Goal: Task Accomplishment & Management: Use online tool/utility

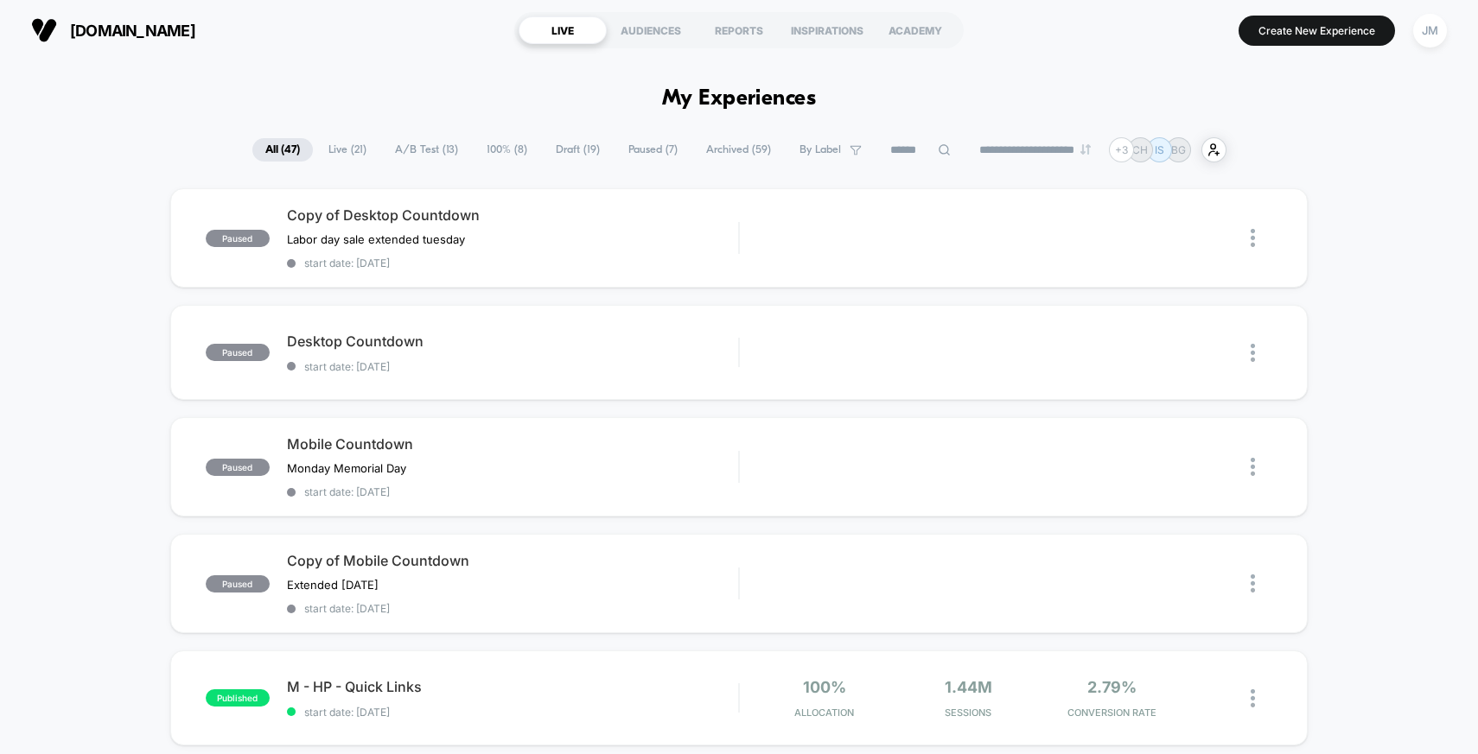
click at [347, 161] on span "Live ( 21 )" at bounding box center [347, 149] width 64 height 23
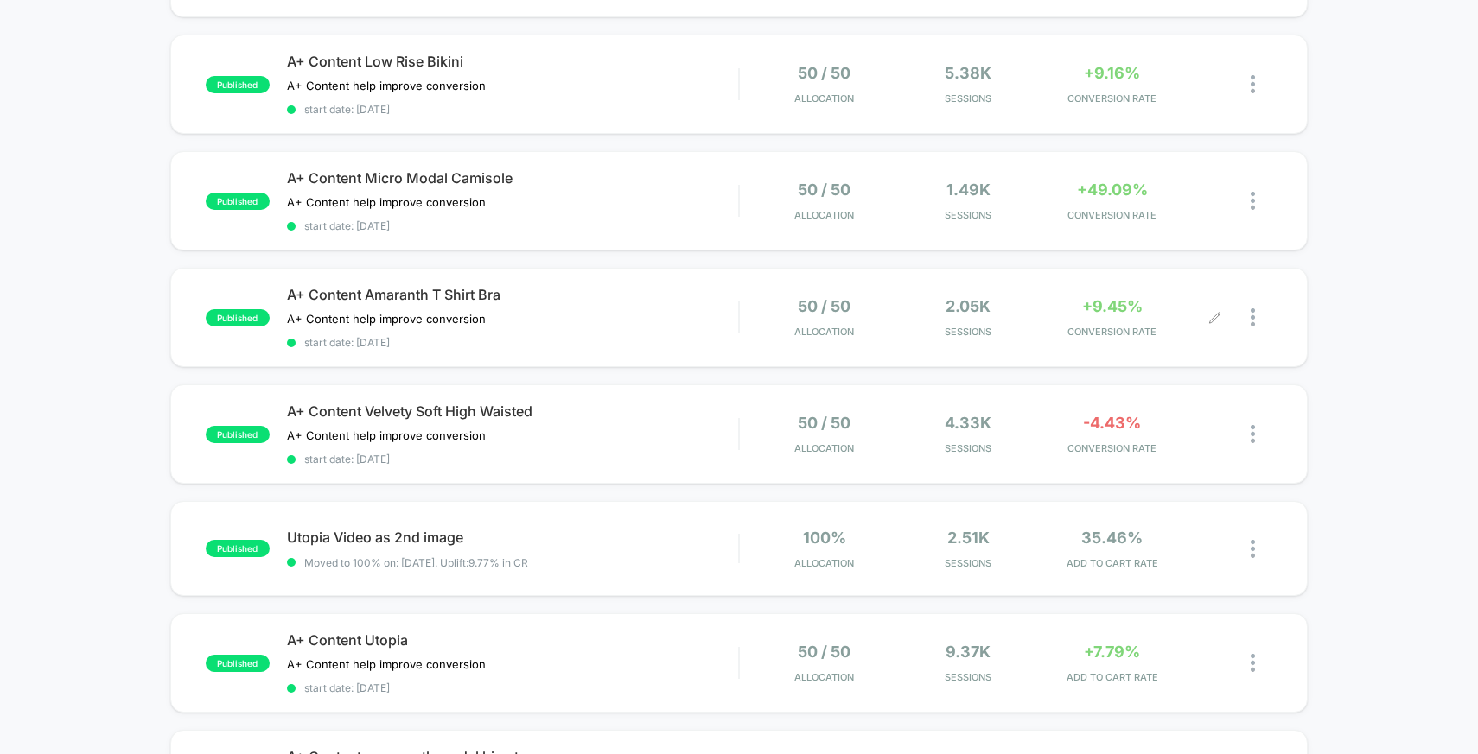
scroll to position [645, 0]
click at [759, 434] on div "50 / 50 Allocation" at bounding box center [824, 435] width 135 height 41
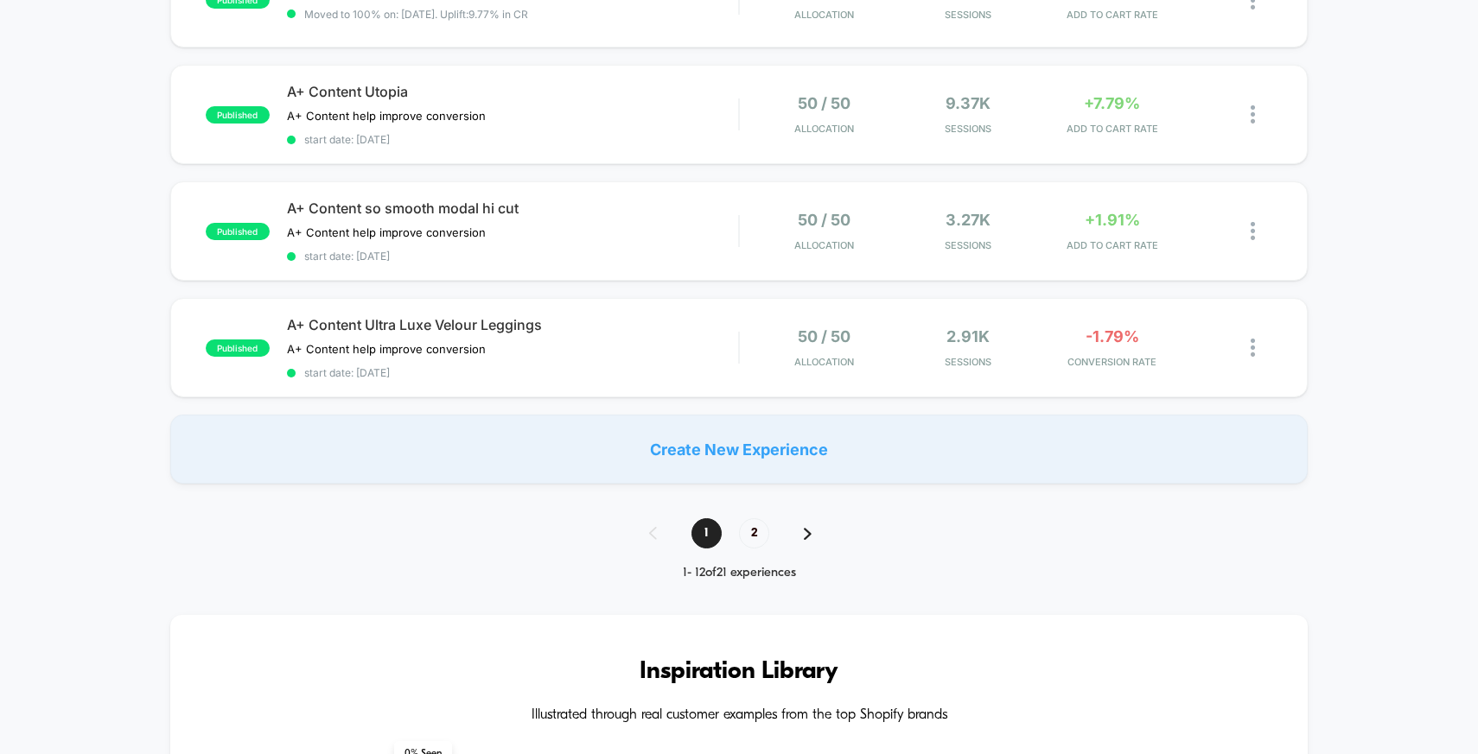
scroll to position [1192, 0]
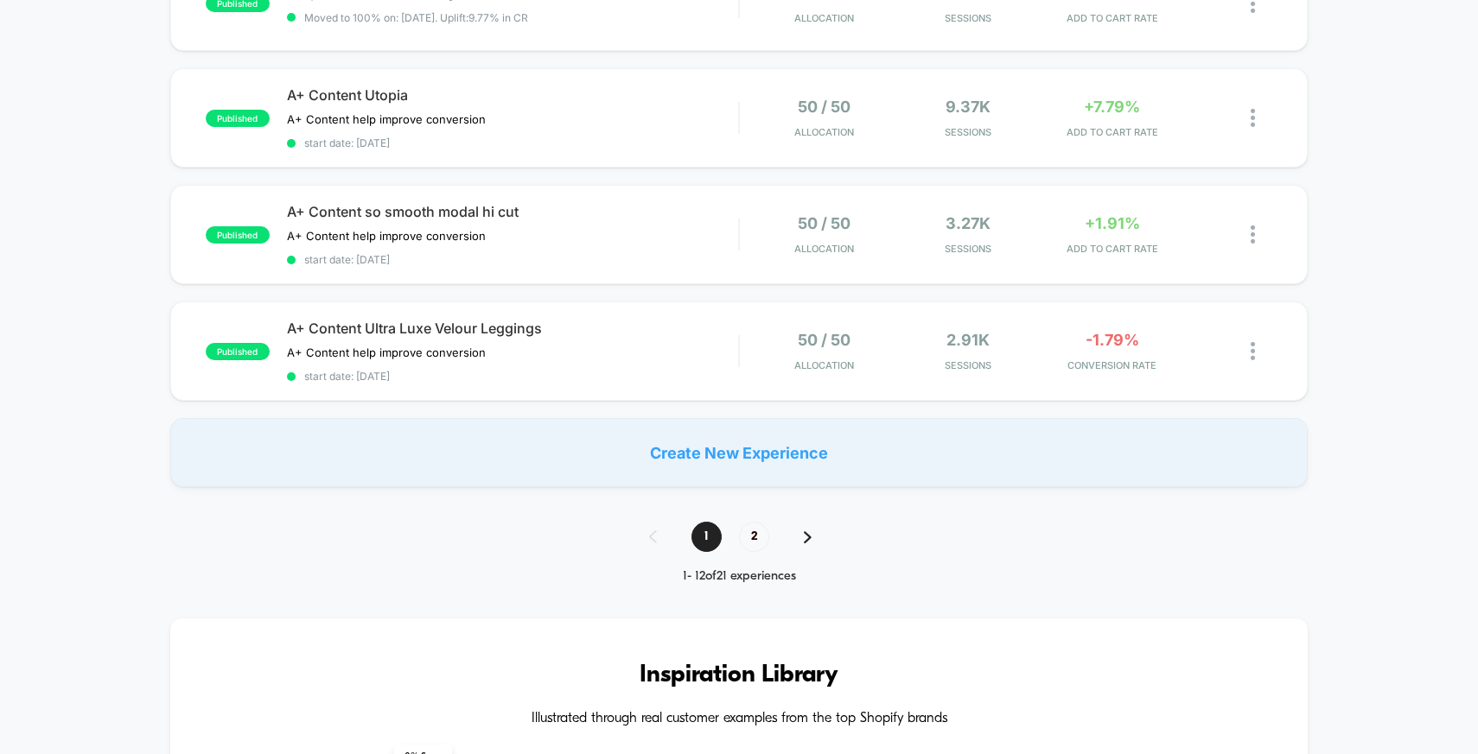
click at [761, 539] on span "2" at bounding box center [754, 537] width 30 height 30
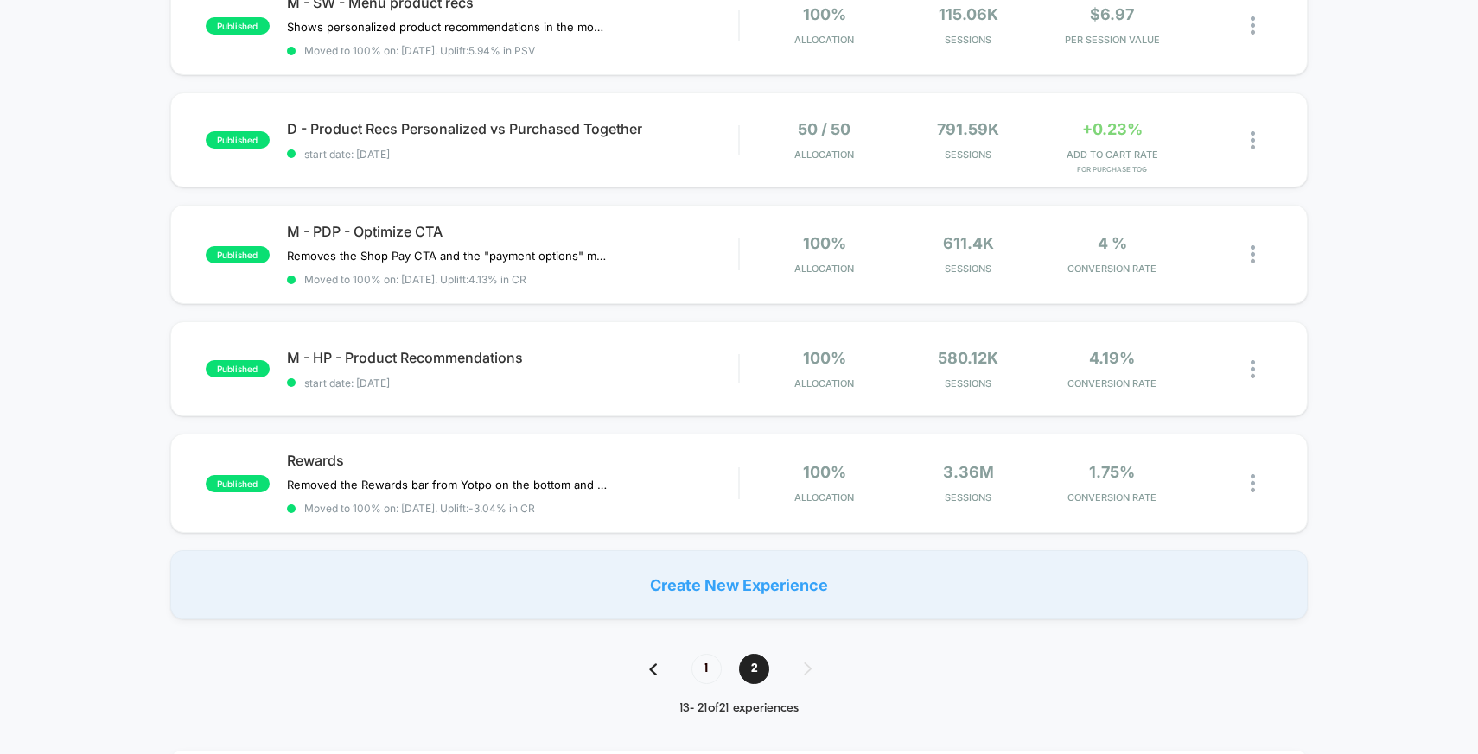
scroll to position [717, 0]
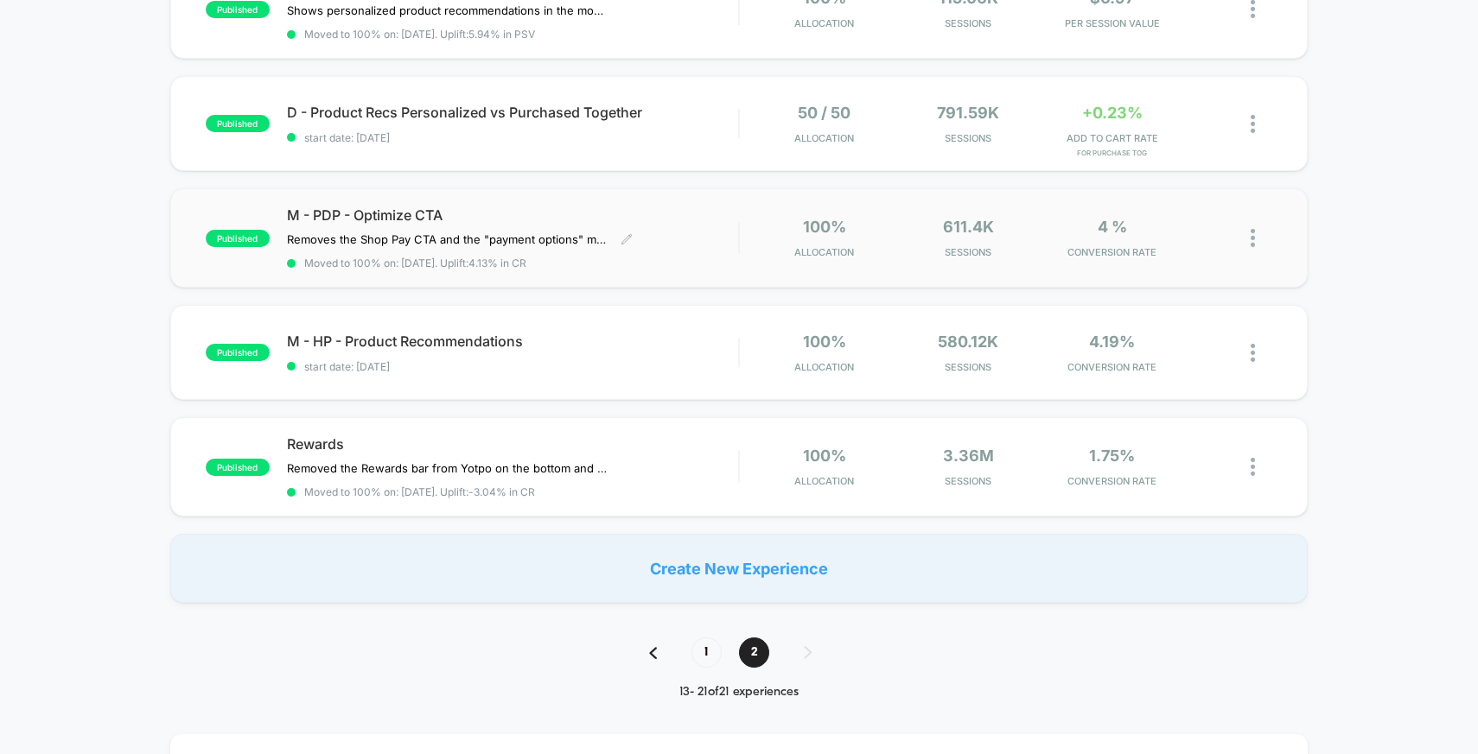
click at [709, 229] on div "M - PDP - Optimize CTA Removes the Shop Pay CTA and the "payment options" messa…" at bounding box center [513, 238] width 452 height 63
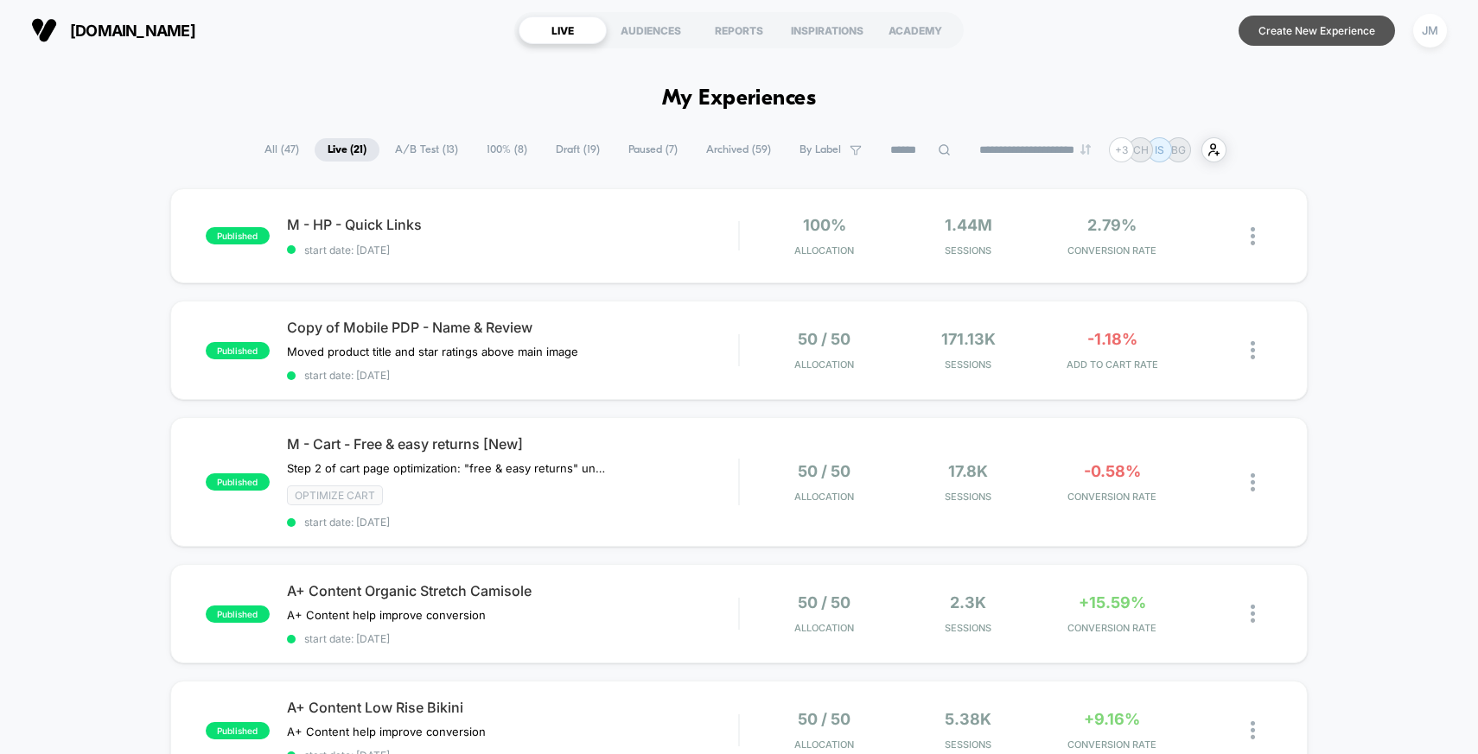
click at [1351, 23] on button "Create New Experience" at bounding box center [1316, 31] width 156 height 30
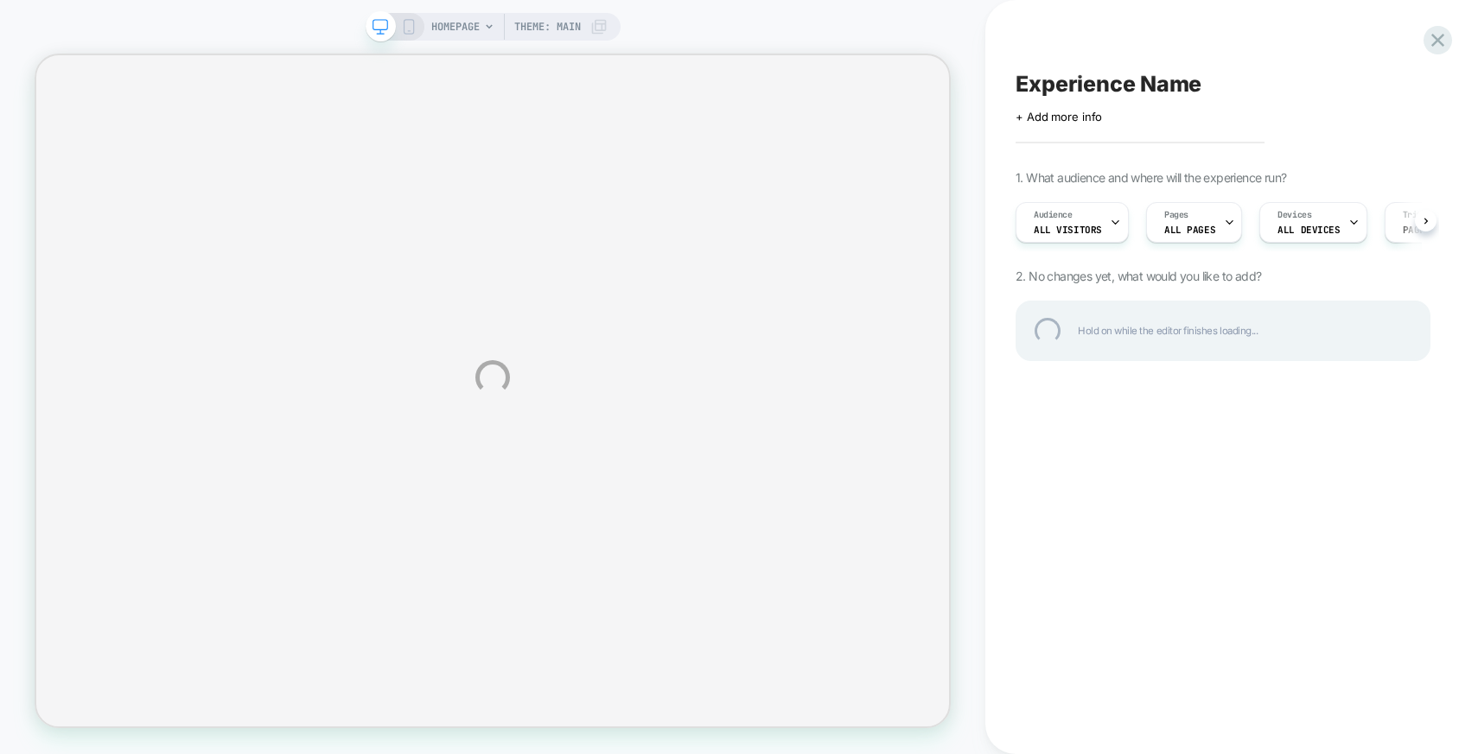
click at [457, 32] on div "HOMEPAGE Theme: MAIN Experience Name Click to edit experience details + Add mor…" at bounding box center [739, 377] width 1478 height 754
click at [1205, 221] on div "HOMEPAGE Theme: MAIN Experience Name Click to edit experience details + Add mor…" at bounding box center [739, 377] width 1478 height 754
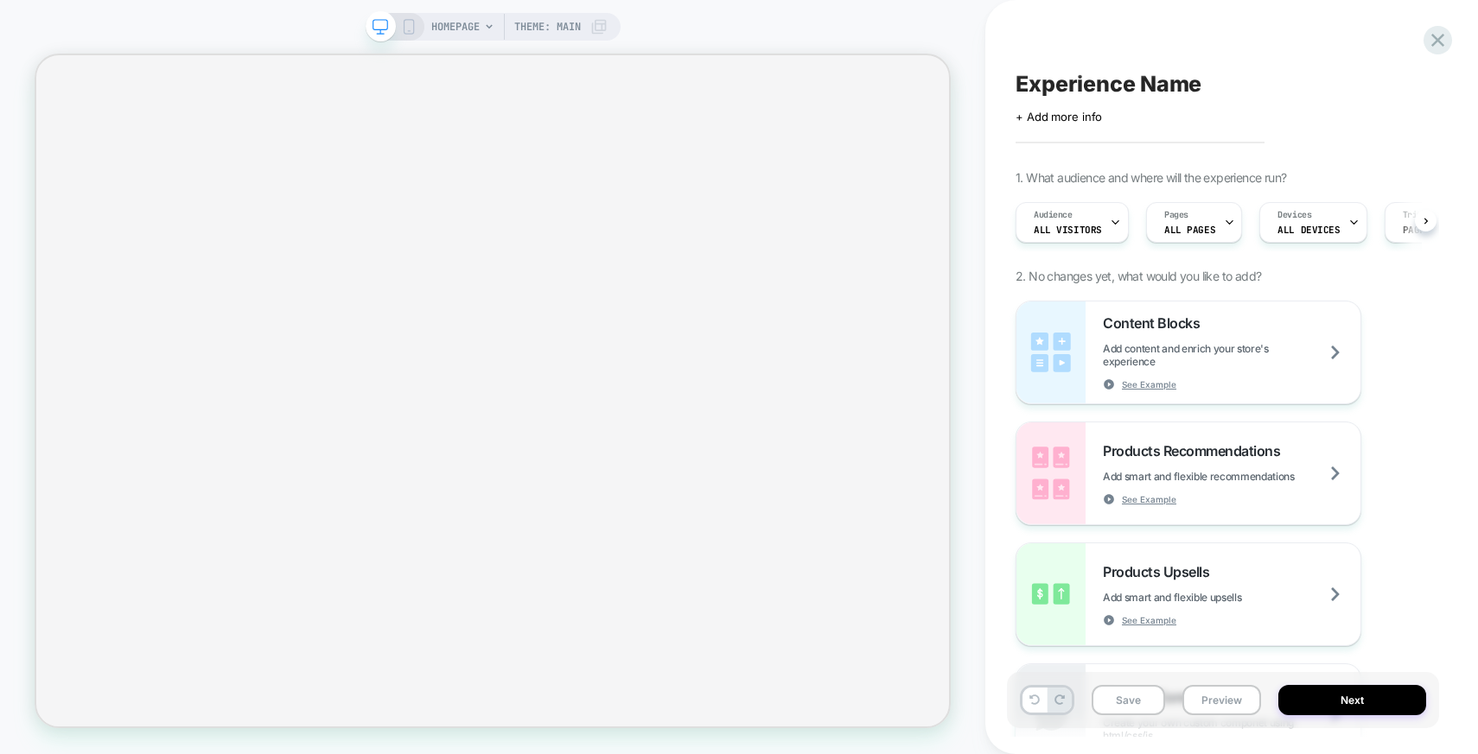
scroll to position [0, 1]
click at [1213, 224] on div "Pages ALL PAGES" at bounding box center [1189, 222] width 86 height 39
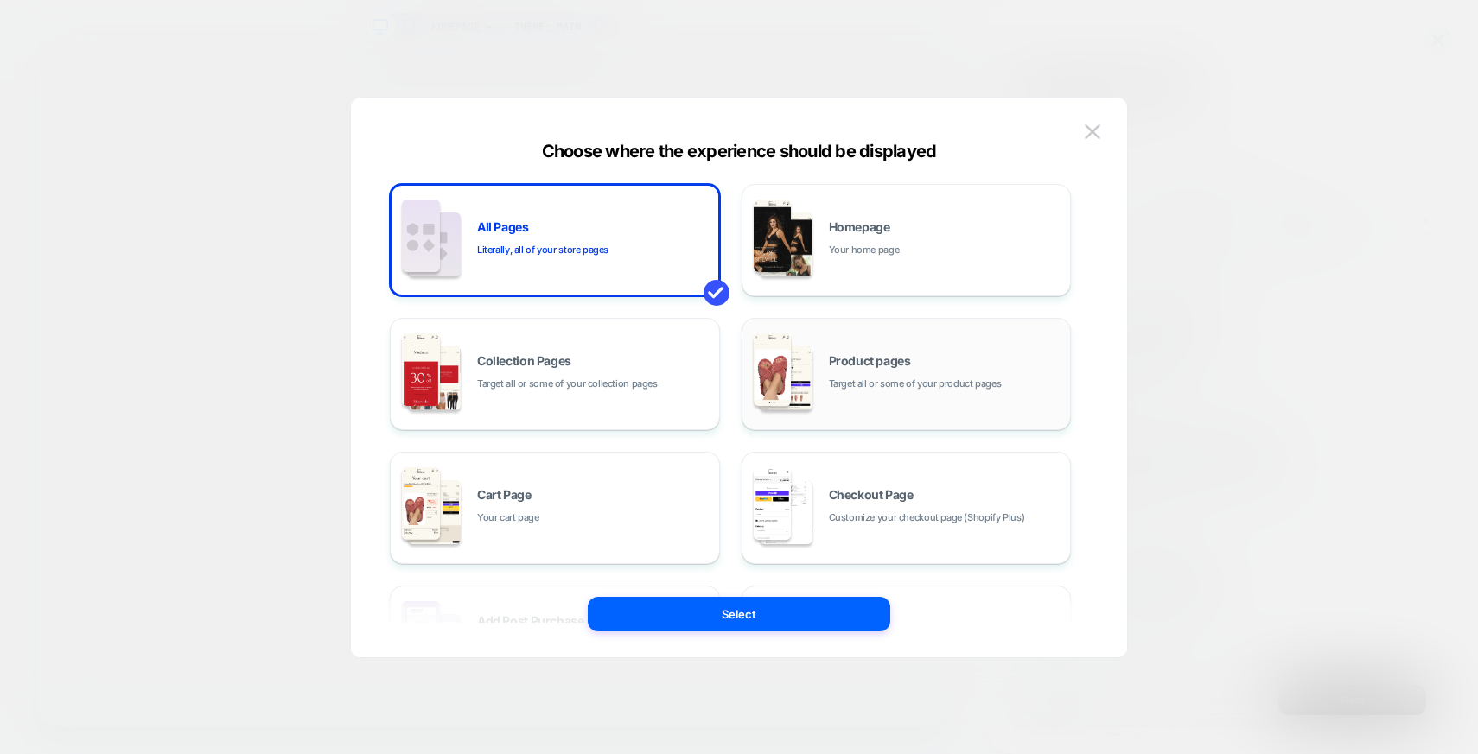
click at [850, 352] on div "Product pages Target all or some of your product pages" at bounding box center [906, 374] width 311 height 95
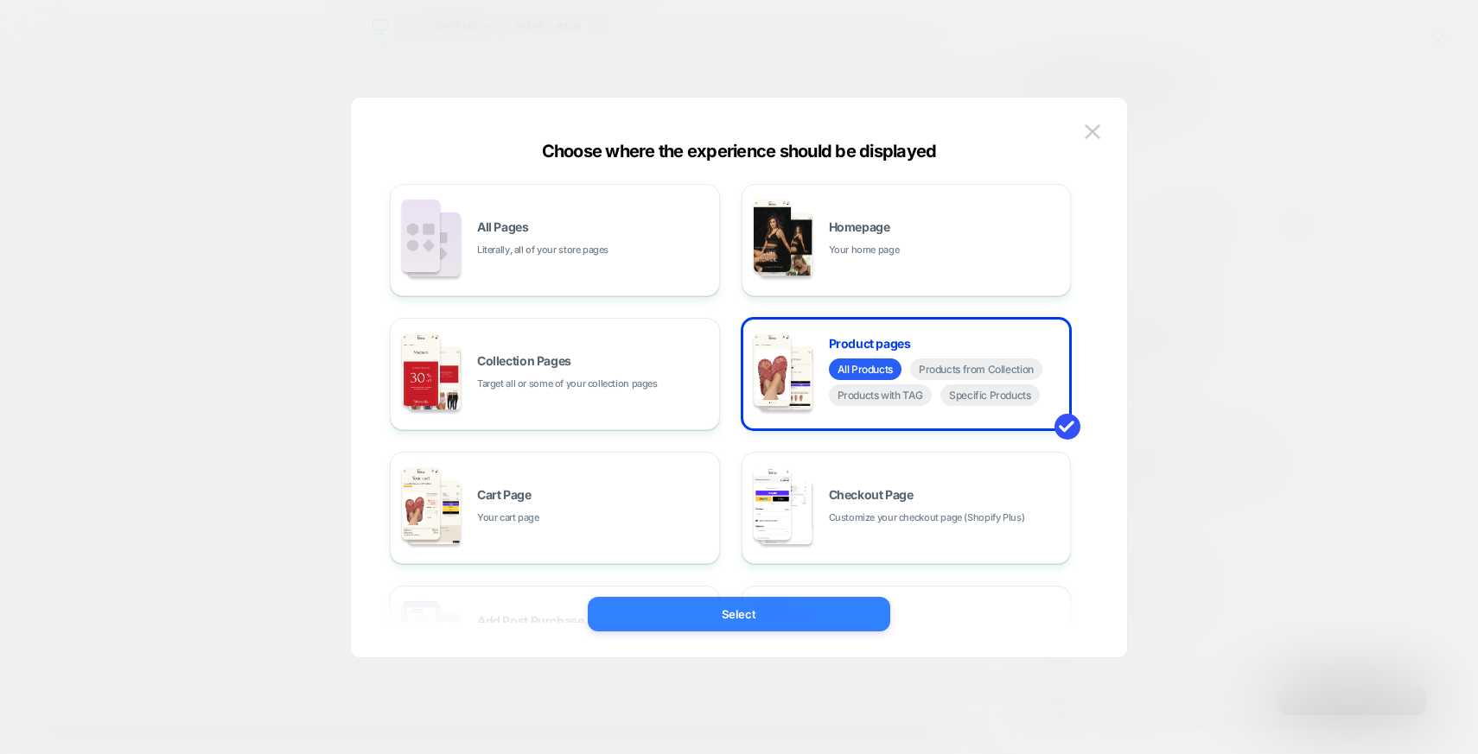
click at [852, 601] on button "Select" at bounding box center [739, 614] width 302 height 35
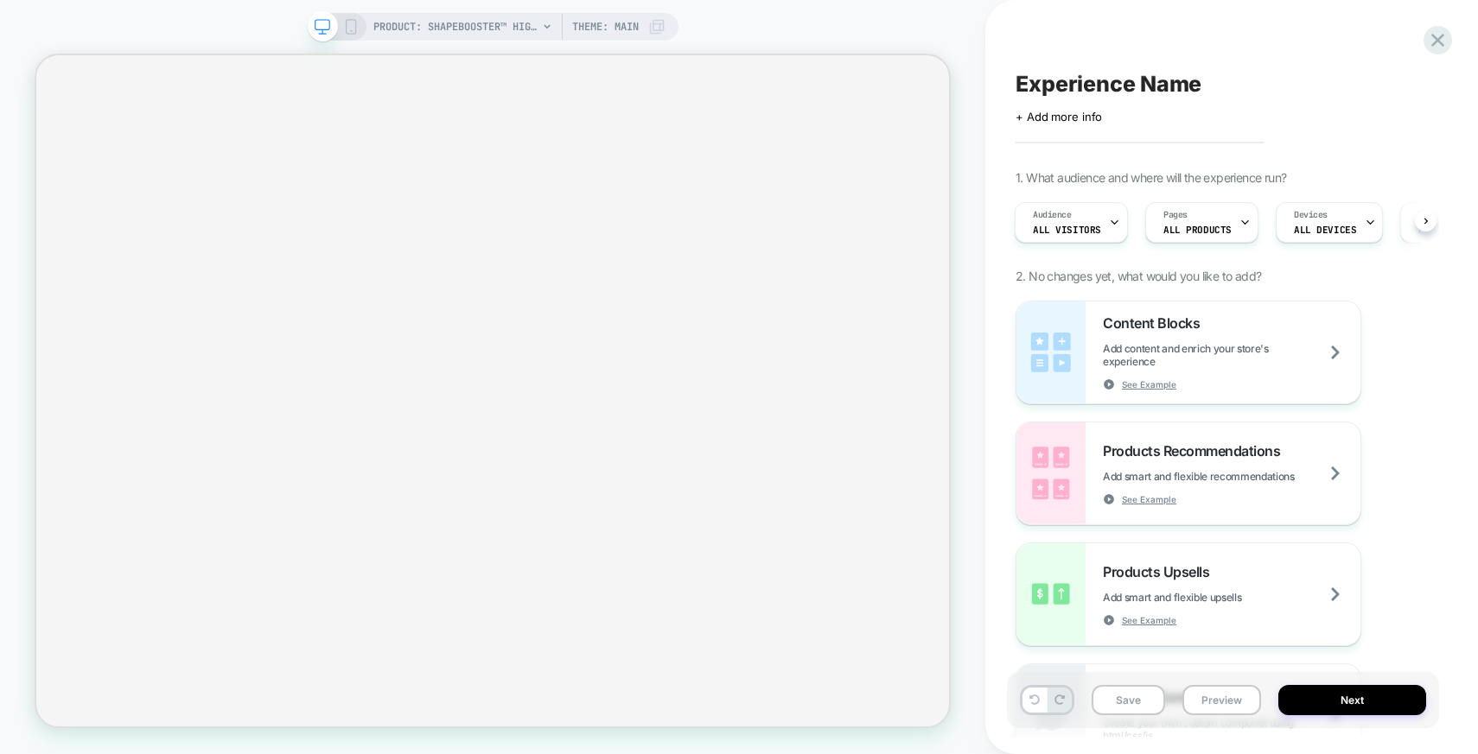
scroll to position [0, 2]
click at [1097, 86] on span "Experience Name" at bounding box center [1108, 84] width 186 height 26
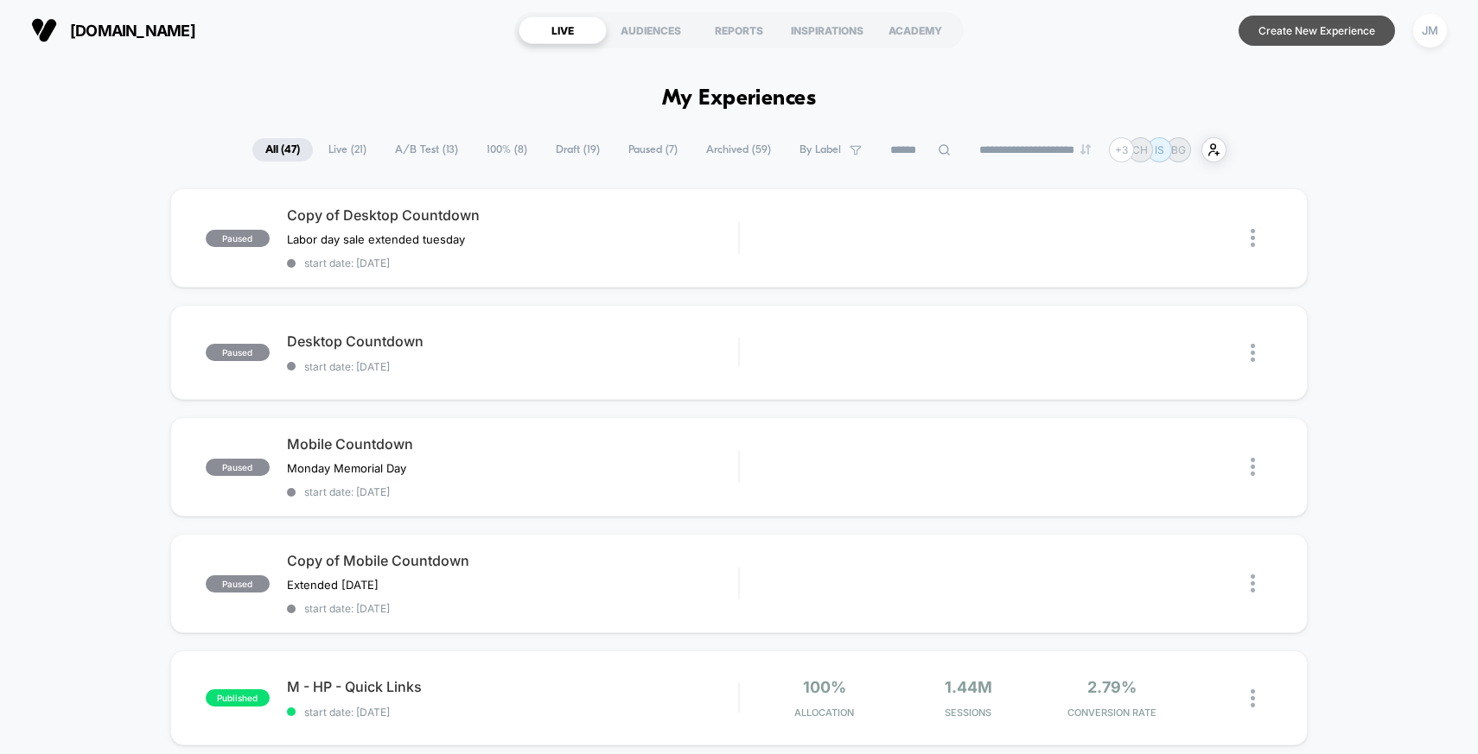
click at [1275, 29] on button "Create New Experience" at bounding box center [1316, 31] width 156 height 30
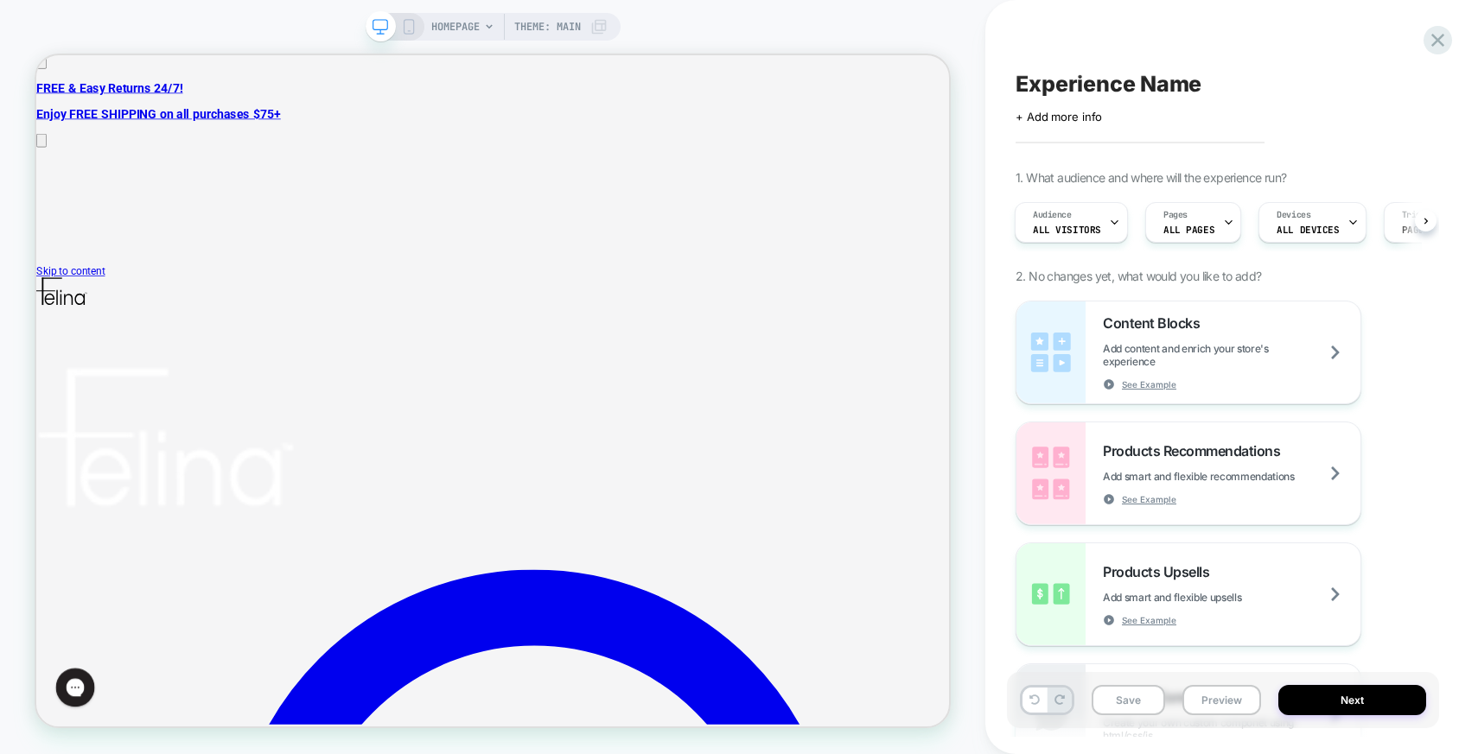
click at [1061, 86] on span "Experience Name" at bounding box center [1108, 84] width 186 height 26
type textarea "**********"
click at [1205, 232] on span "ALL PAGES" at bounding box center [1188, 230] width 51 height 12
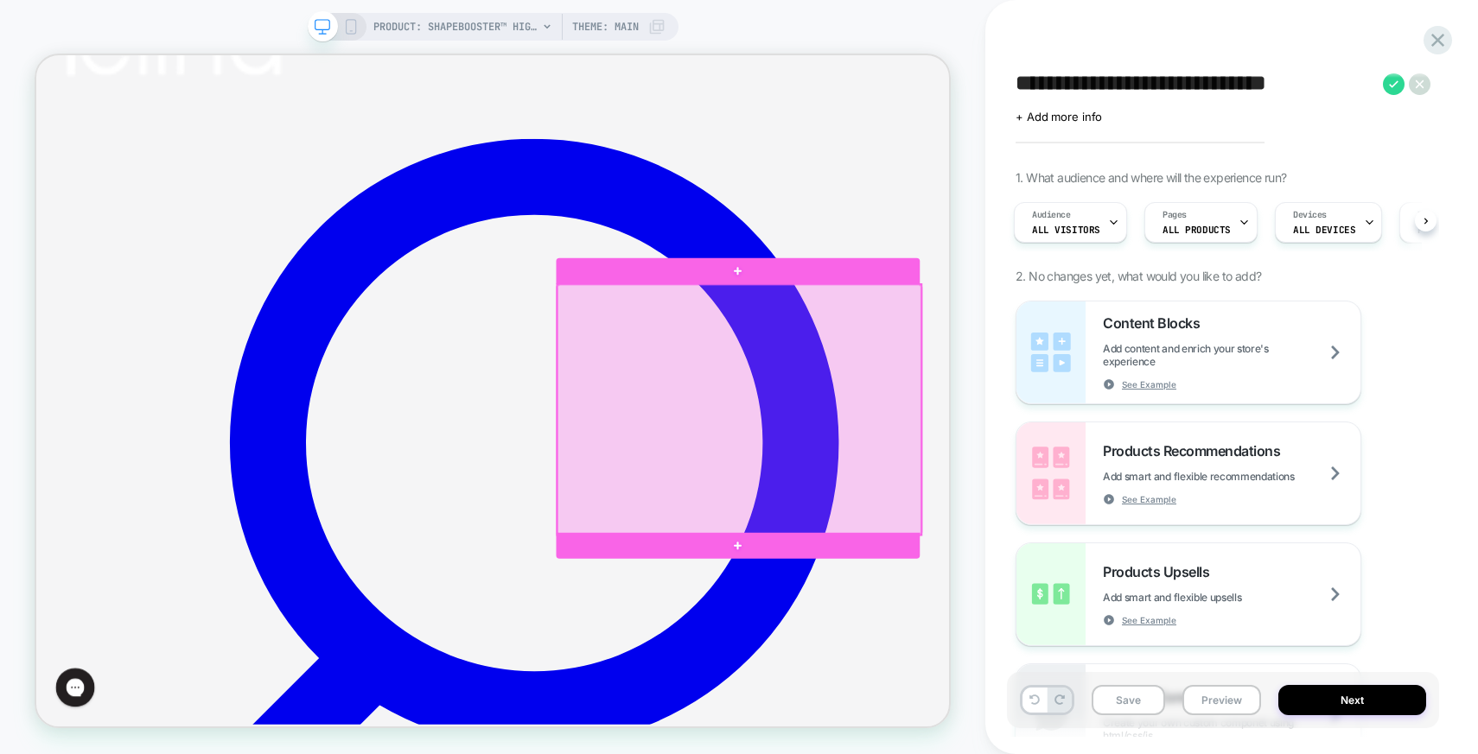
click at [846, 660] on div at bounding box center [973, 528] width 484 height 334
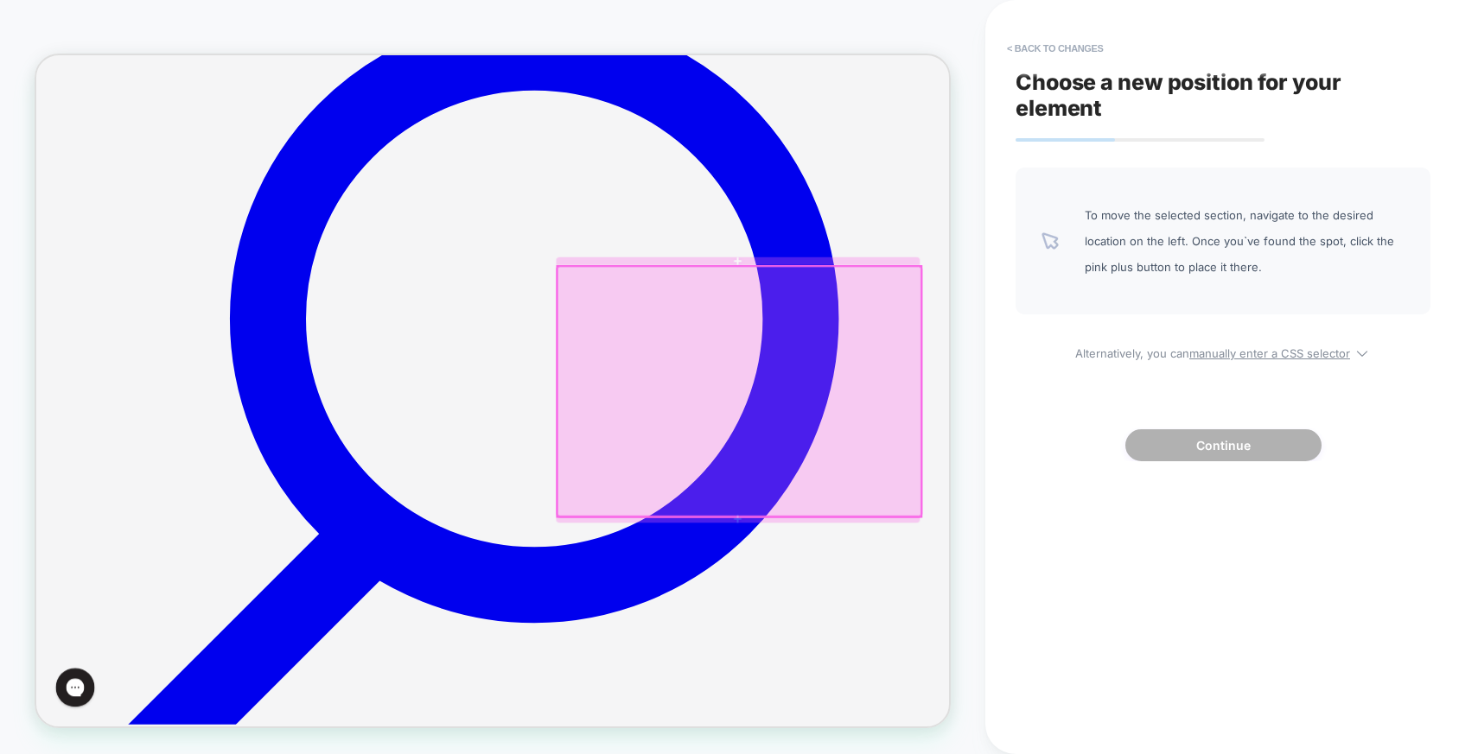
scroll to position [753, 0]
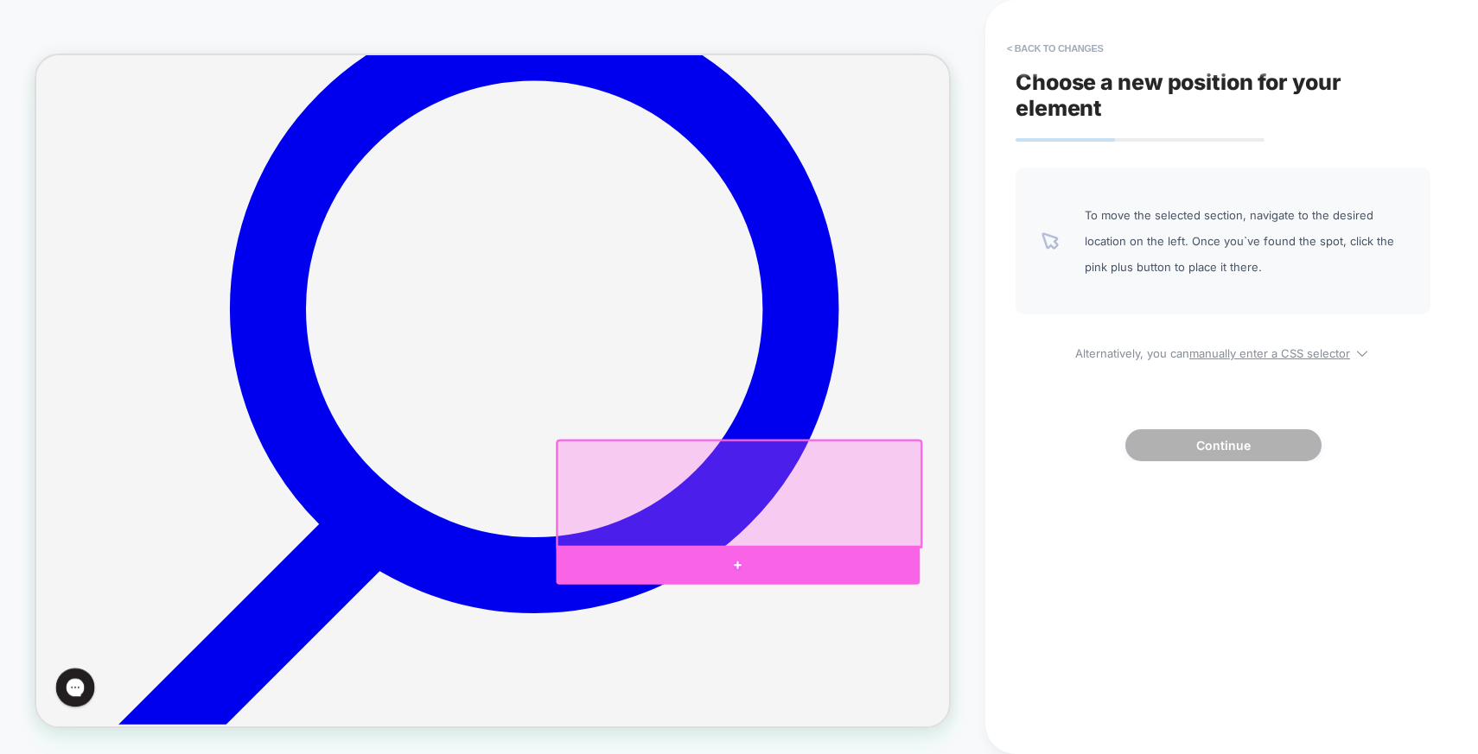
click at [976, 732] on div at bounding box center [971, 735] width 484 height 52
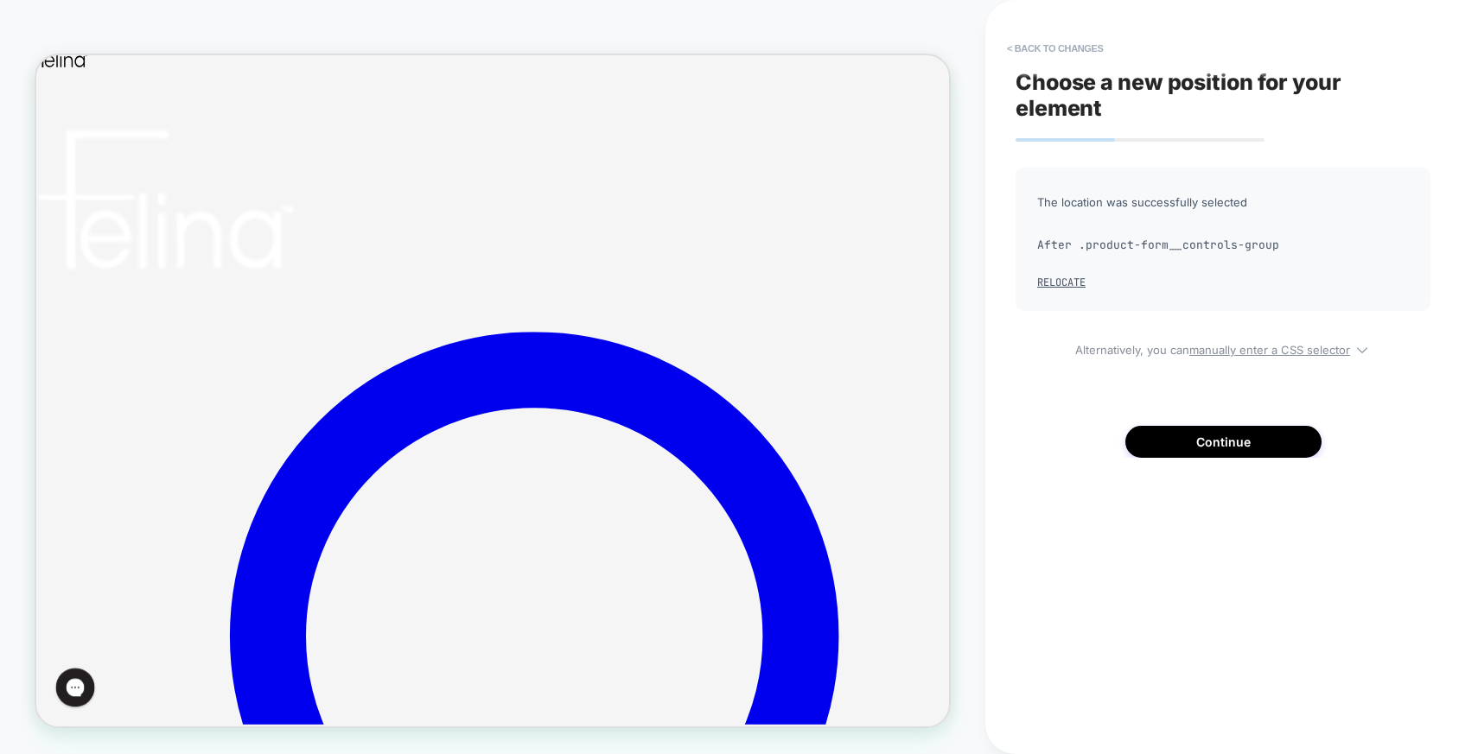
scroll to position [0, 0]
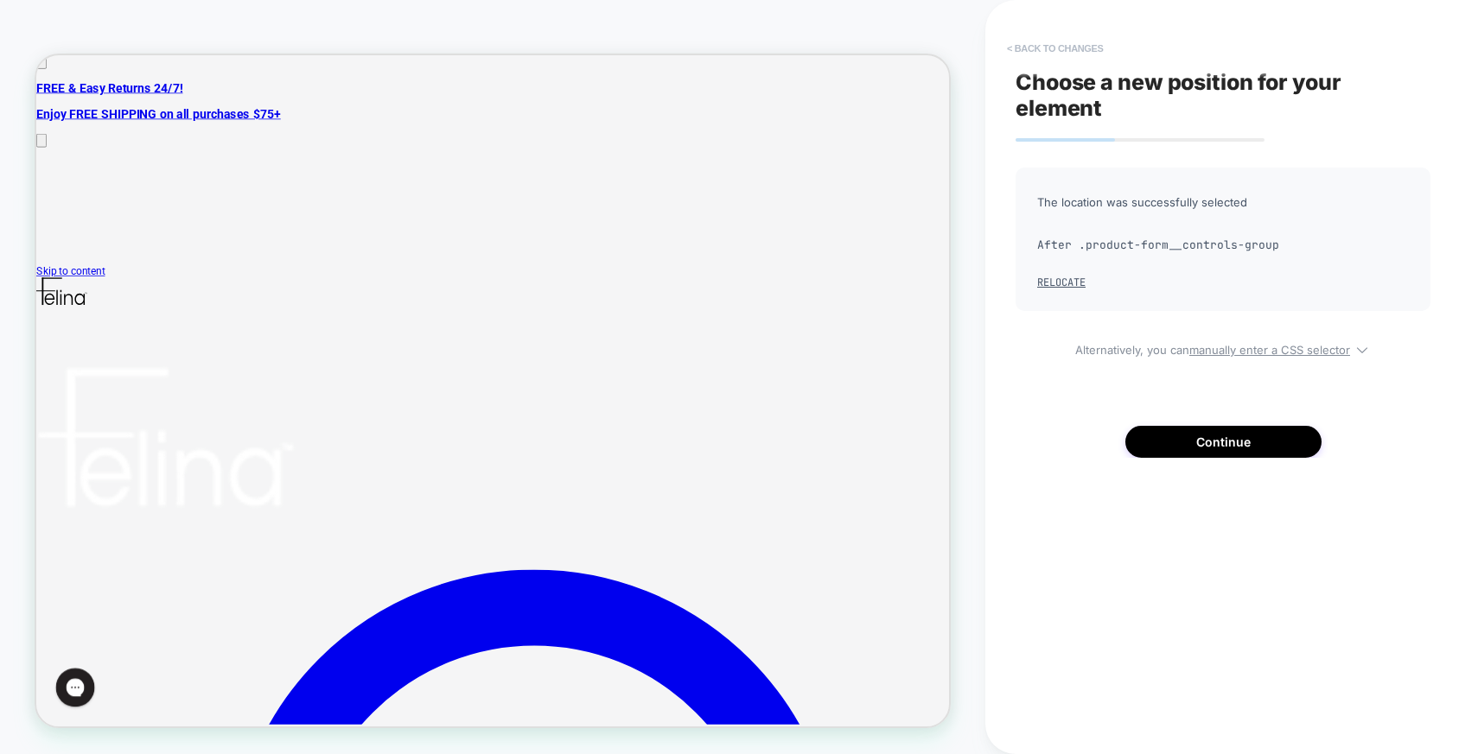
click at [1084, 40] on button "< Back to changes" at bounding box center [1055, 49] width 114 height 28
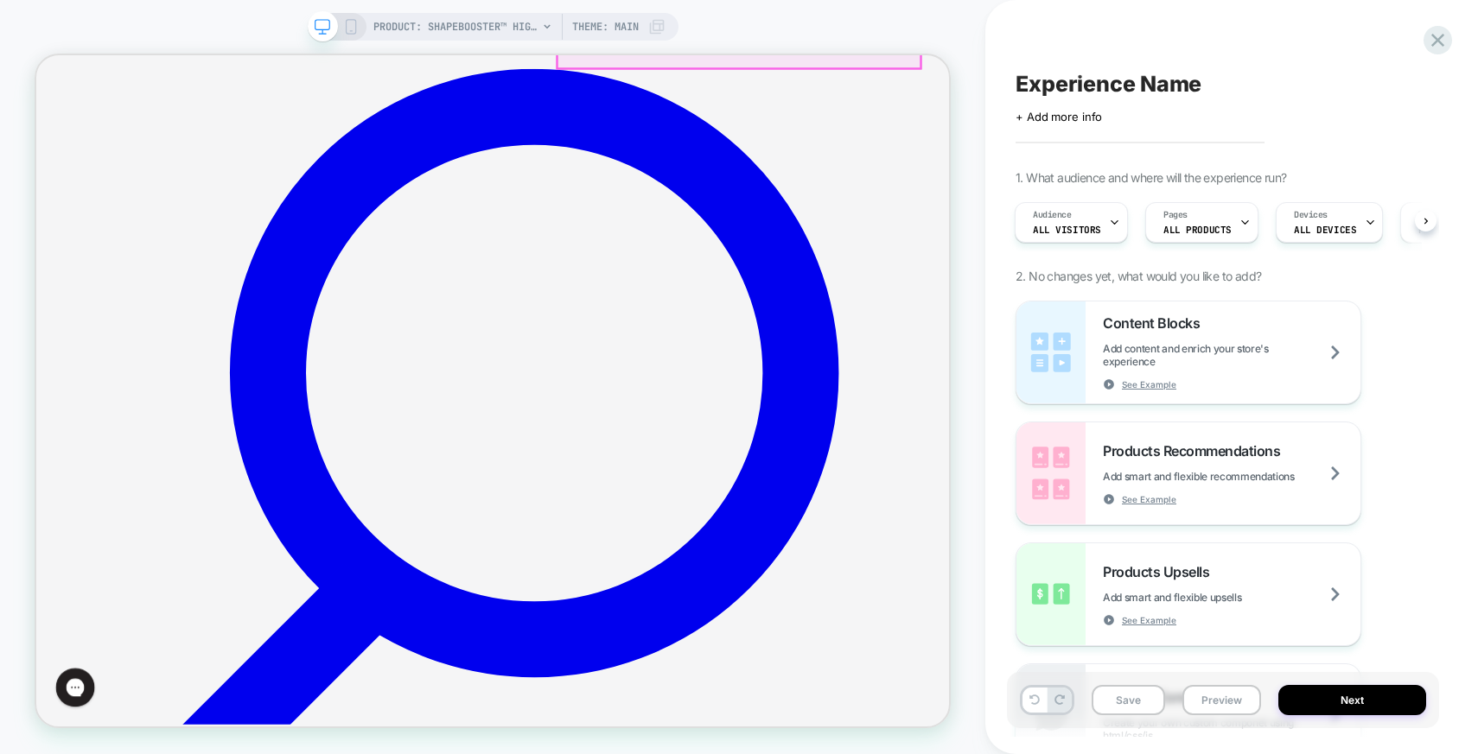
scroll to position [700, 0]
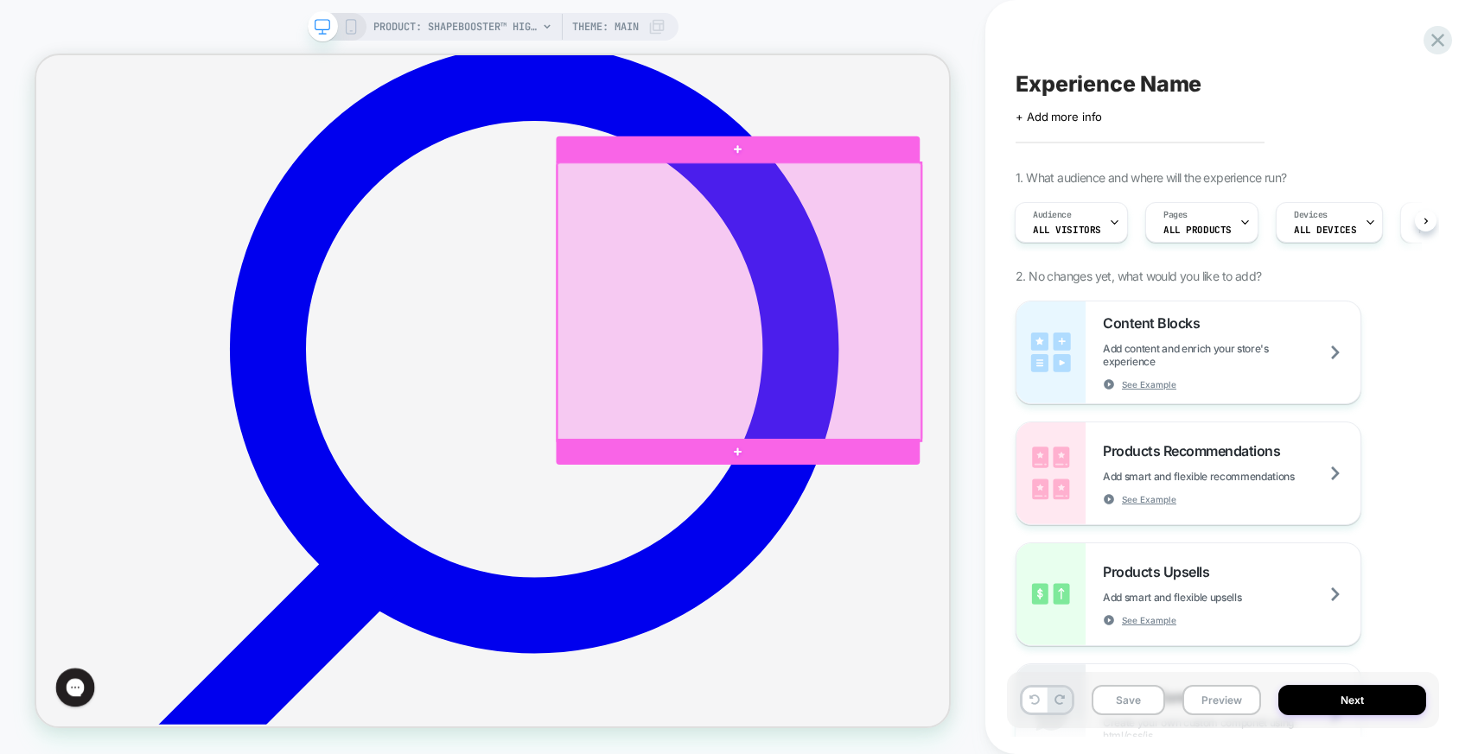
click at [1190, 225] on div at bounding box center [973, 384] width 484 height 371
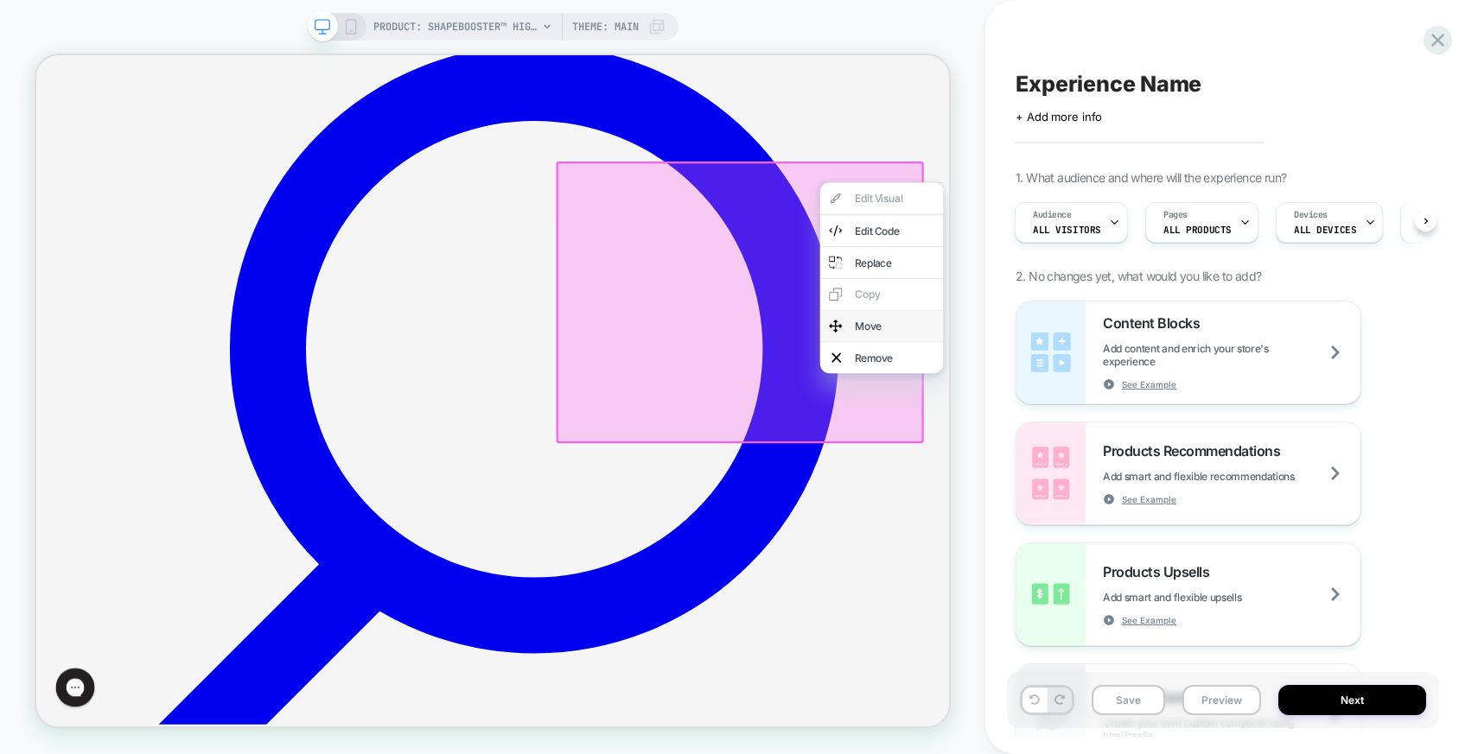
click at [1157, 417] on div "Move" at bounding box center [1180, 416] width 105 height 17
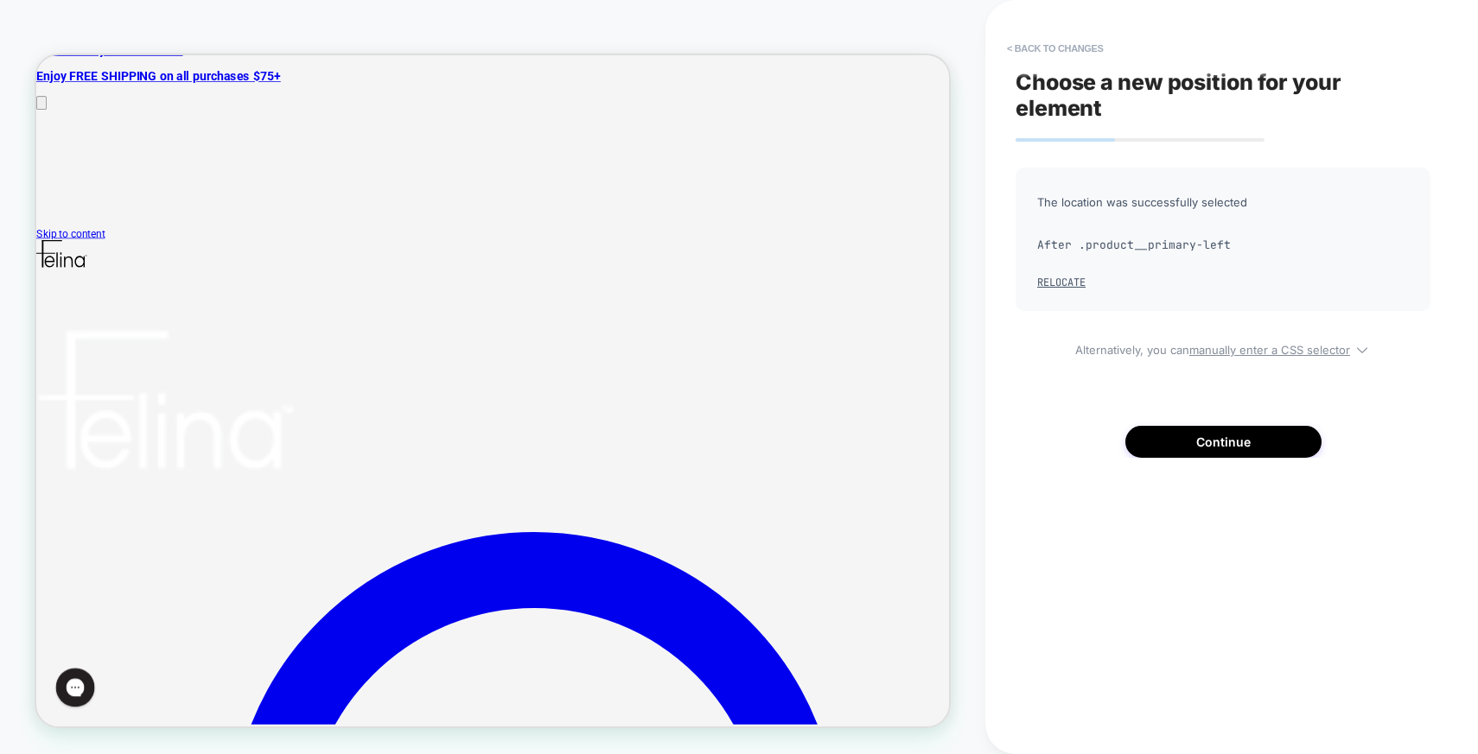
scroll to position [0, 0]
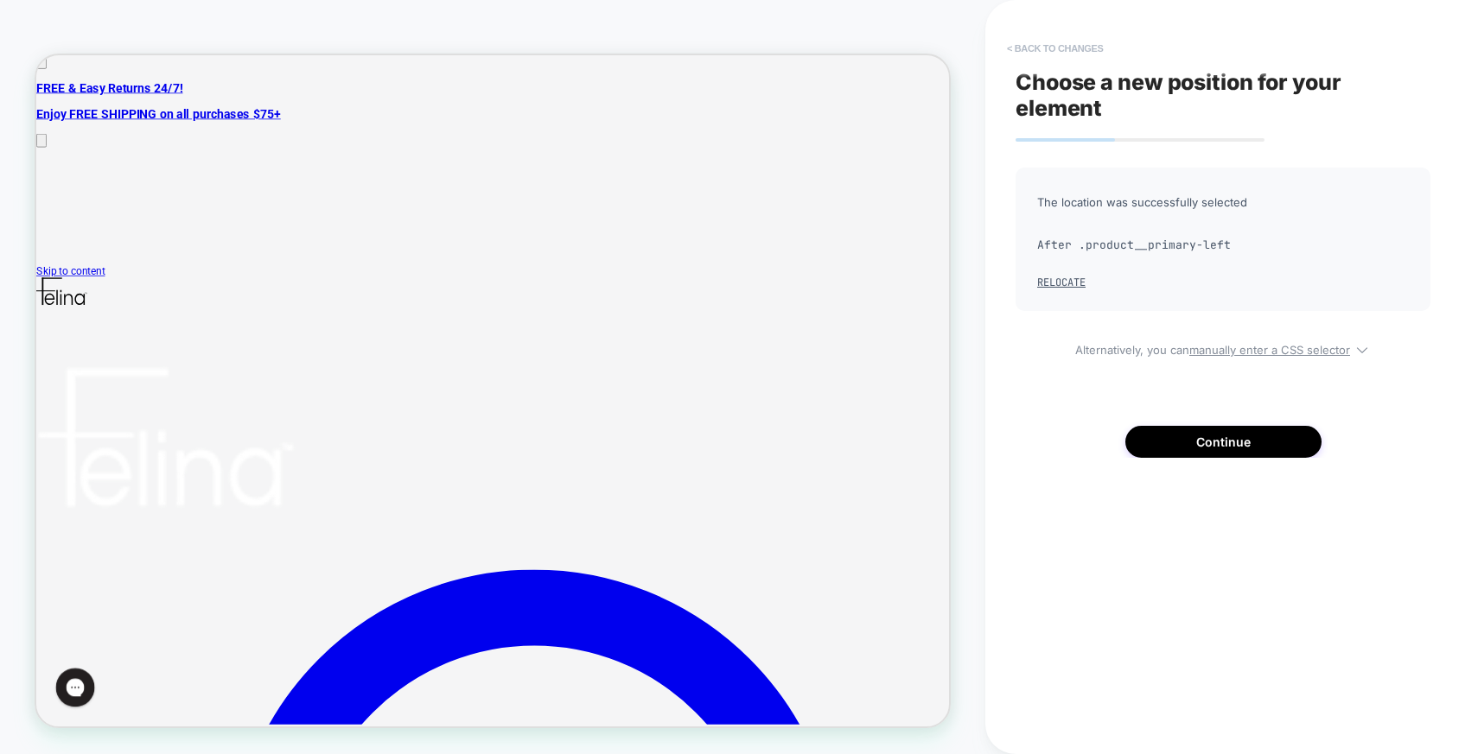
click at [1064, 48] on button "< Back to changes" at bounding box center [1055, 49] width 114 height 28
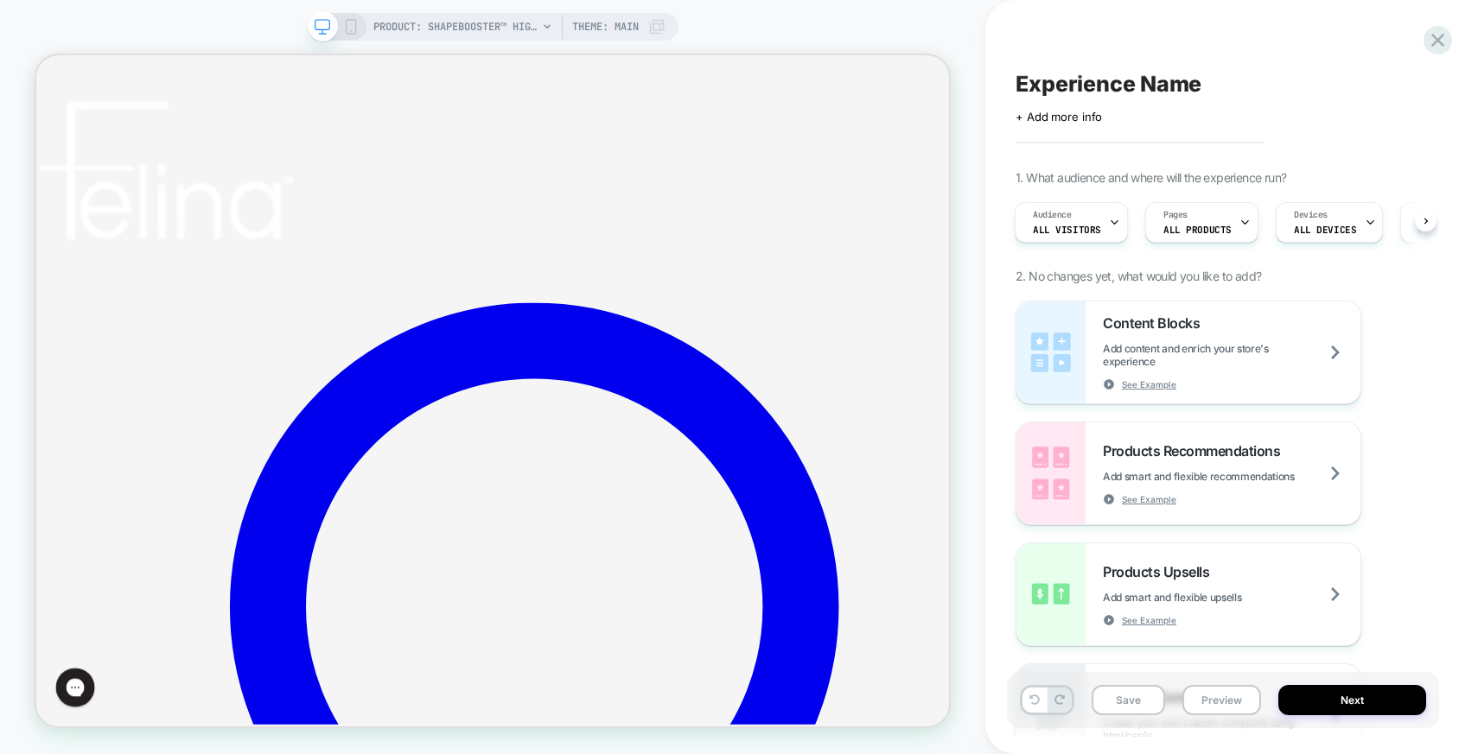
scroll to position [368, 0]
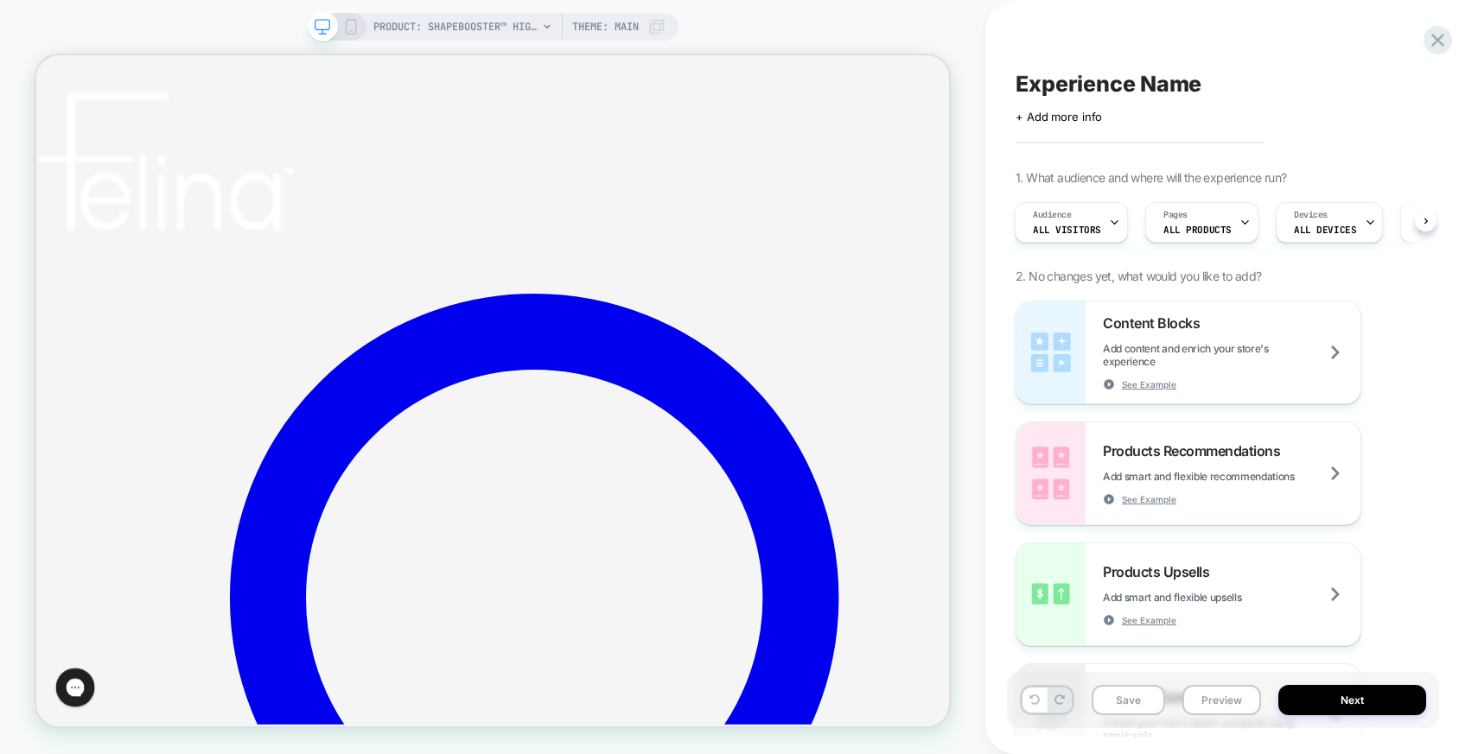
drag, startPoint x: 1100, startPoint y: 103, endPoint x: 841, endPoint y: 527, distance: 497.2
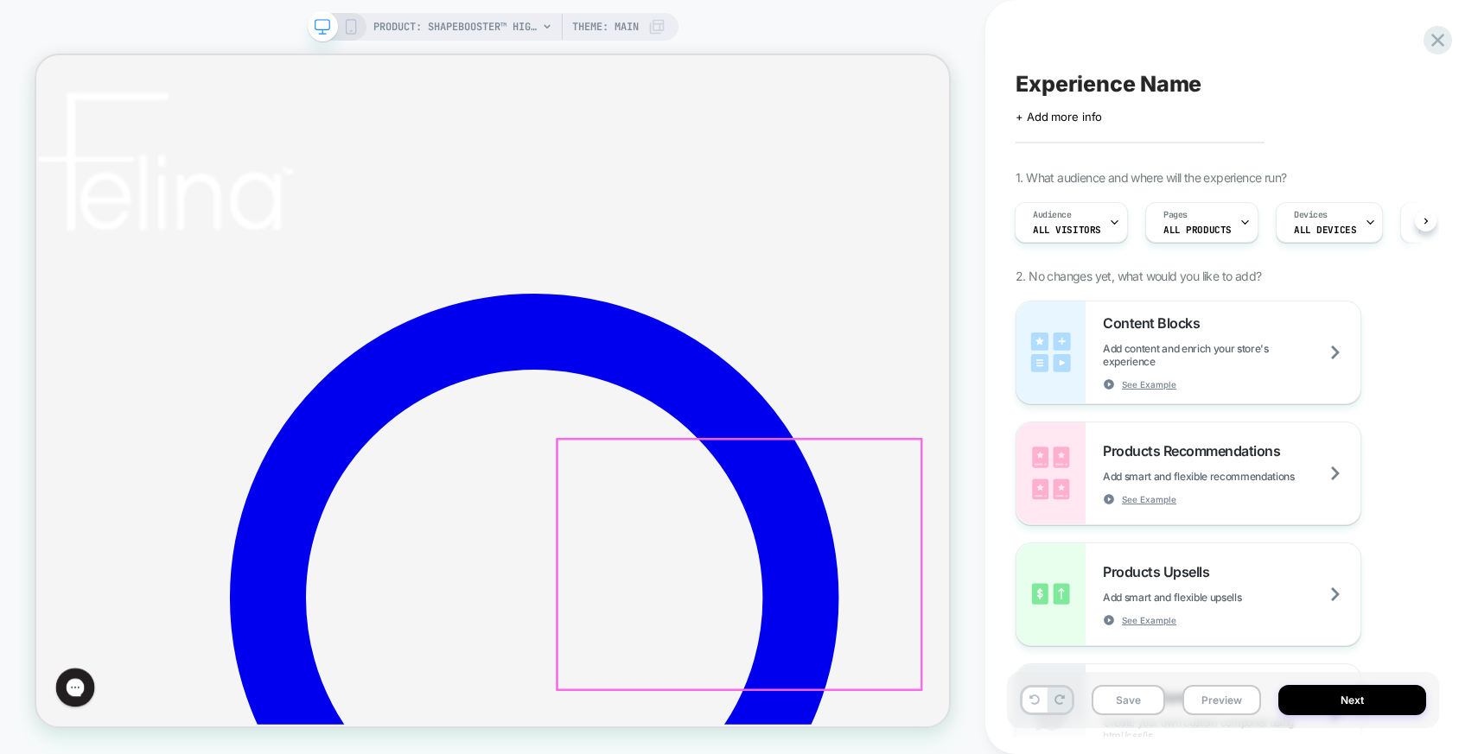
drag, startPoint x: 841, startPoint y: 527, endPoint x: 971, endPoint y: 569, distance: 136.9
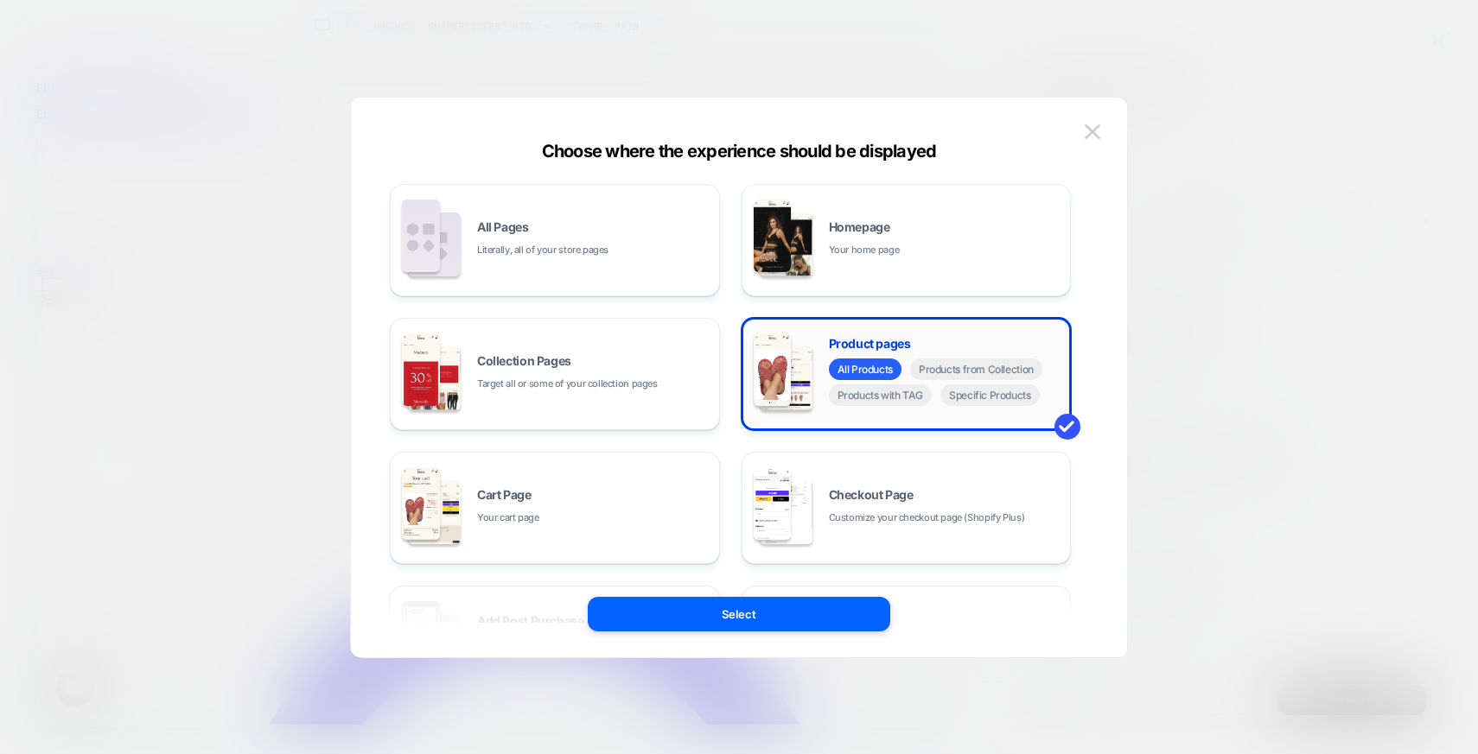
scroll to position [0, 2]
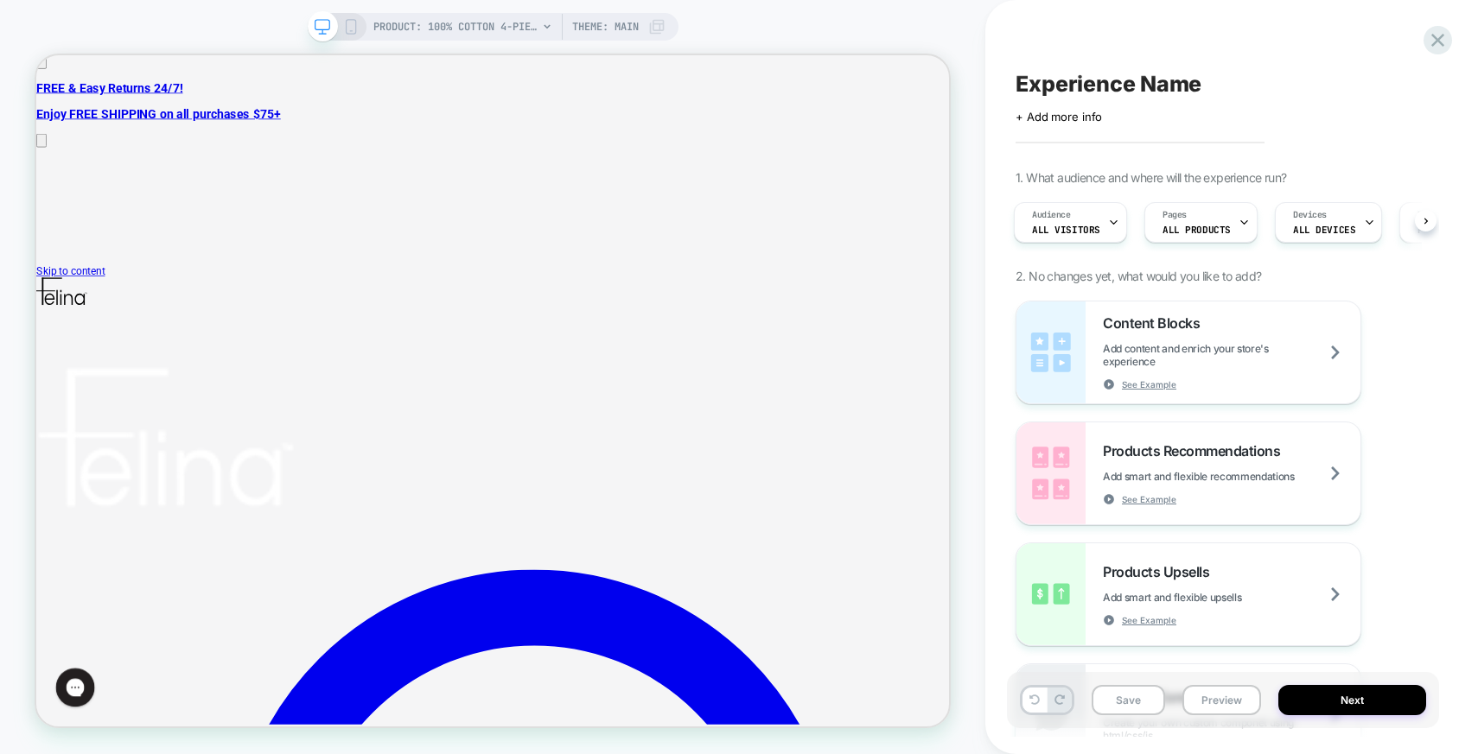
scroll to position [0, 3]
click at [505, 27] on span "PRODUCT: 100% Cotton 4-Piece Sleep Set" at bounding box center [455, 27] width 164 height 28
click at [493, 22] on span "PRODUCT: 100% Cotton 4-Piece Sleep Set" at bounding box center [455, 27] width 164 height 28
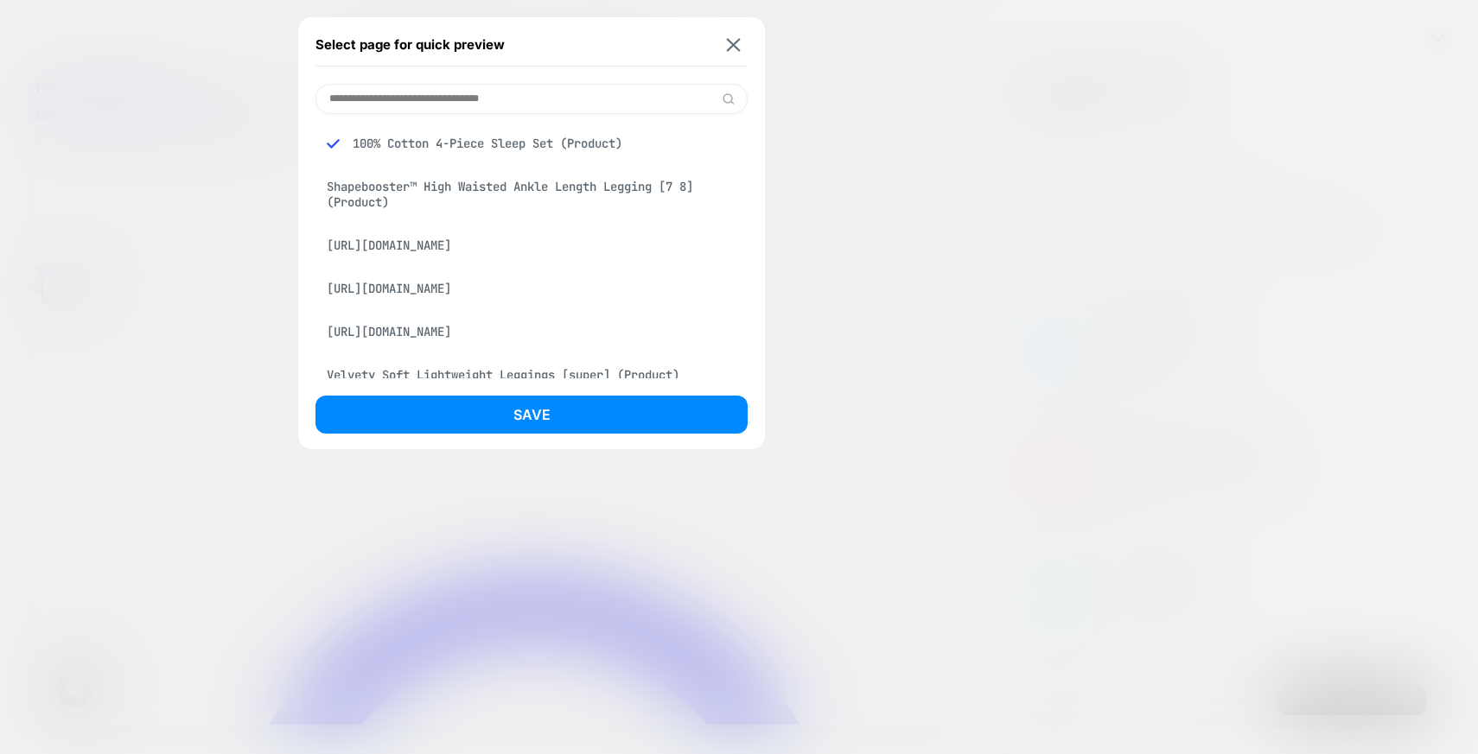
click at [454, 188] on div "Shapebooster™ High Waisted Ankle Length Legging [7 8] (Product)" at bounding box center [531, 194] width 432 height 48
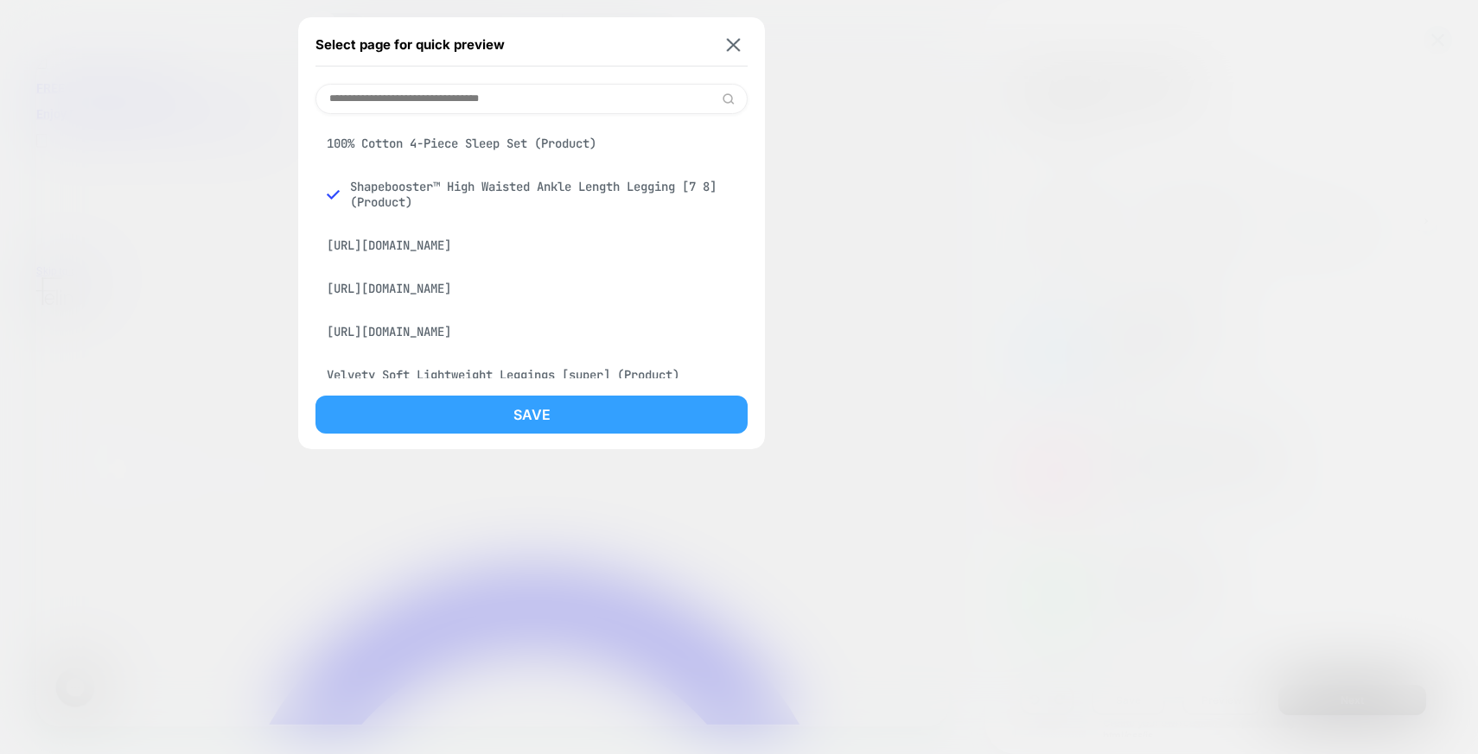
click at [533, 412] on button "Save" at bounding box center [531, 415] width 432 height 38
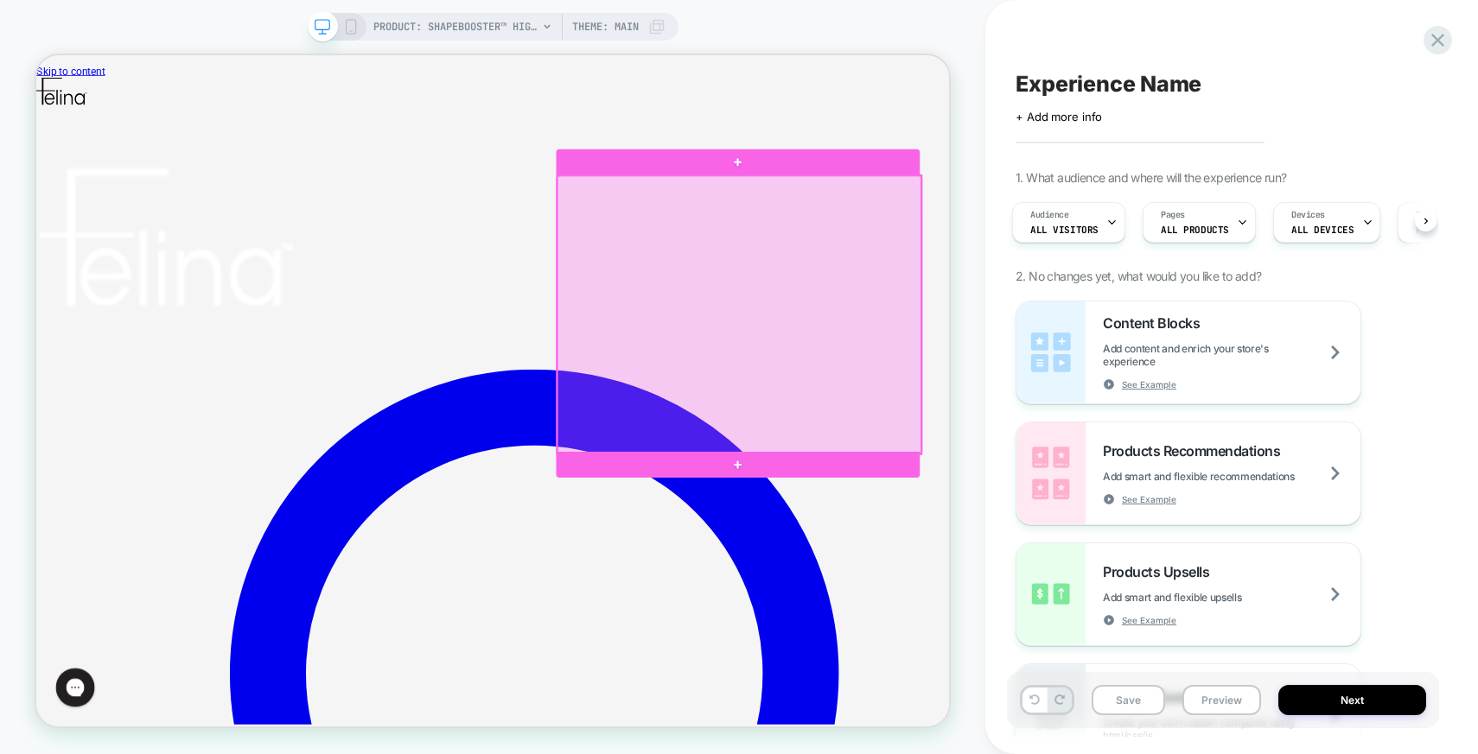
scroll to position [277, 0]
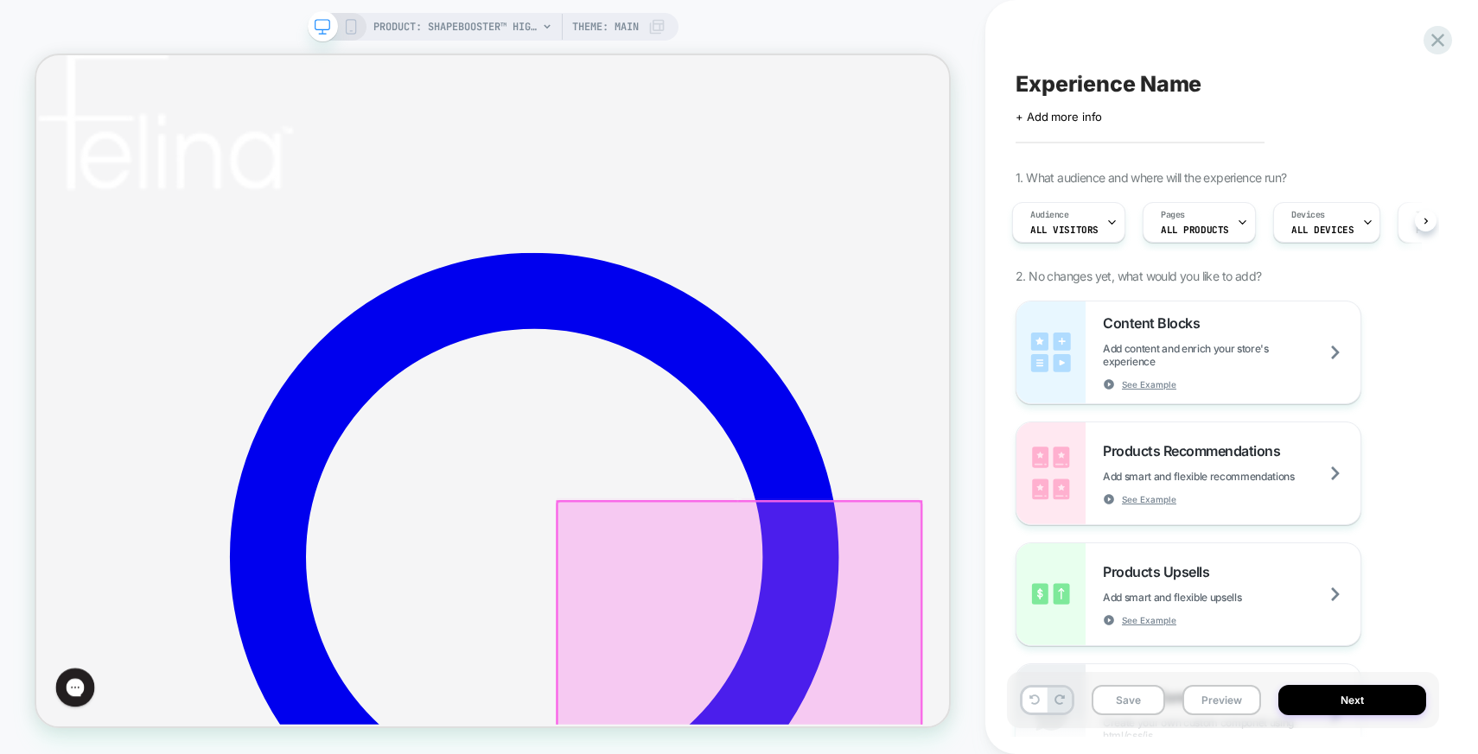
scroll to position [445, 0]
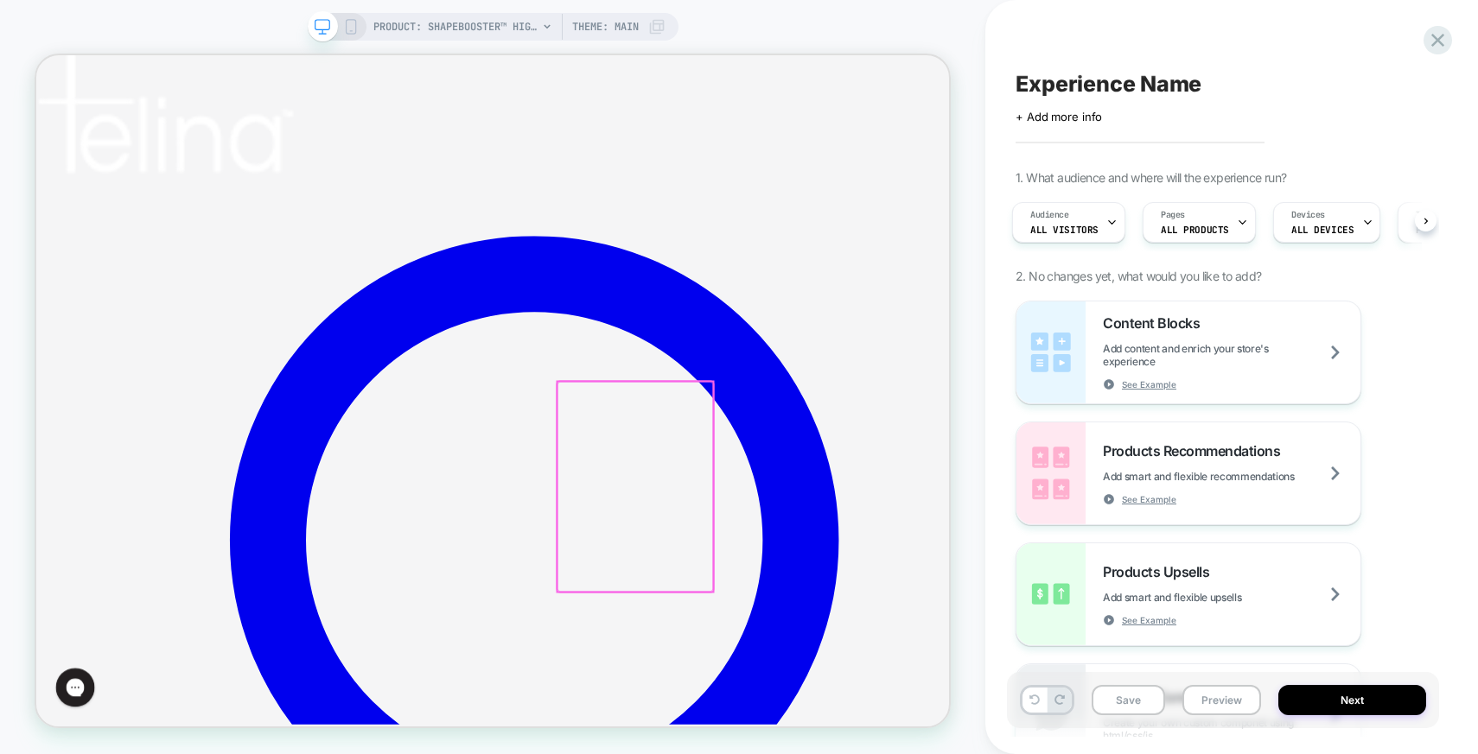
click at [889, 569] on div at bounding box center [834, 631] width 207 height 280
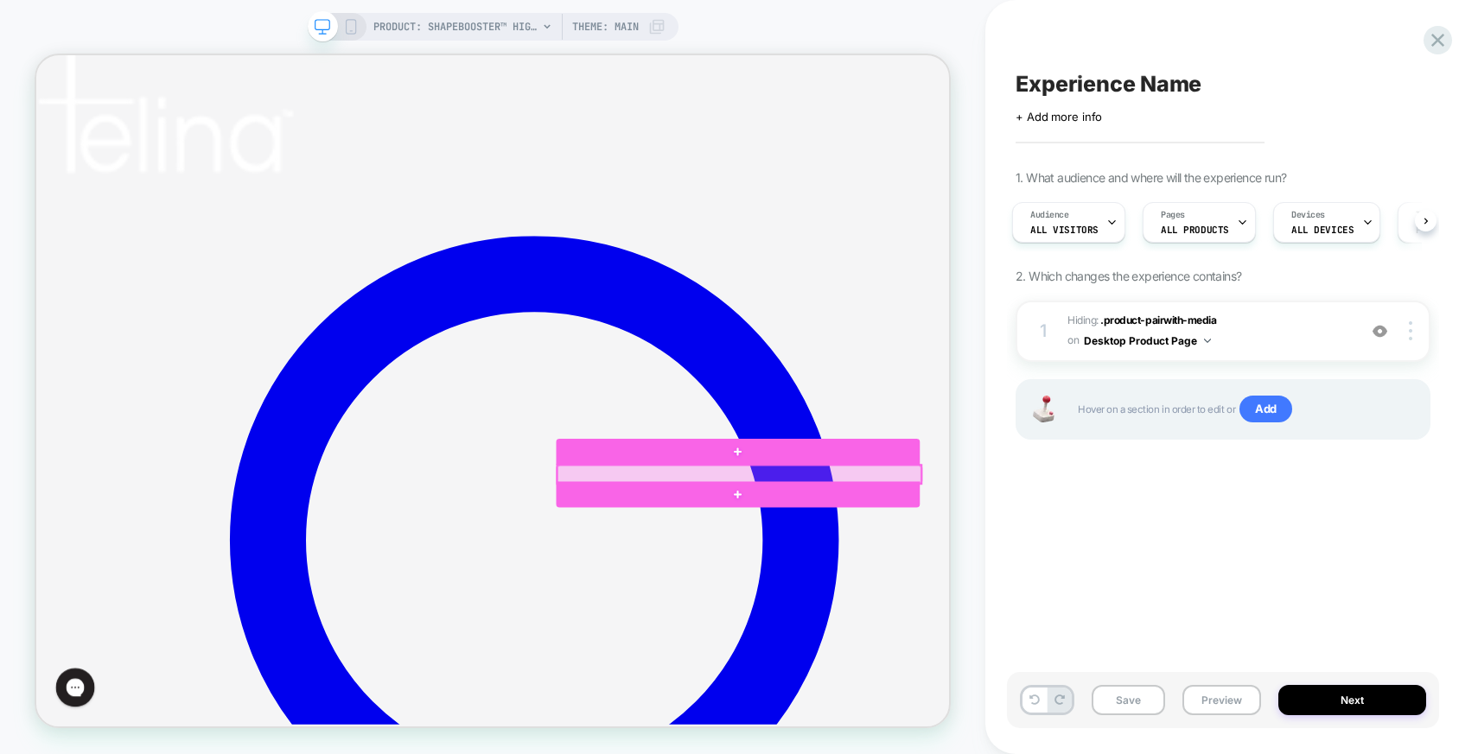
click at [904, 620] on div at bounding box center [973, 614] width 484 height 24
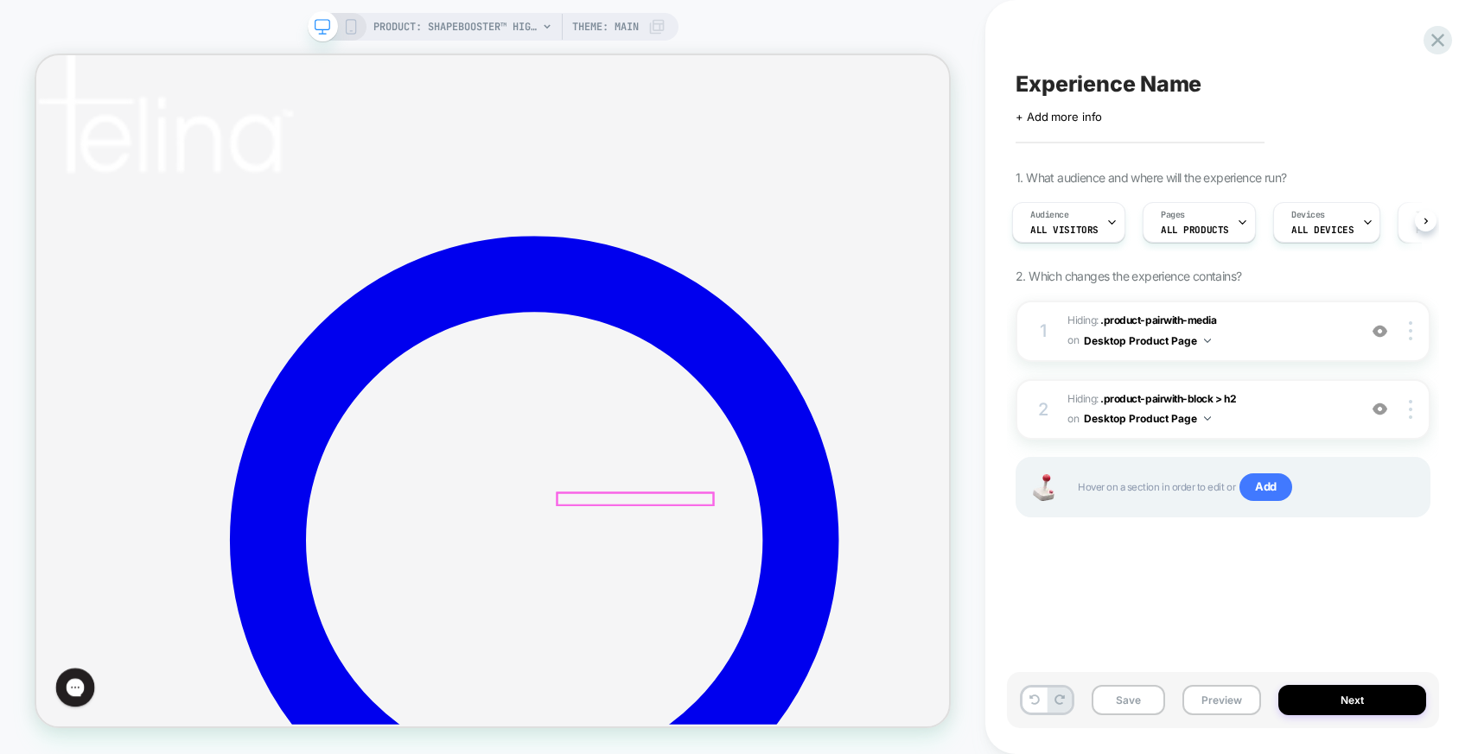
click at [864, 641] on div at bounding box center [834, 647] width 207 height 16
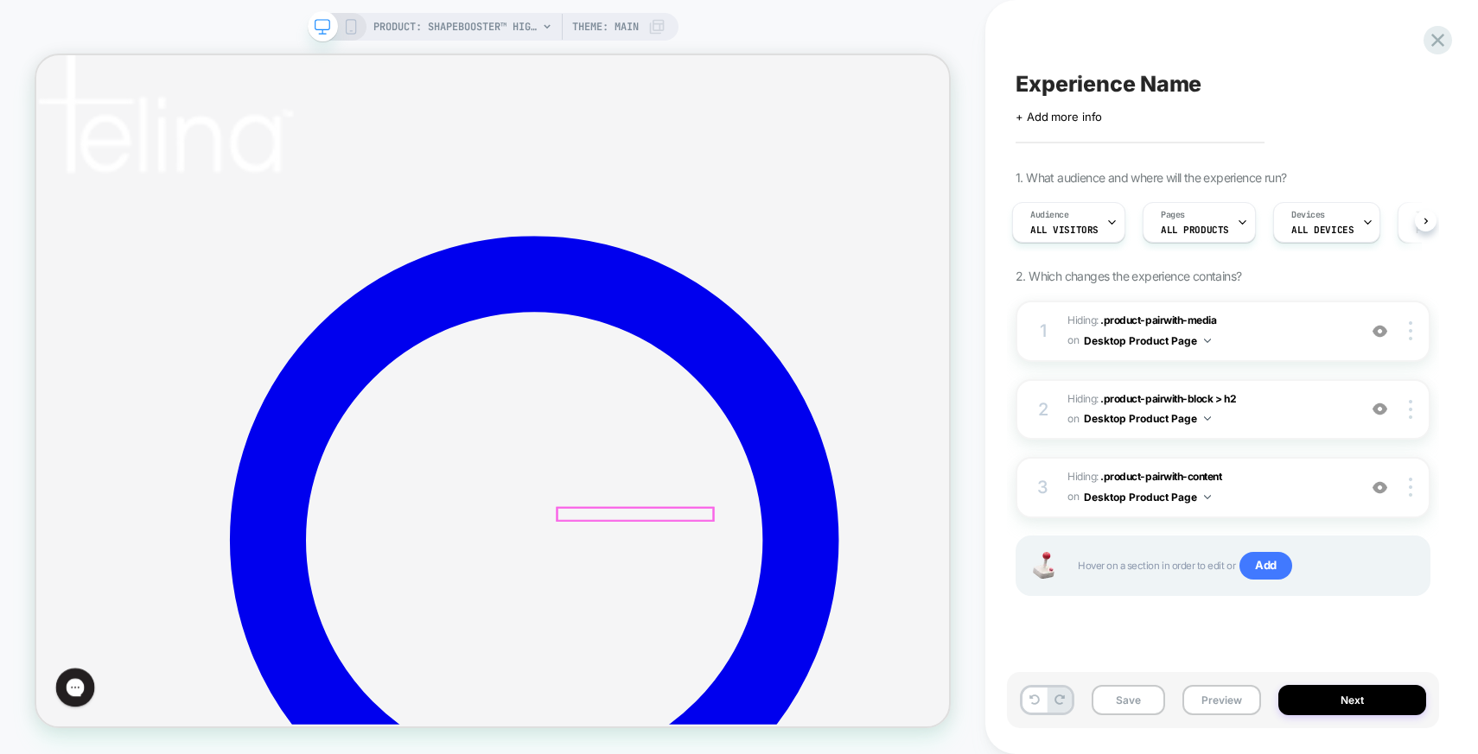
click at [831, 662] on div at bounding box center [834, 667] width 207 height 16
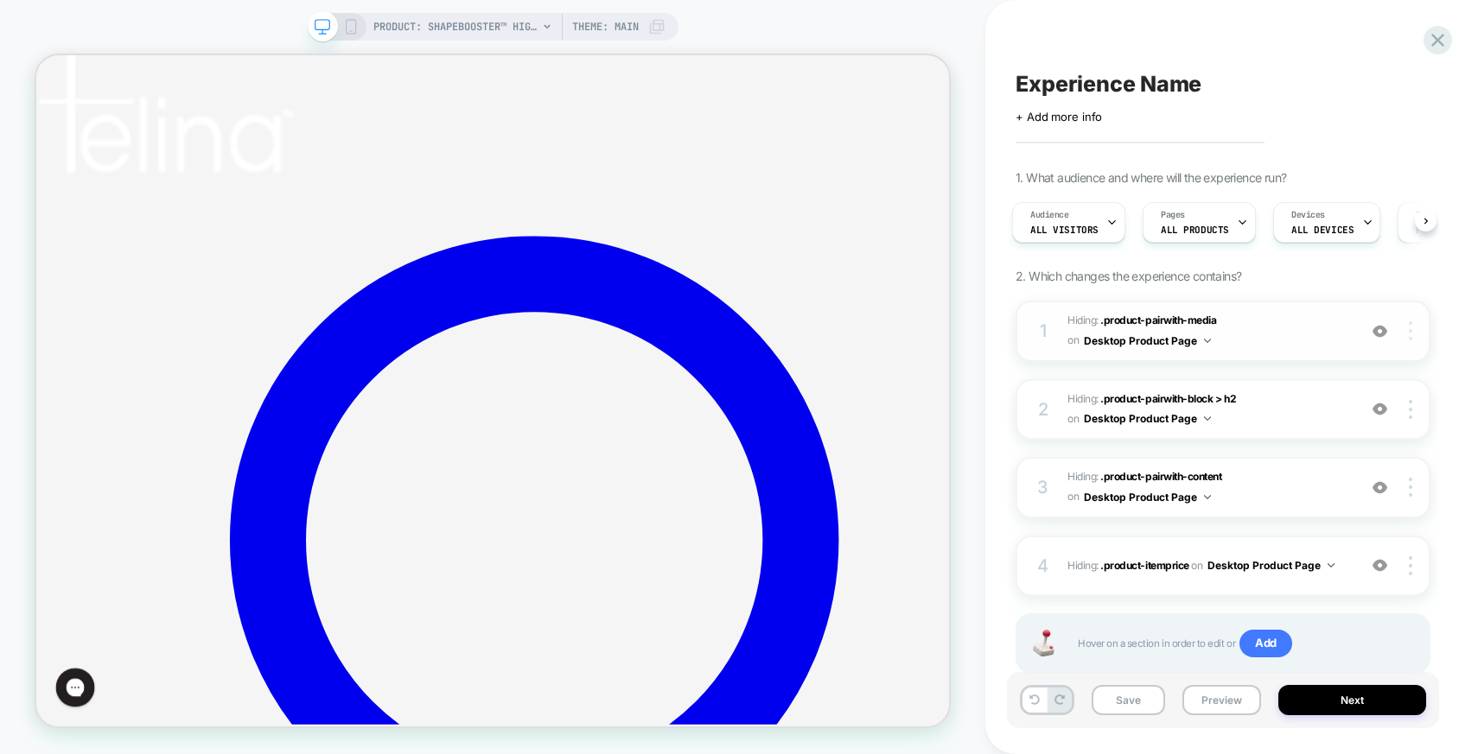
click at [1412, 334] on div at bounding box center [1412, 330] width 33 height 19
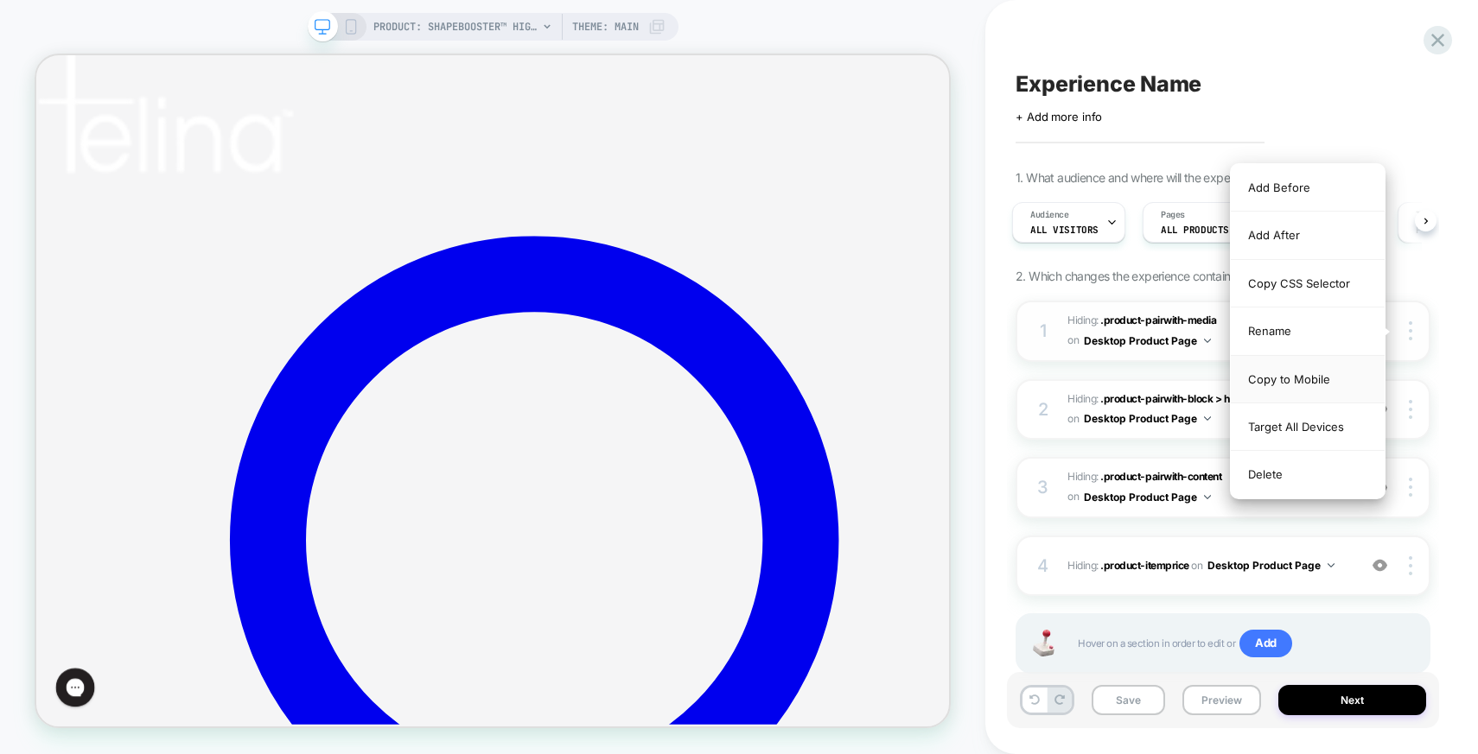
click at [1333, 384] on div "Copy to Mobile" at bounding box center [1307, 380] width 154 height 48
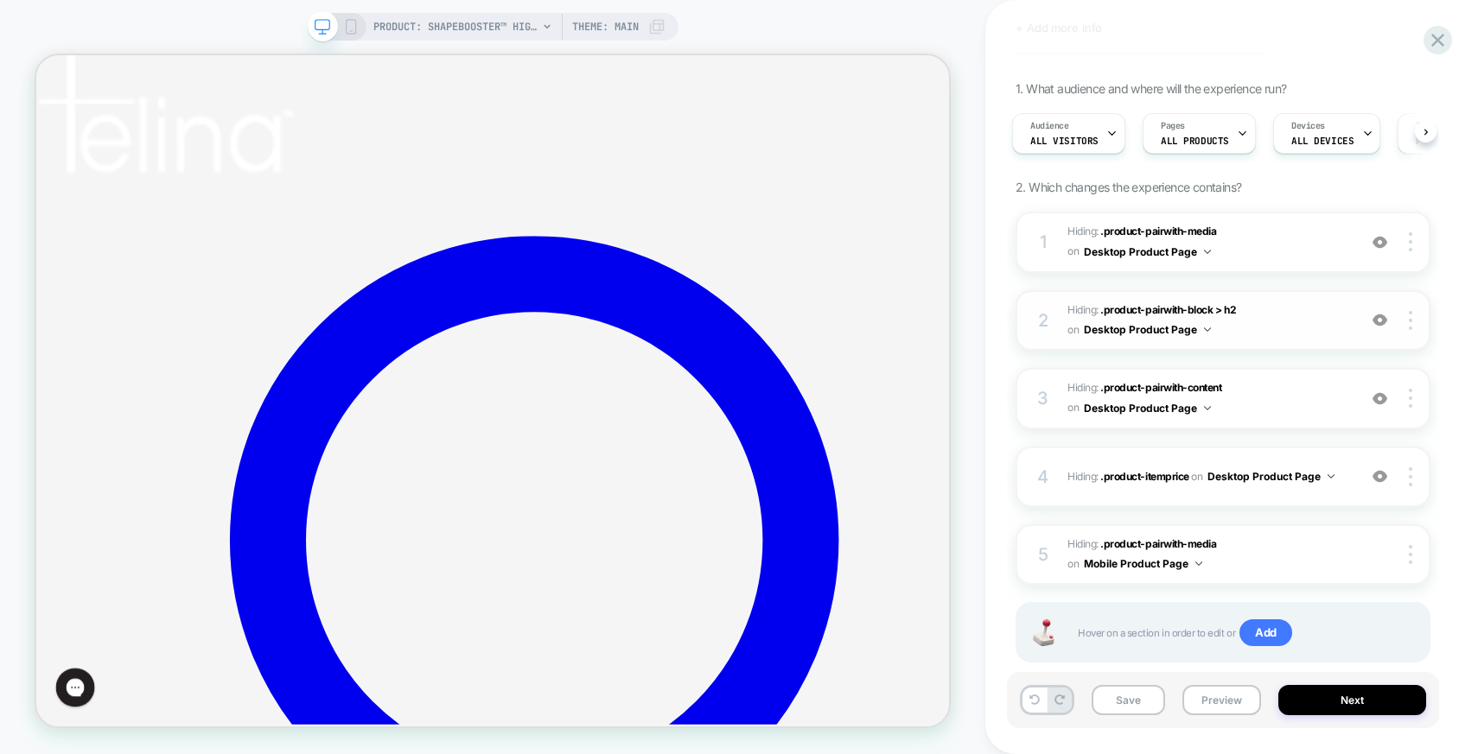
scroll to position [127, 0]
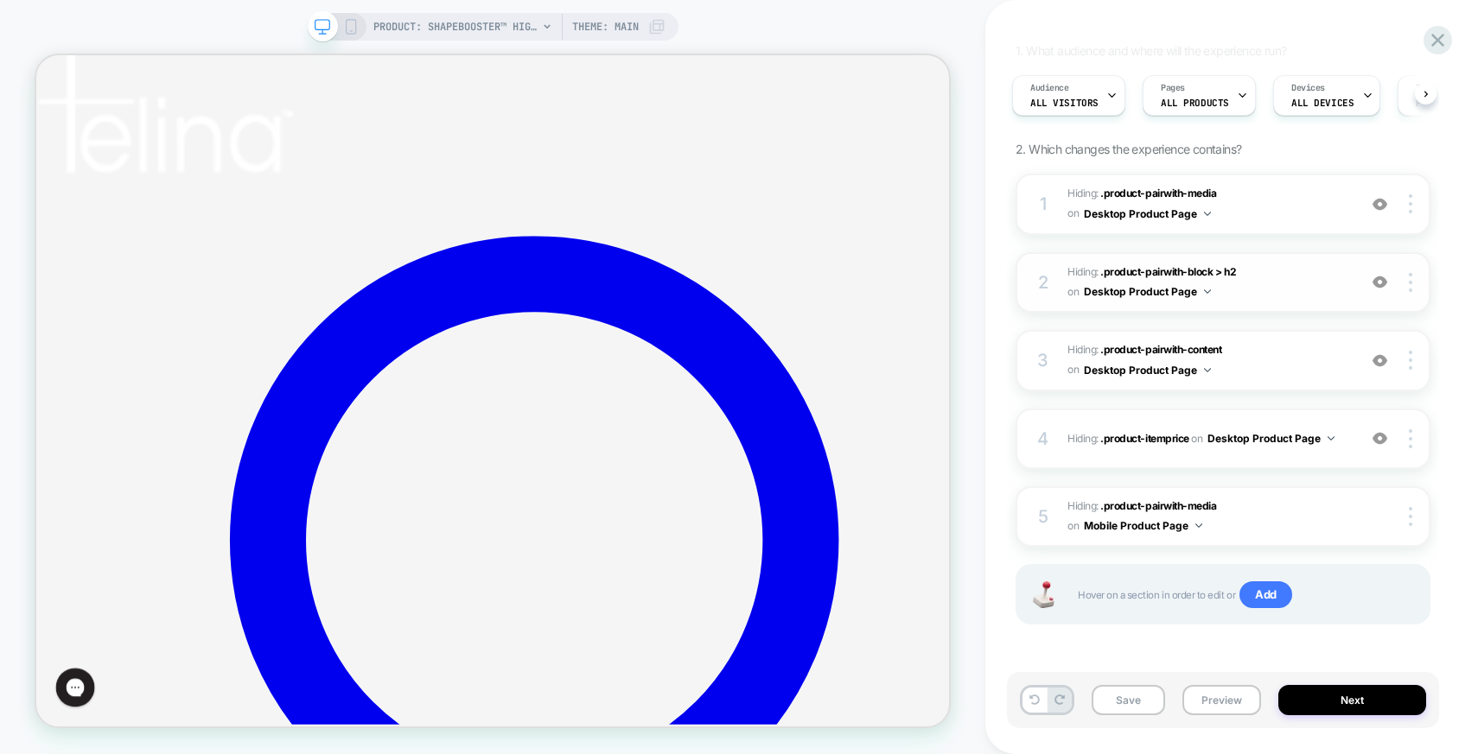
click at [1406, 292] on div "2 Hiding : .product-pairwith-block > h2 .product-pairwith-block > h2 on Desktop…" at bounding box center [1222, 282] width 415 height 61
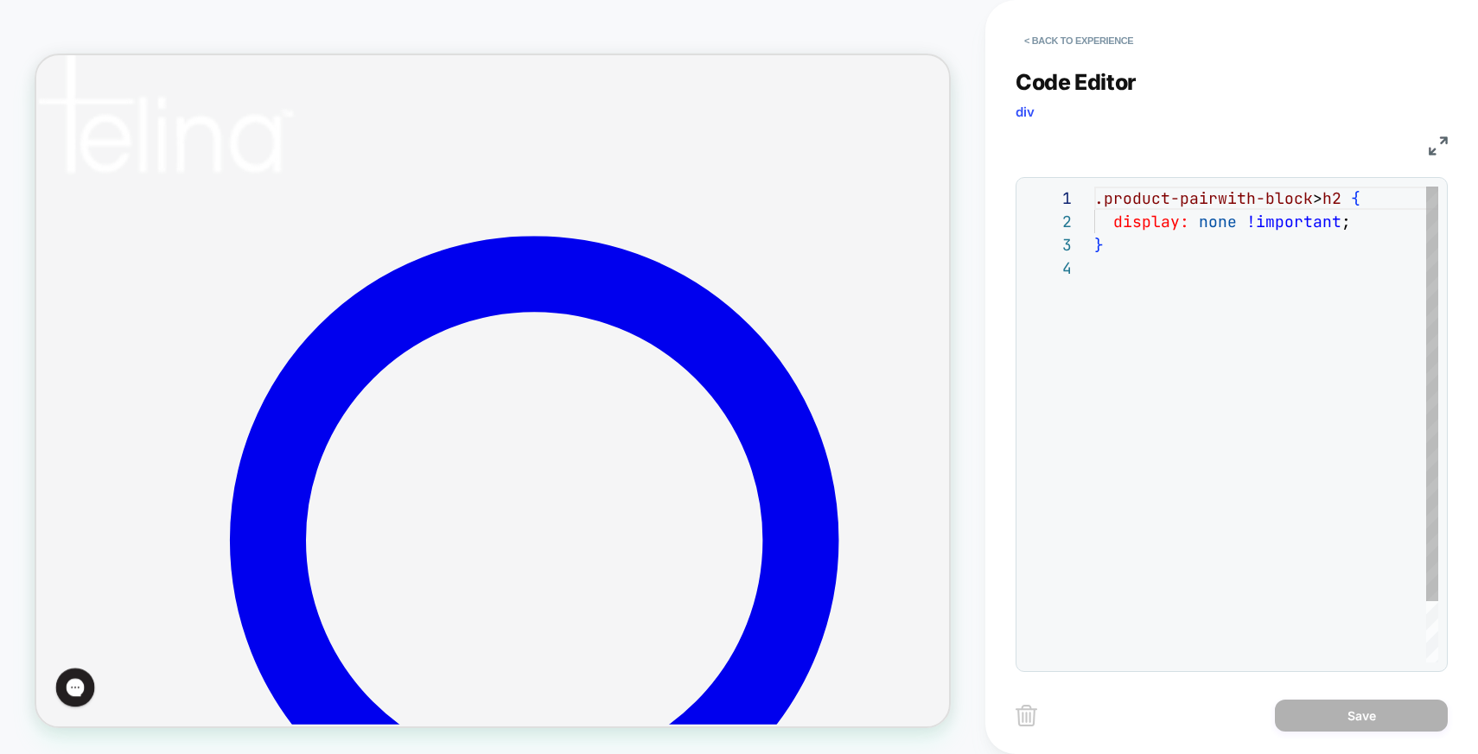
scroll to position [70, 0]
click at [1069, 35] on button "< Back to experience" at bounding box center [1078, 41] width 126 height 28
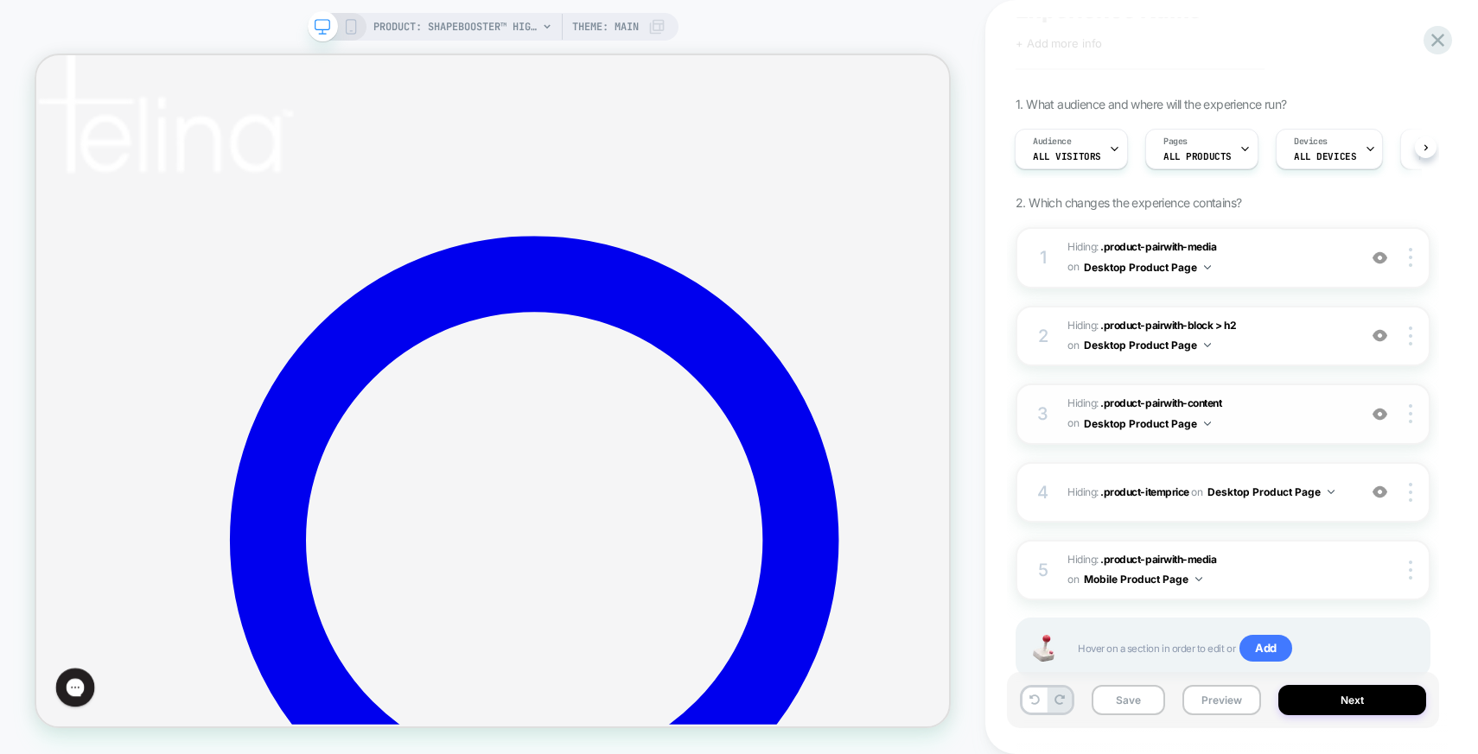
scroll to position [85, 0]
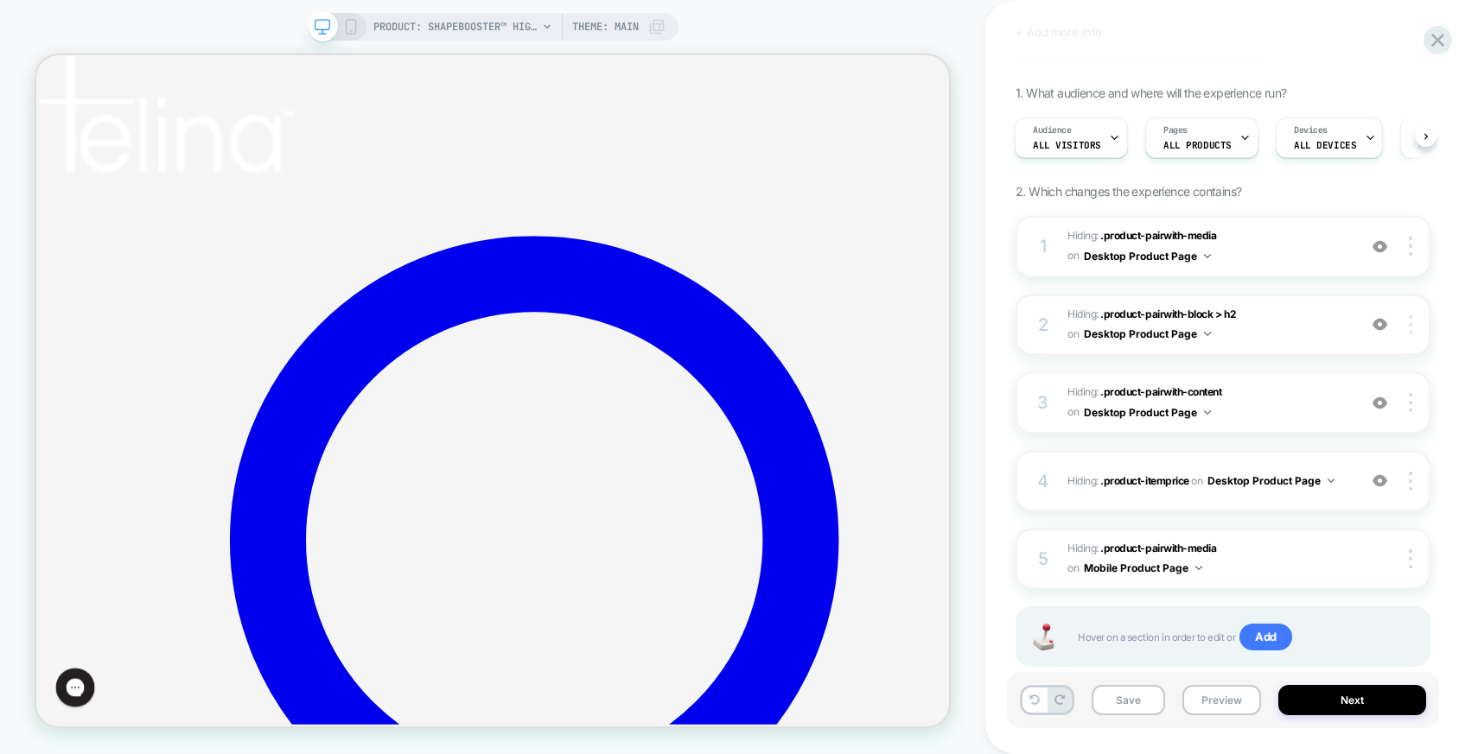
click at [1412, 325] on div at bounding box center [1412, 324] width 33 height 19
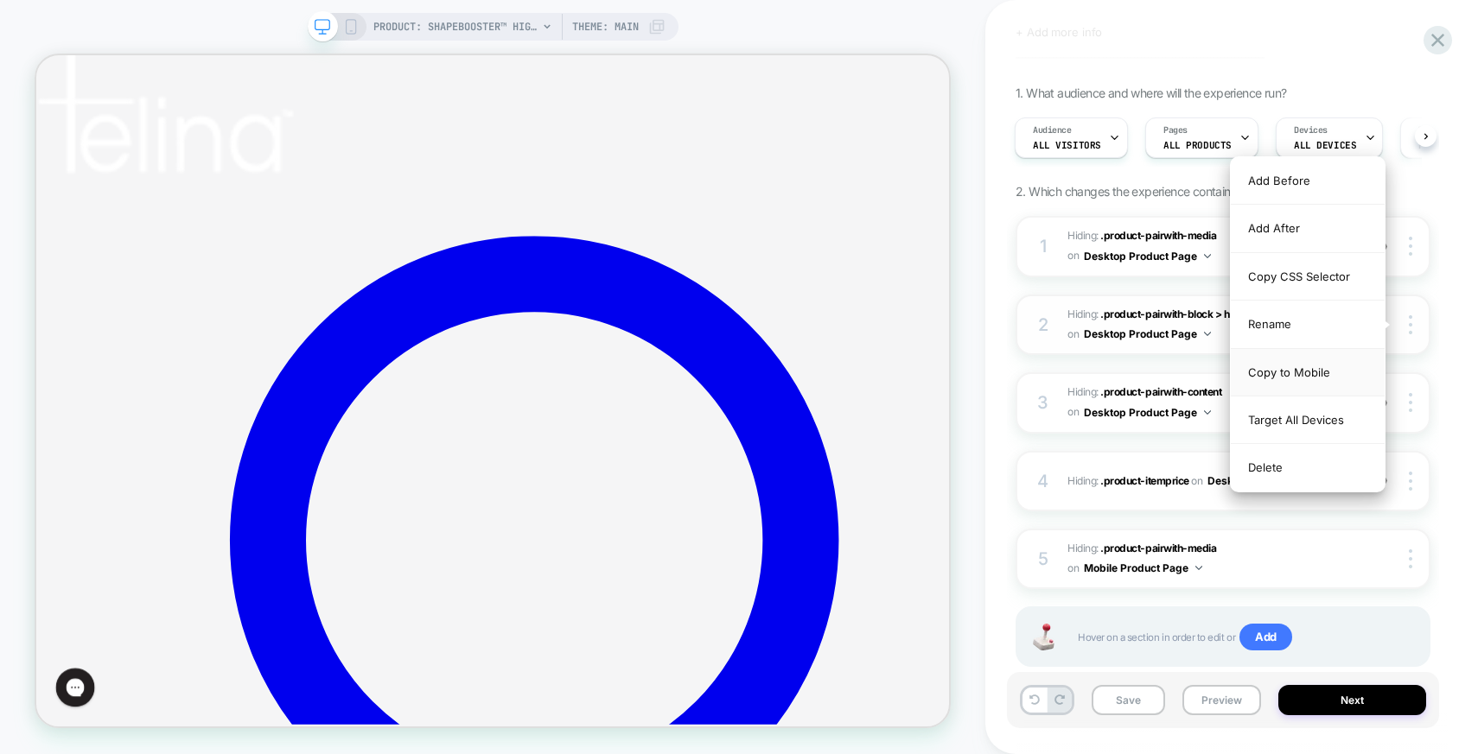
click at [1349, 380] on div "Copy to Mobile" at bounding box center [1307, 373] width 154 height 48
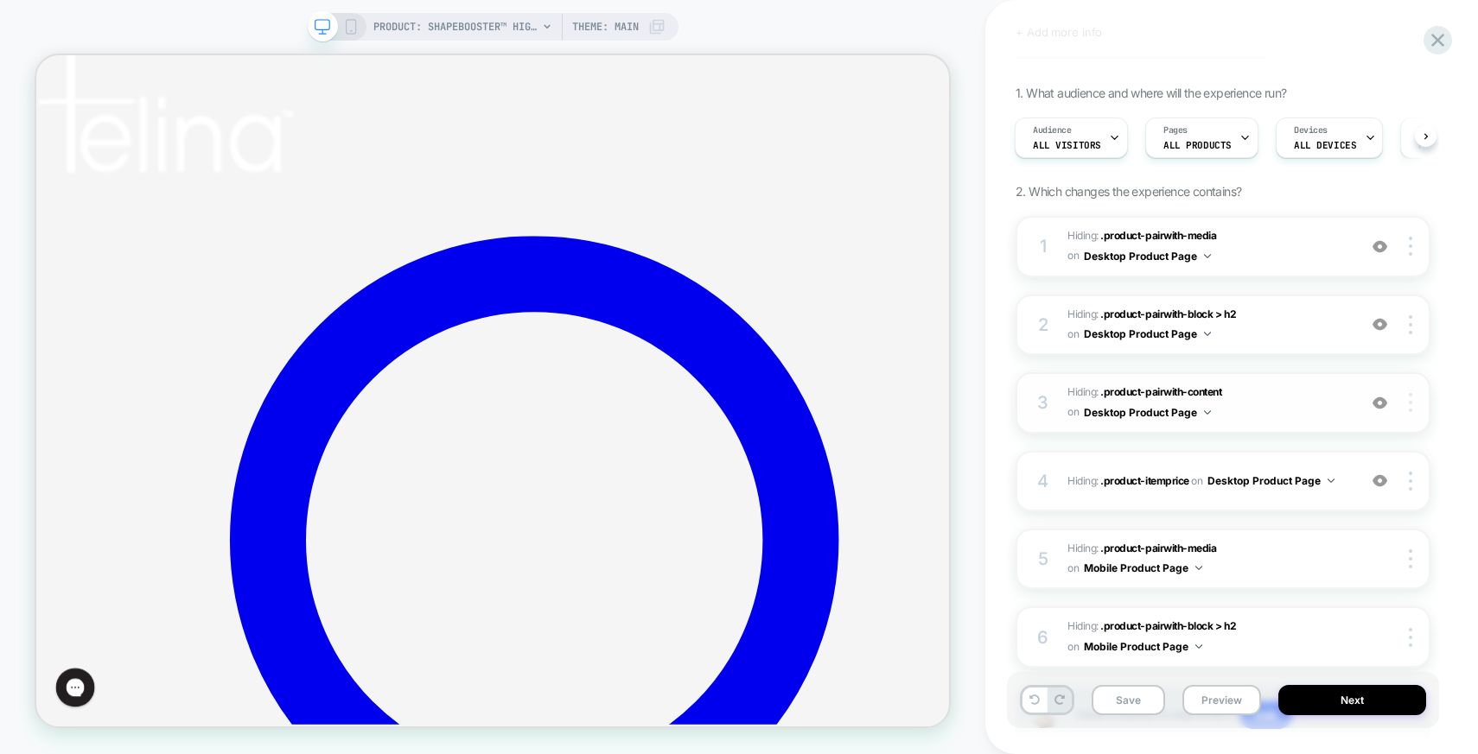
click at [1411, 408] on img at bounding box center [1409, 402] width 3 height 19
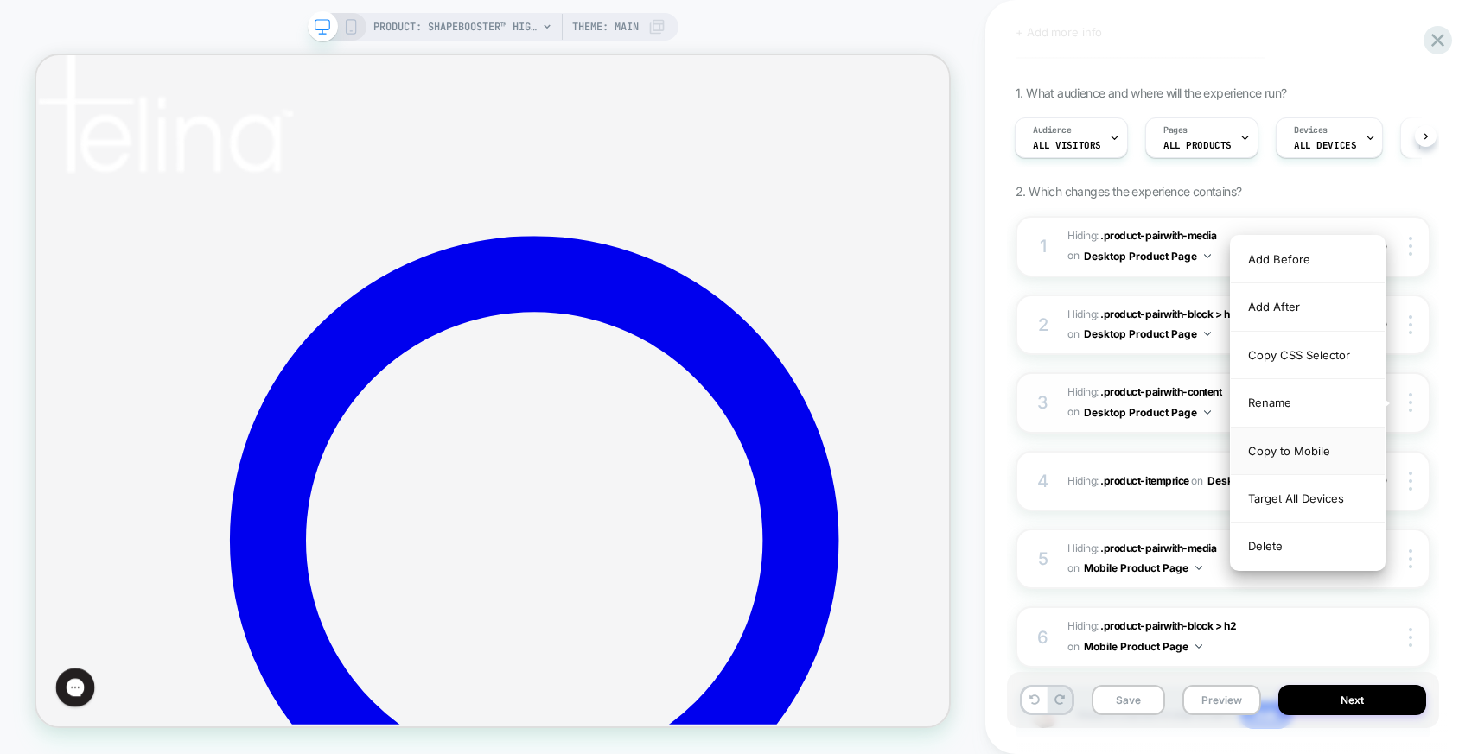
click at [1342, 460] on div "Copy to Mobile" at bounding box center [1307, 452] width 154 height 48
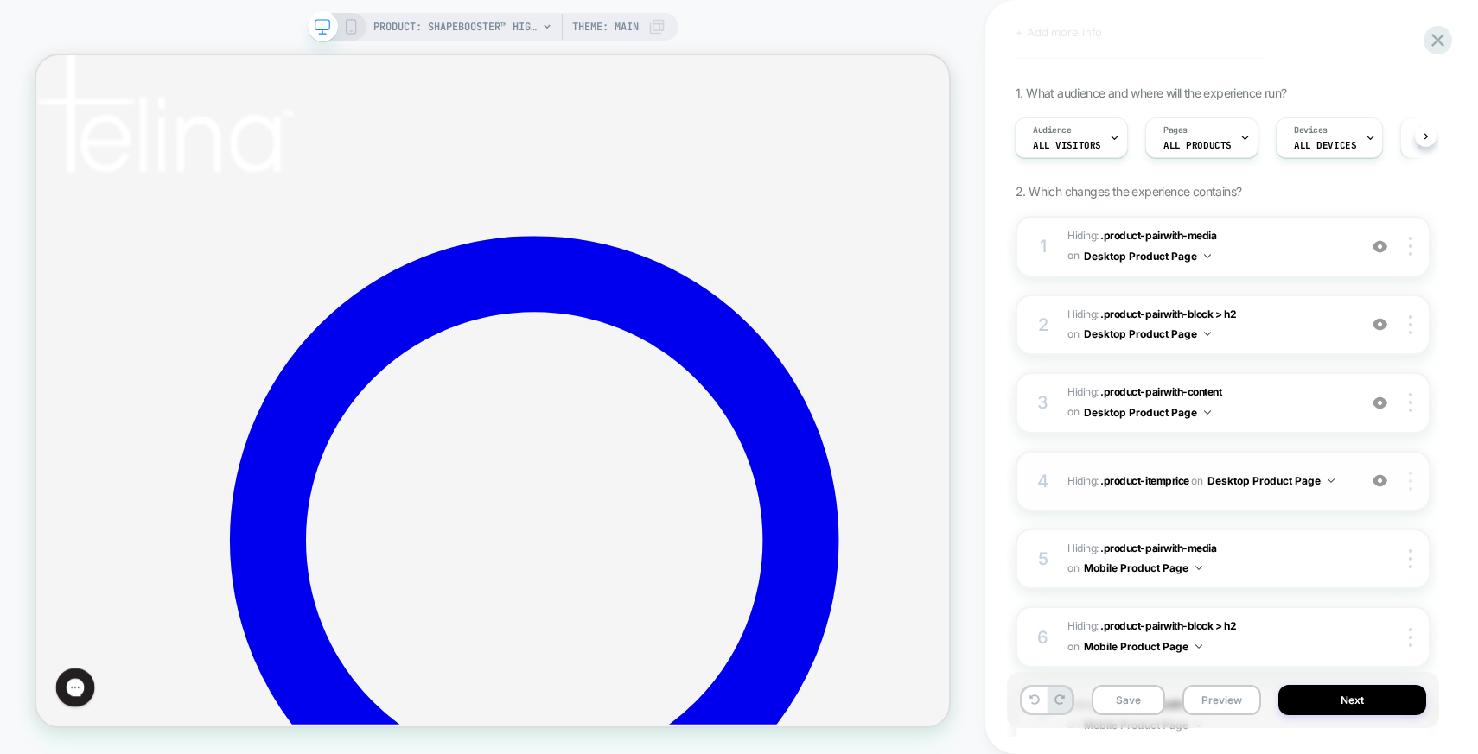
click at [1409, 480] on img at bounding box center [1409, 481] width 3 height 19
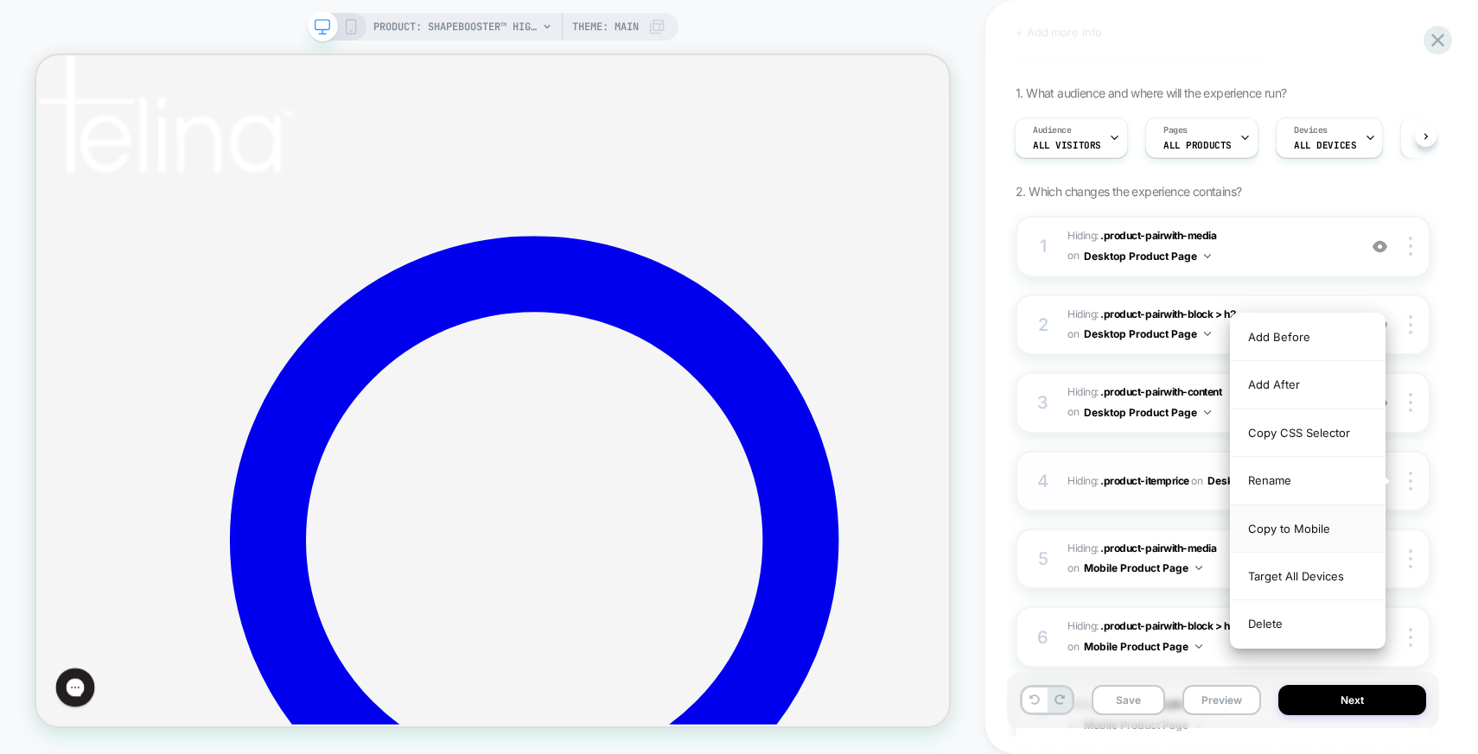
click at [0, 0] on div "Copy to Mobile" at bounding box center [0, 0] width 0 height 0
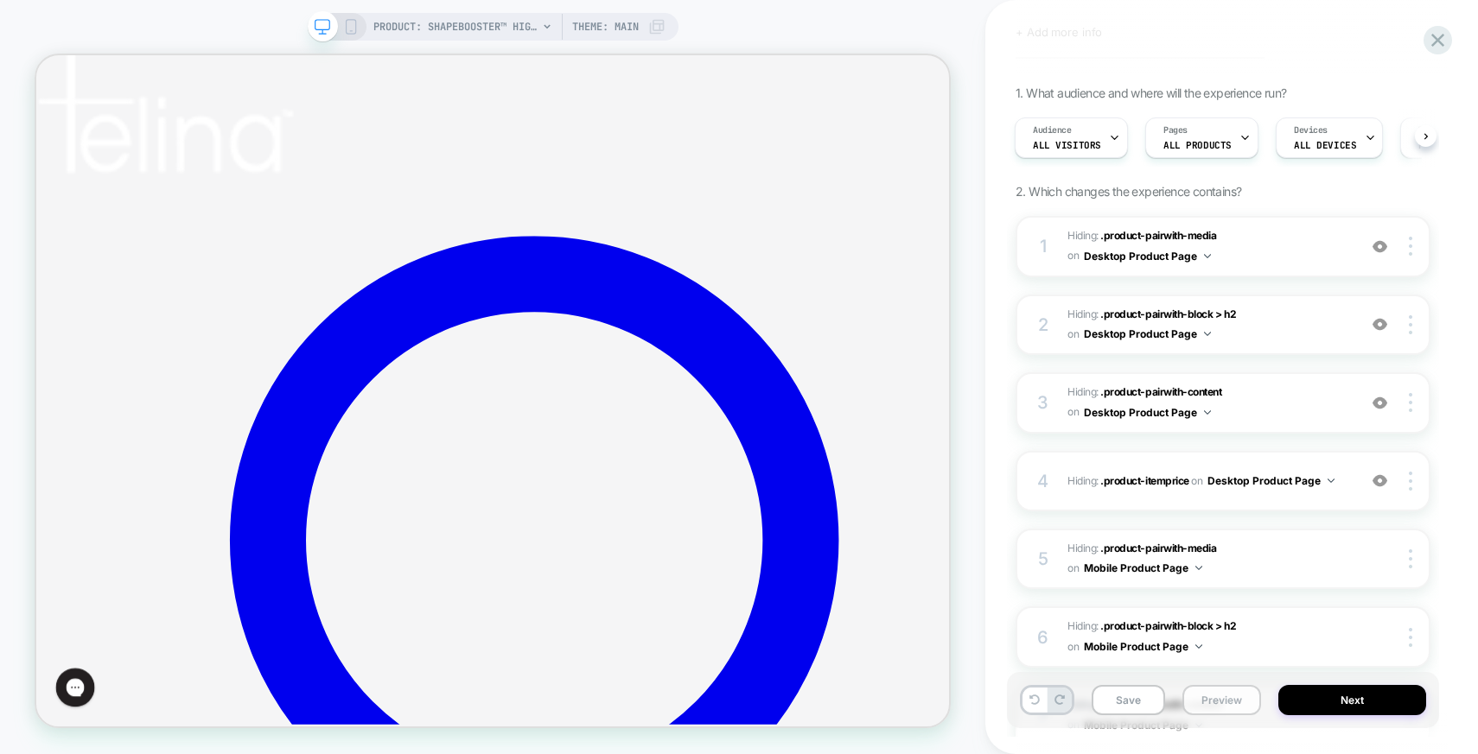
click at [1209, 701] on button "Preview" at bounding box center [1221, 700] width 79 height 30
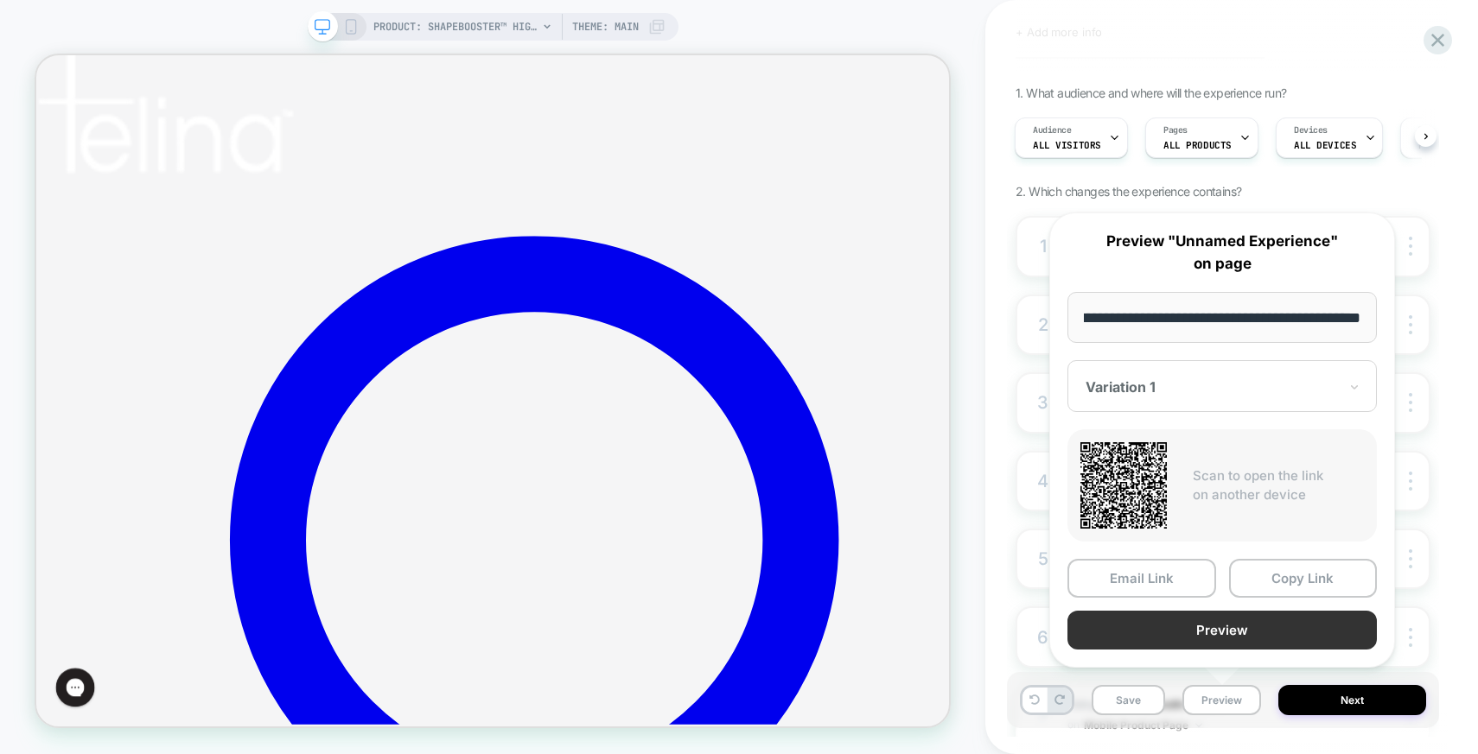
scroll to position [0, 0]
click at [1219, 626] on button "Preview" at bounding box center [1221, 630] width 309 height 39
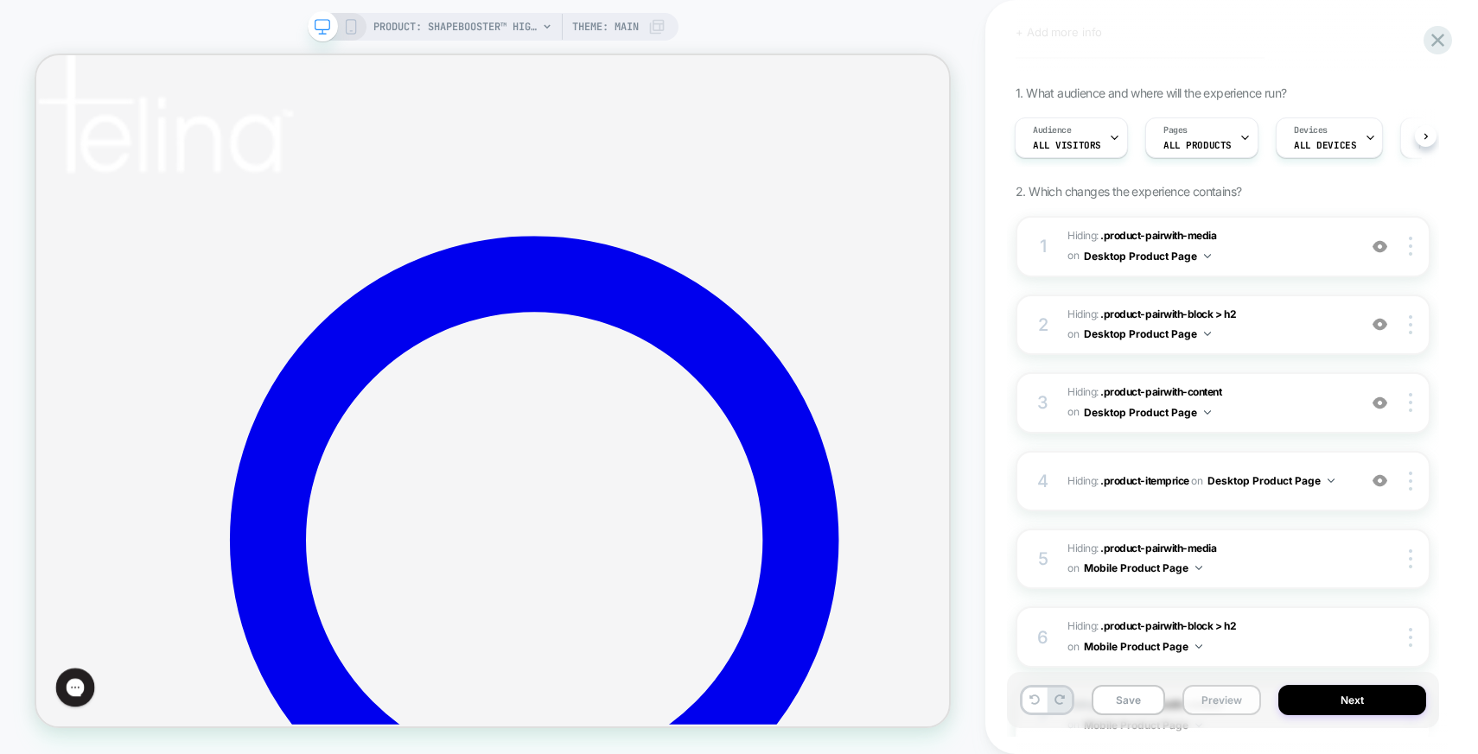
click at [1224, 698] on button "Preview" at bounding box center [1221, 700] width 79 height 30
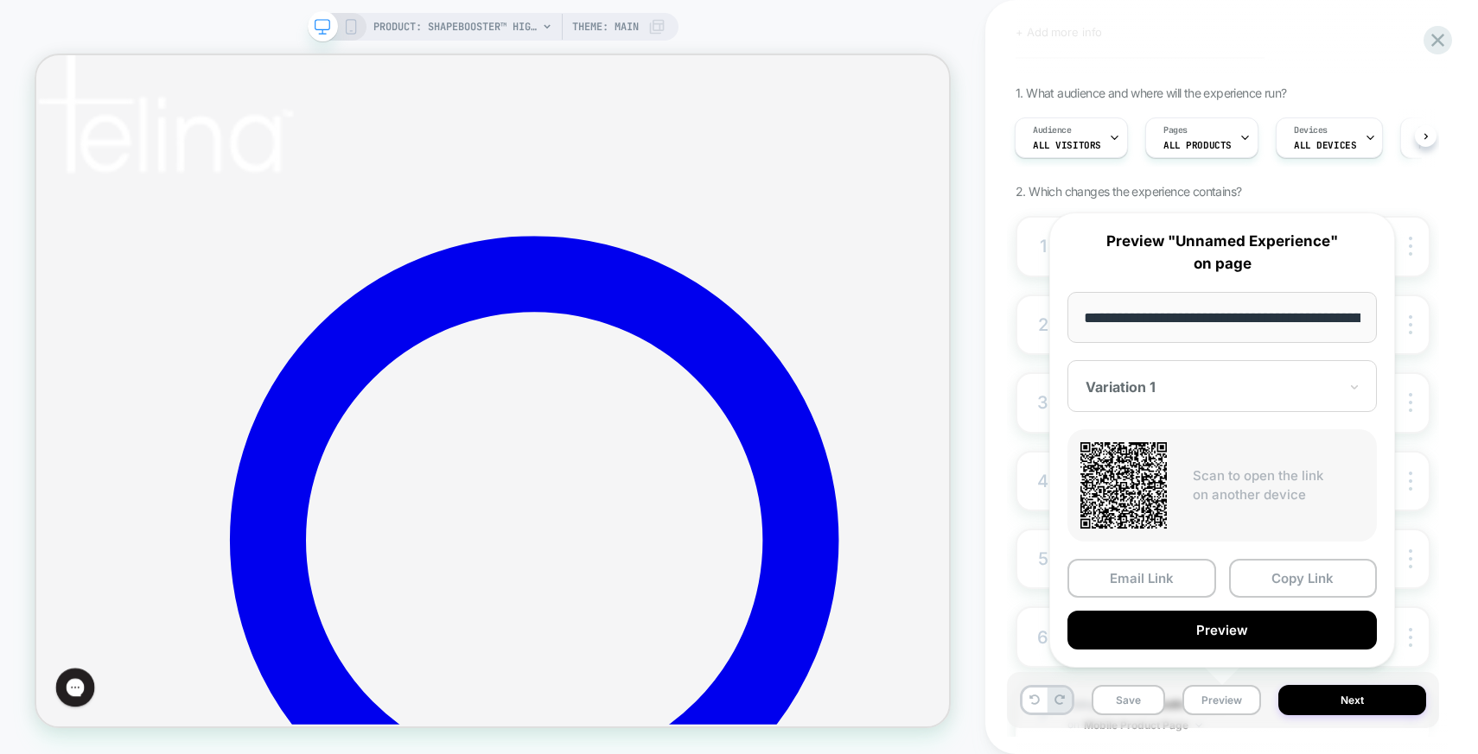
scroll to position [0, 3]
click at [1404, 188] on div "1. What audience and where will the experience run? Audience All Visitors Pages…" at bounding box center [1222, 516] width 415 height 860
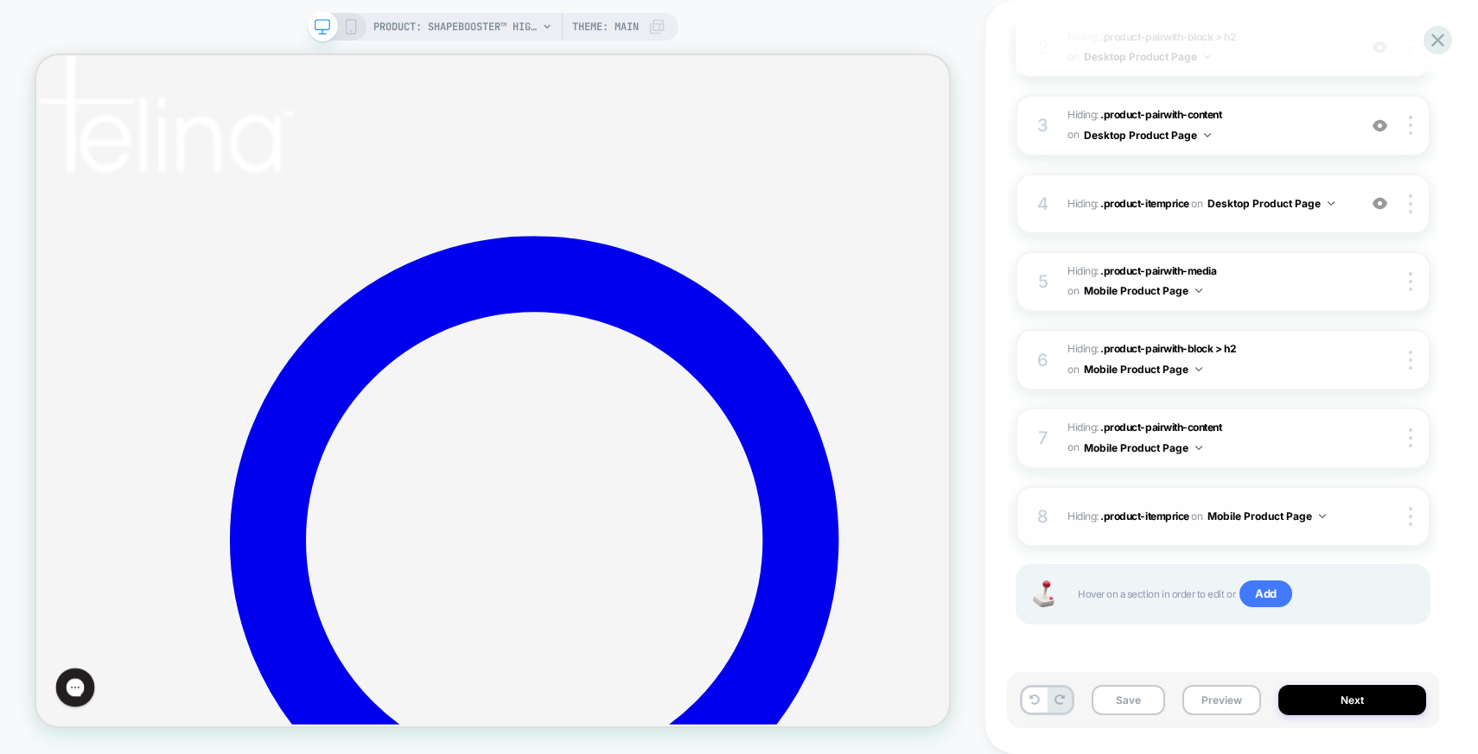
scroll to position [0, 0]
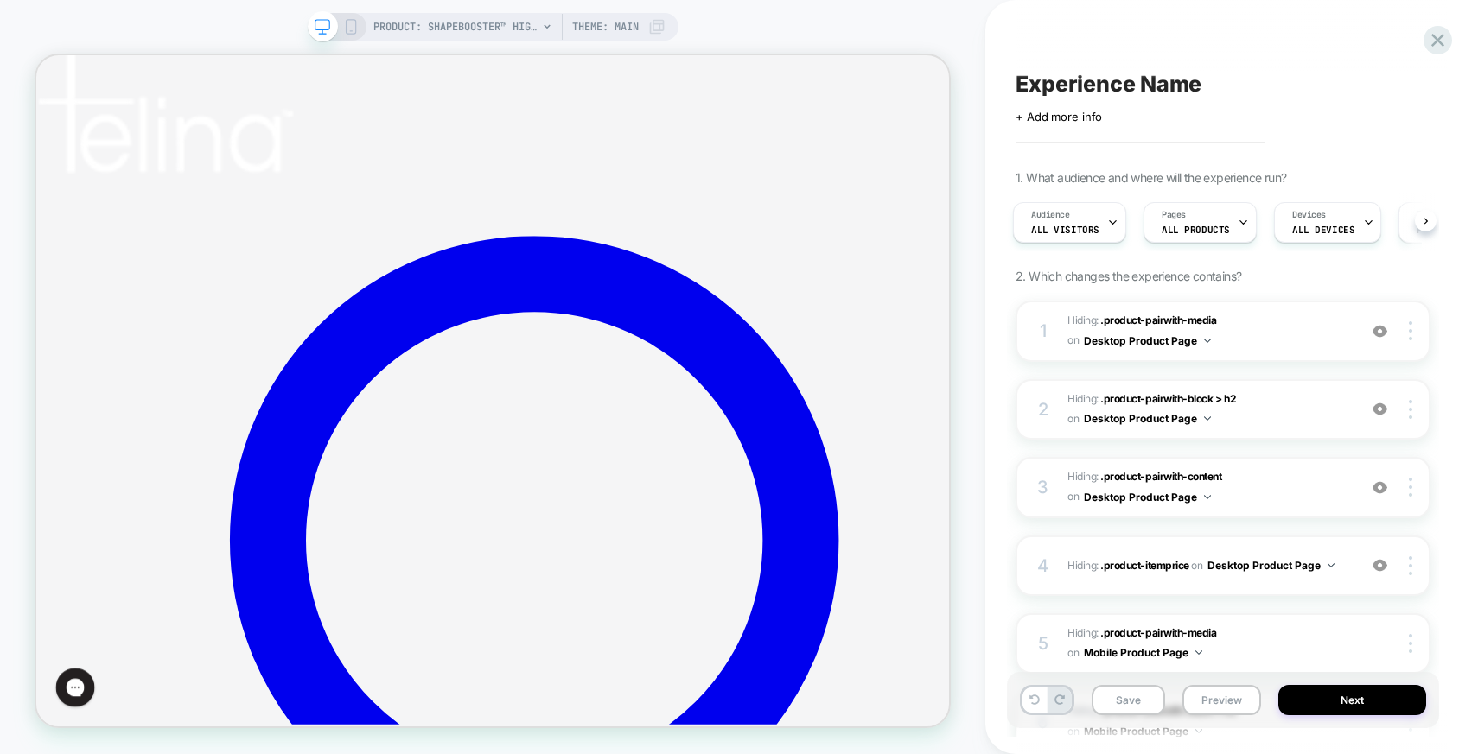
click at [0, 0] on span "Experience Name" at bounding box center [0, 0] width 0 height 0
type textarea "**********"
click at [1347, 704] on button "Next" at bounding box center [1352, 700] width 148 height 30
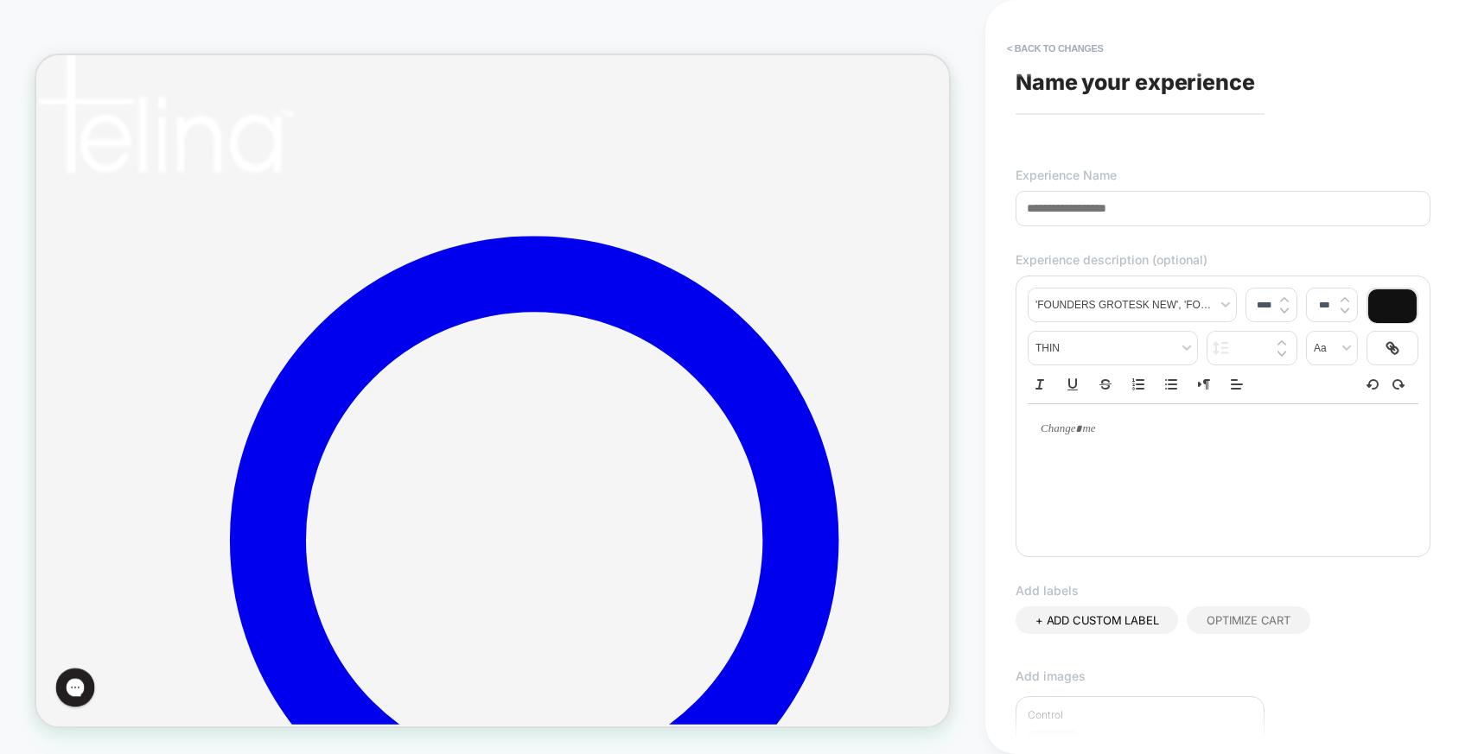
click at [1101, 213] on input at bounding box center [1222, 208] width 415 height 35
click at [1071, 87] on span "Name your experience" at bounding box center [1134, 82] width 239 height 26
click at [1065, 219] on input at bounding box center [1222, 208] width 415 height 35
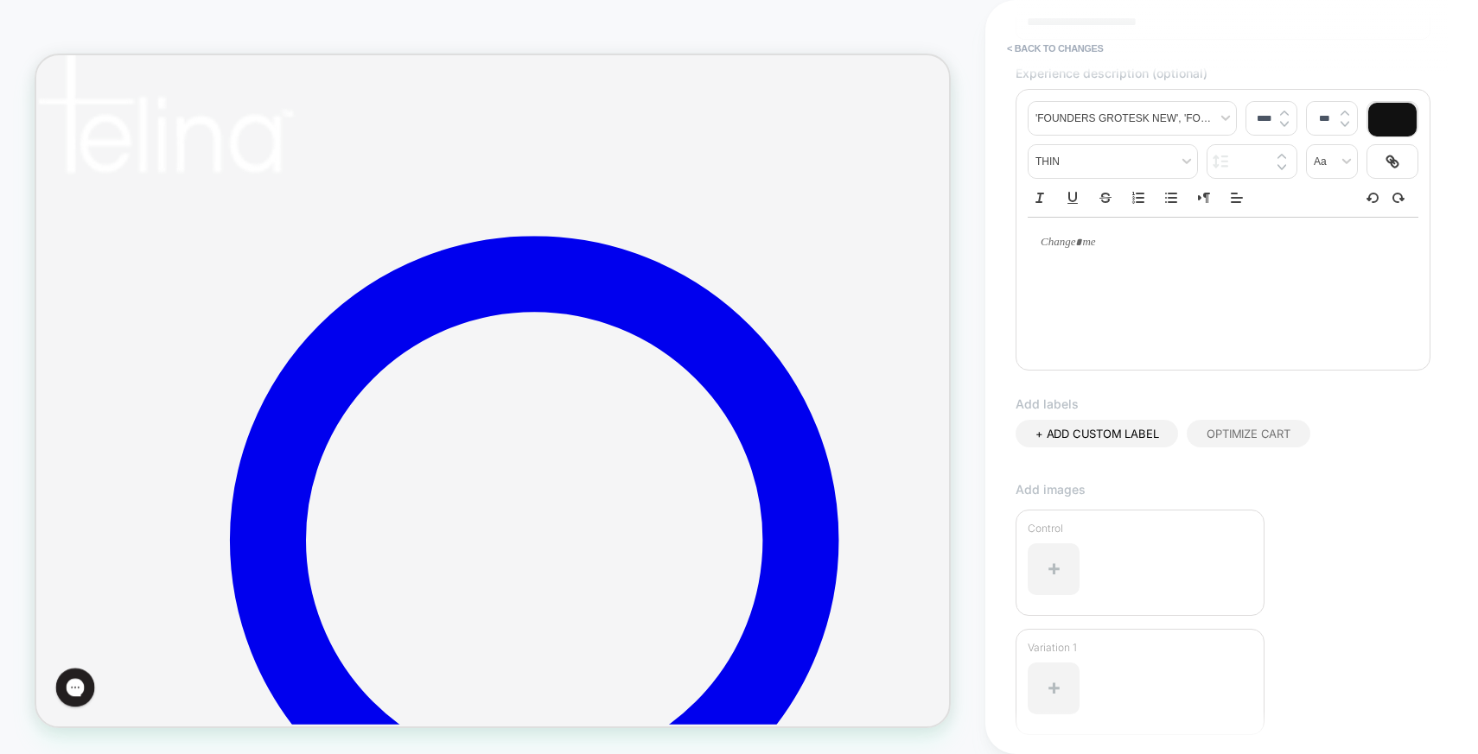
scroll to position [327, 0]
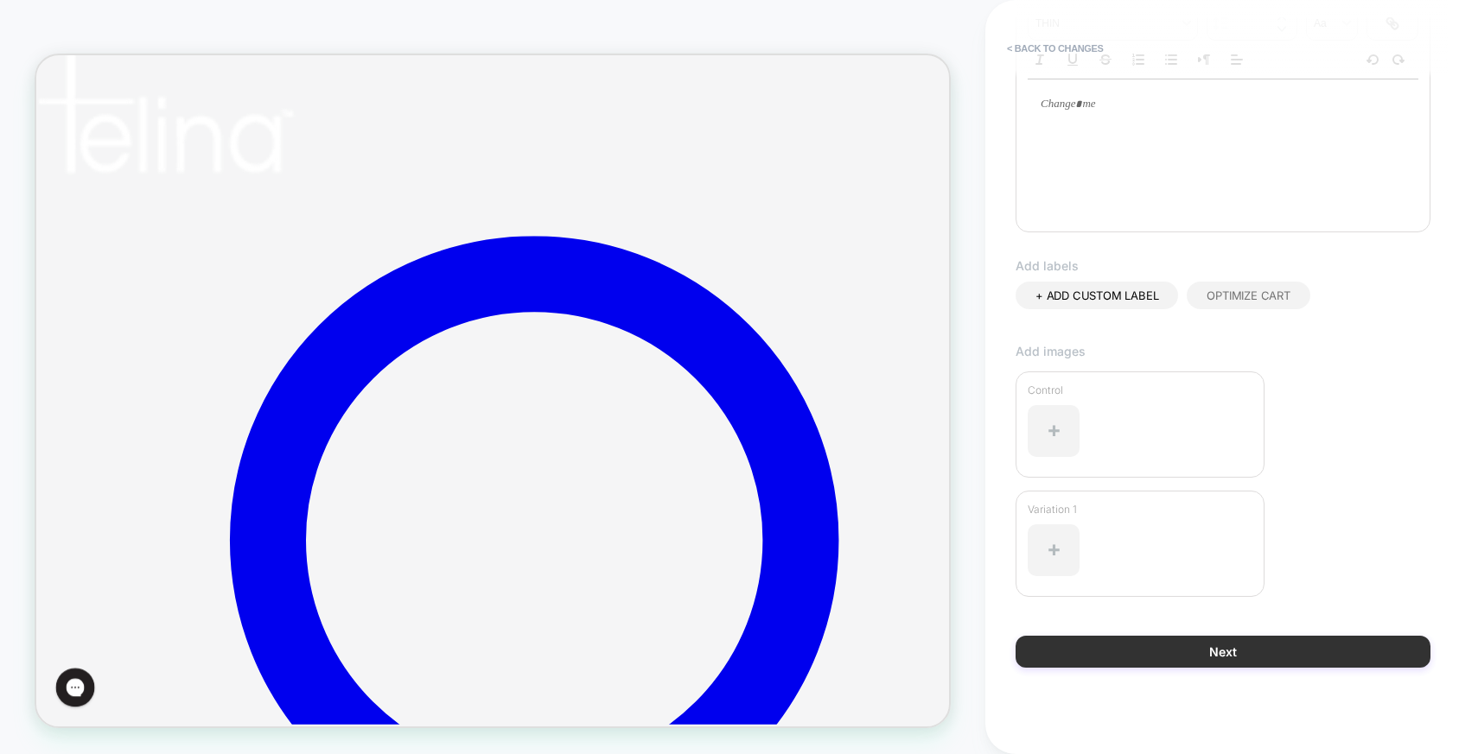
type input "**********"
click at [0, 0] on button "Next" at bounding box center [0, 0] width 0 height 0
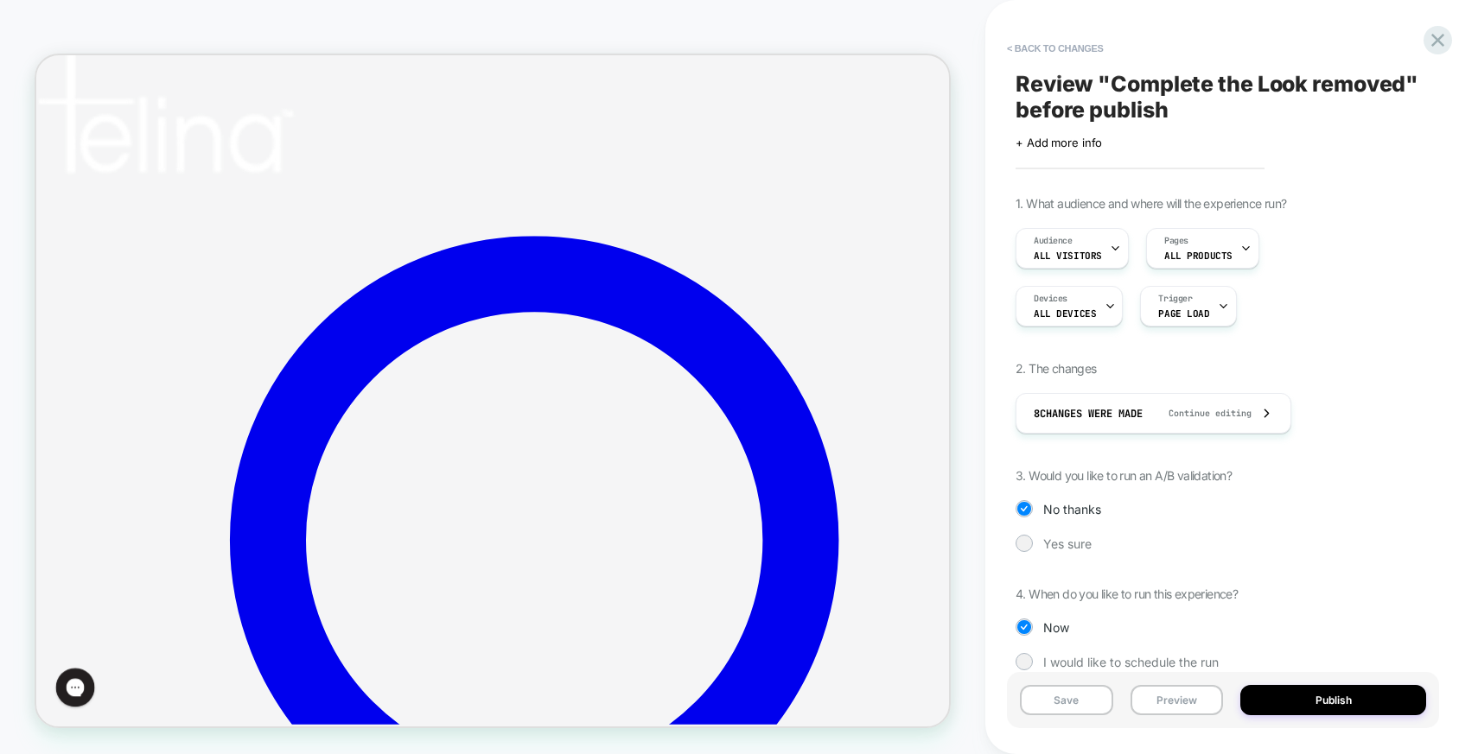
scroll to position [29, 0]
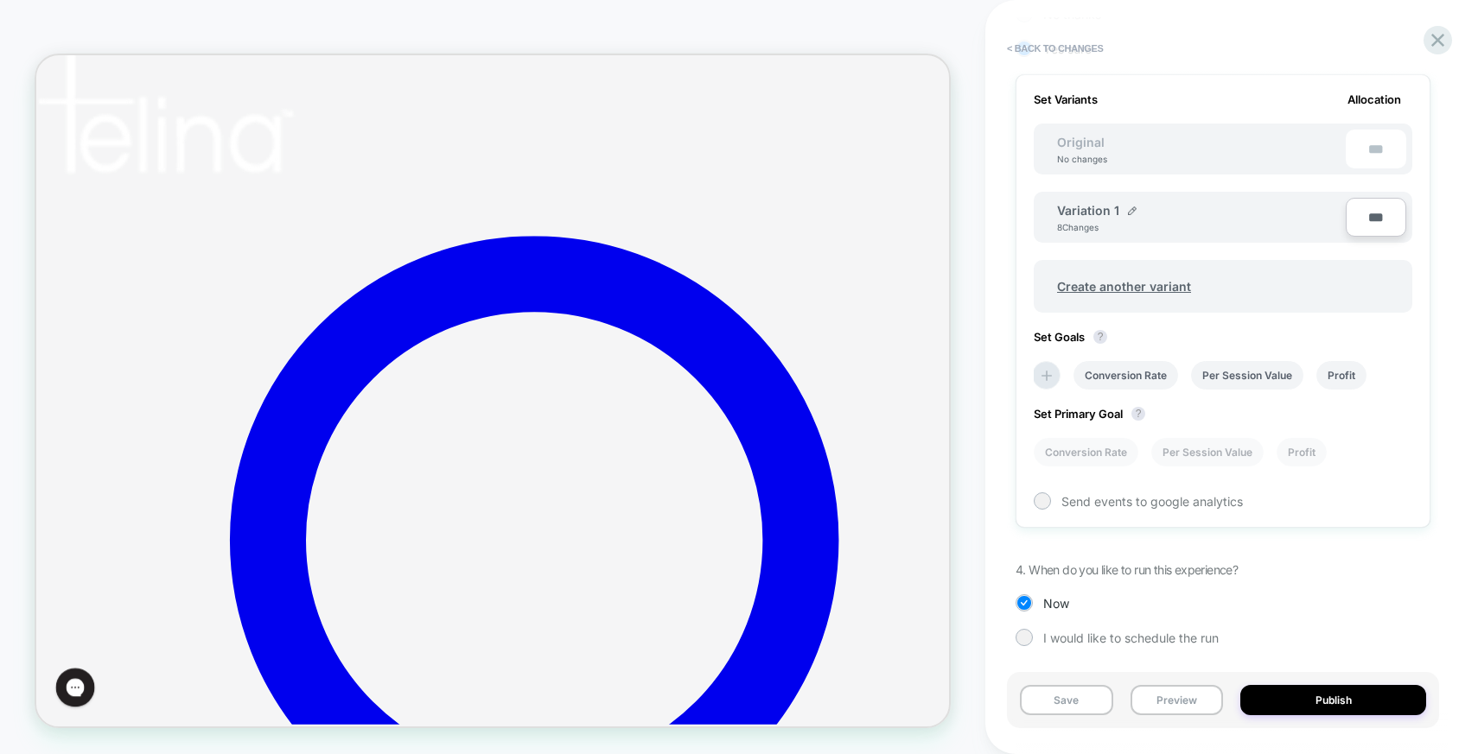
scroll to position [499, 0]
click at [0, 0] on div "Variation 1 8 Changes" at bounding box center [0, 0] width 0 height 0
click at [1154, 216] on input "**********" at bounding box center [1119, 215] width 125 height 34
click at [1153, 219] on input "**********" at bounding box center [1119, 215] width 125 height 34
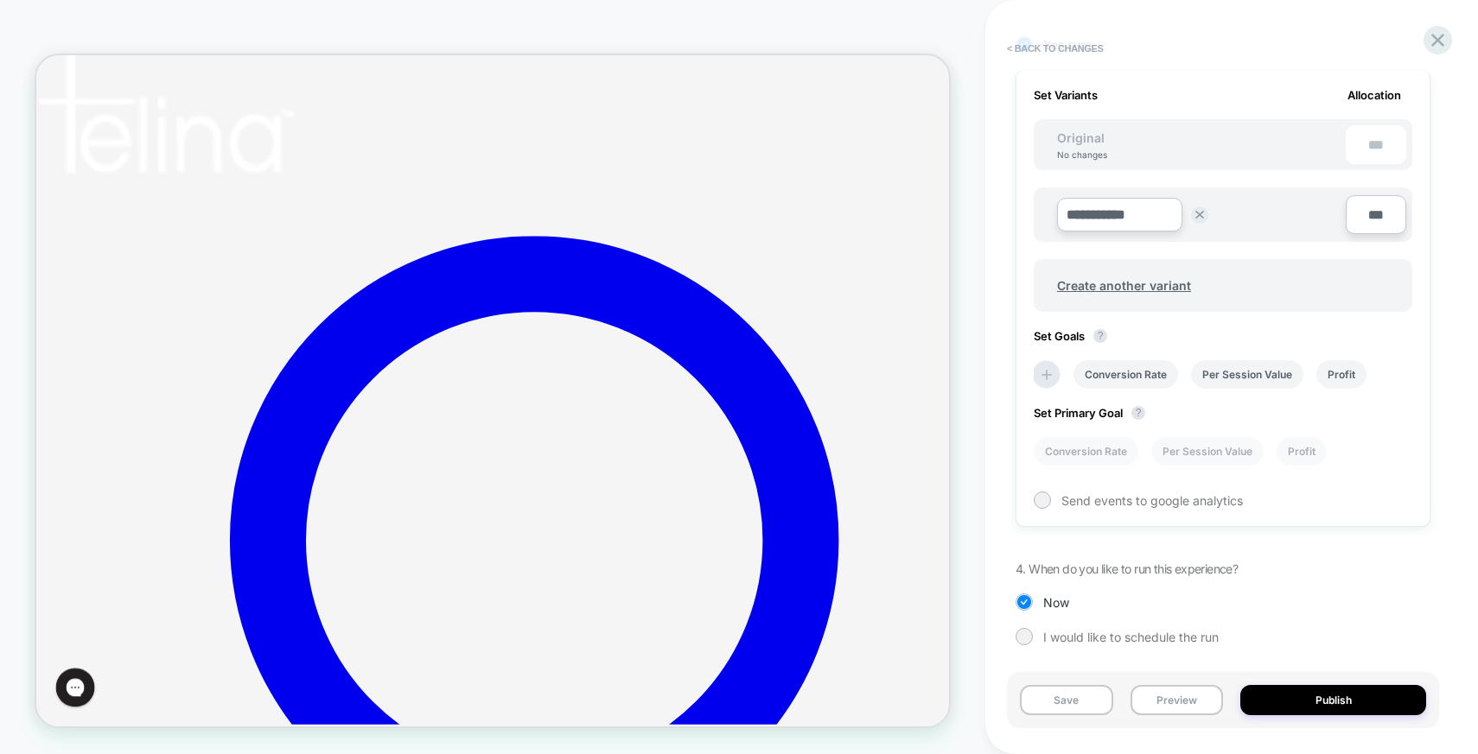
click at [1153, 219] on input "**********" at bounding box center [1119, 215] width 125 height 34
click at [1133, 219] on input "**********" at bounding box center [1119, 215] width 125 height 34
type input "*********"
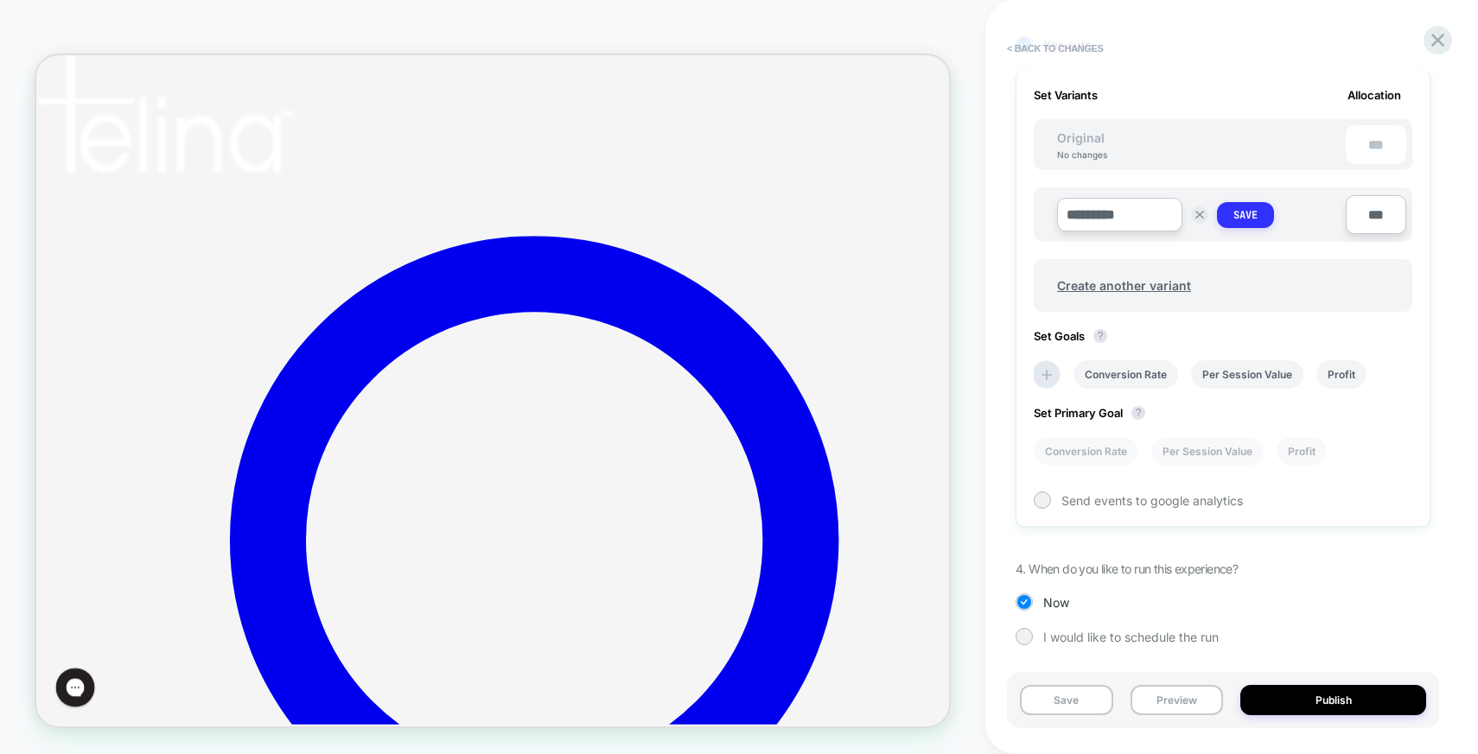
click at [1249, 222] on strong "Save" at bounding box center [1245, 215] width 24 height 14
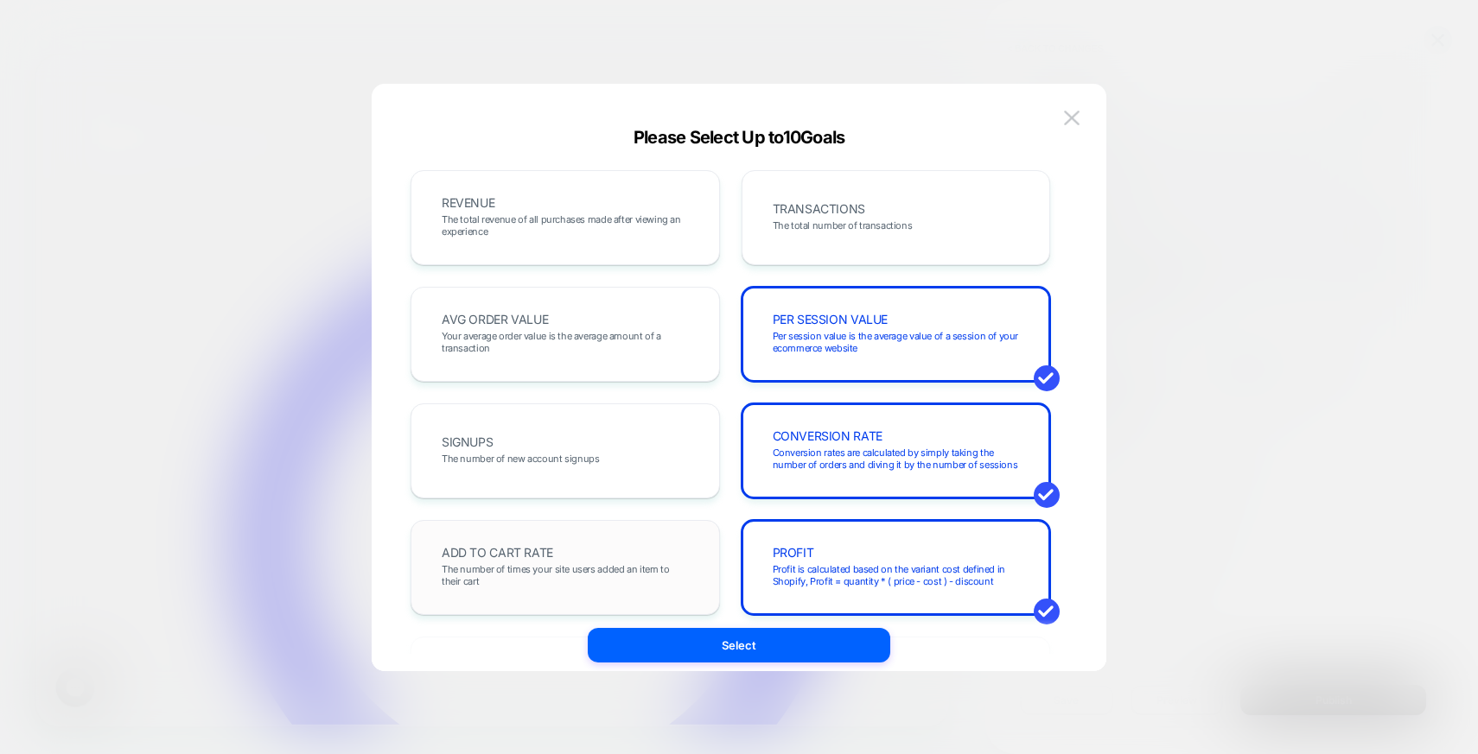
click at [579, 575] on span "The number of times your site users added an item to their cart" at bounding box center [565, 575] width 247 height 24
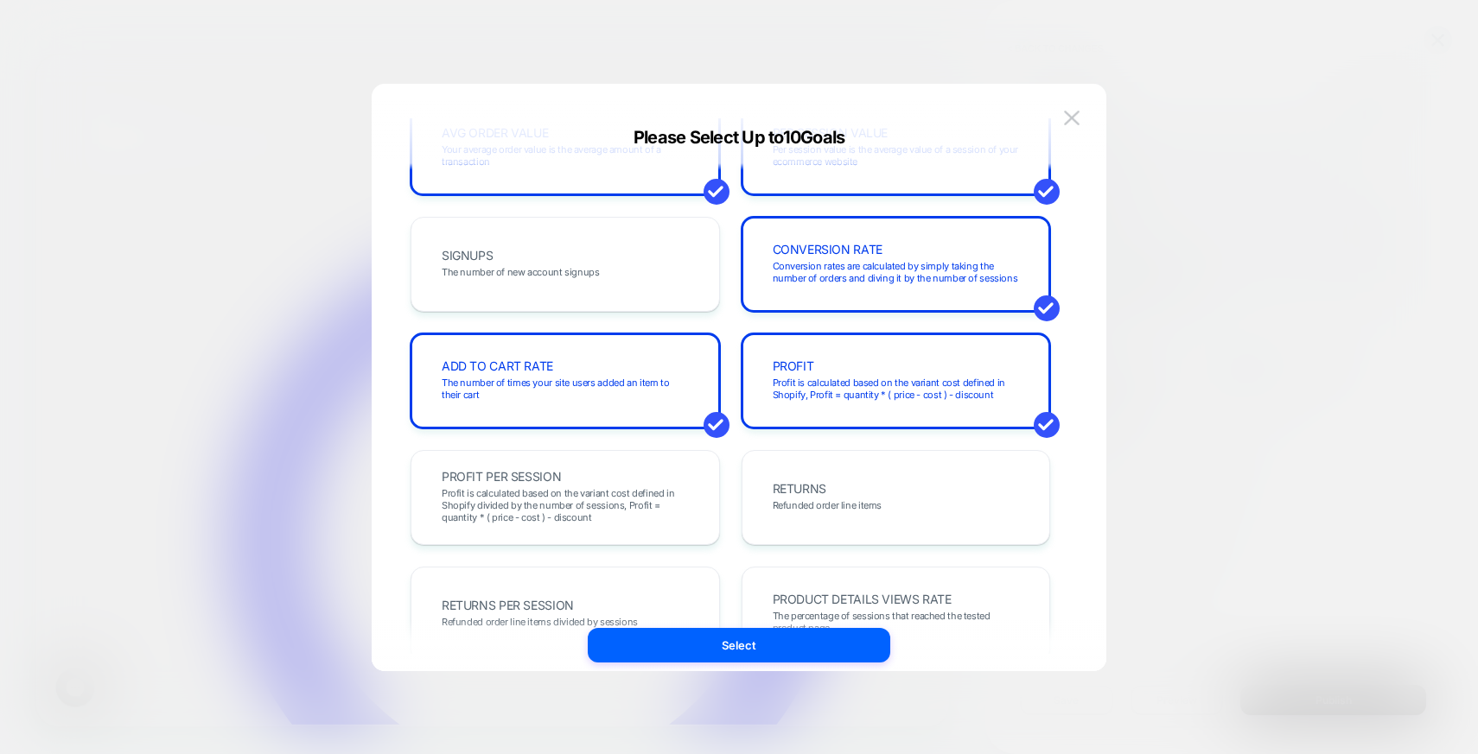
scroll to position [113, 0]
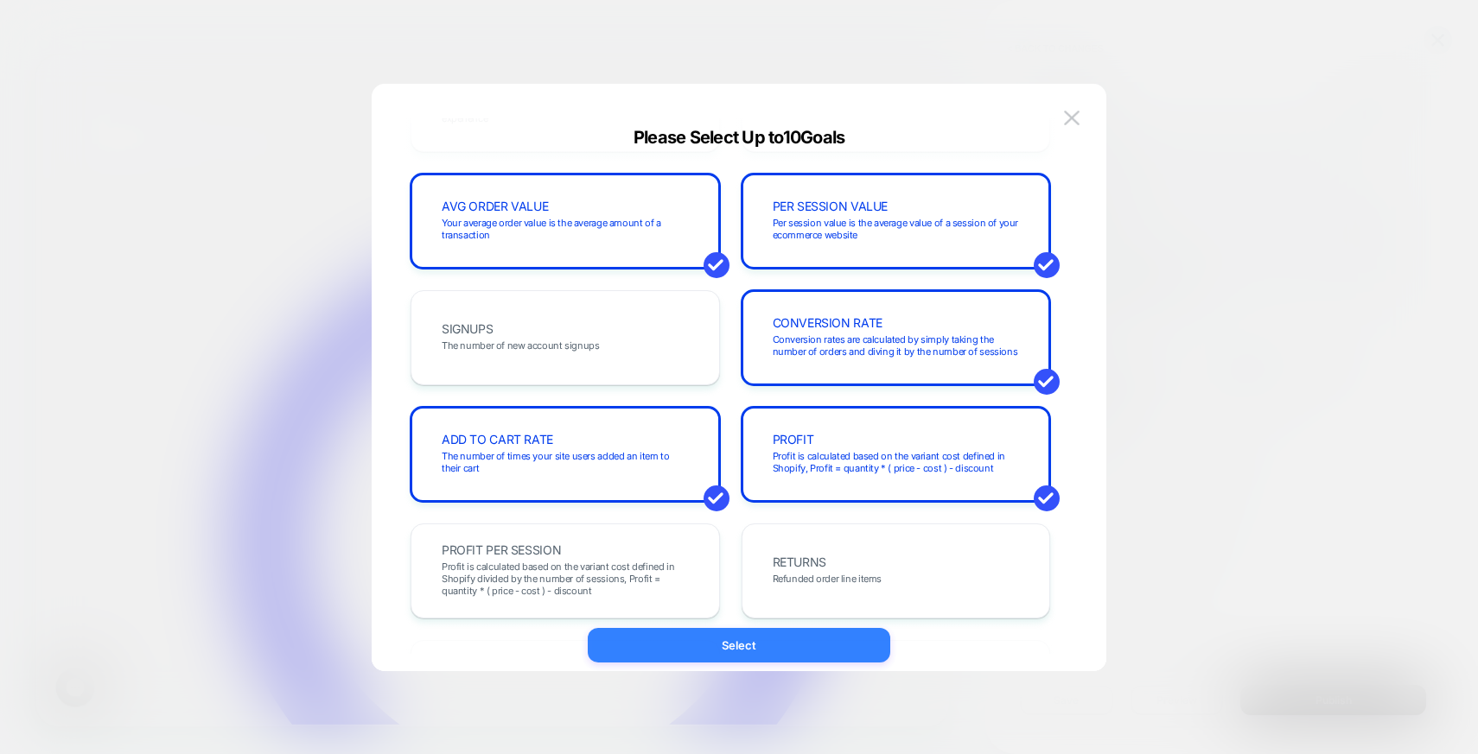
click at [778, 657] on button "Select" at bounding box center [739, 645] width 302 height 35
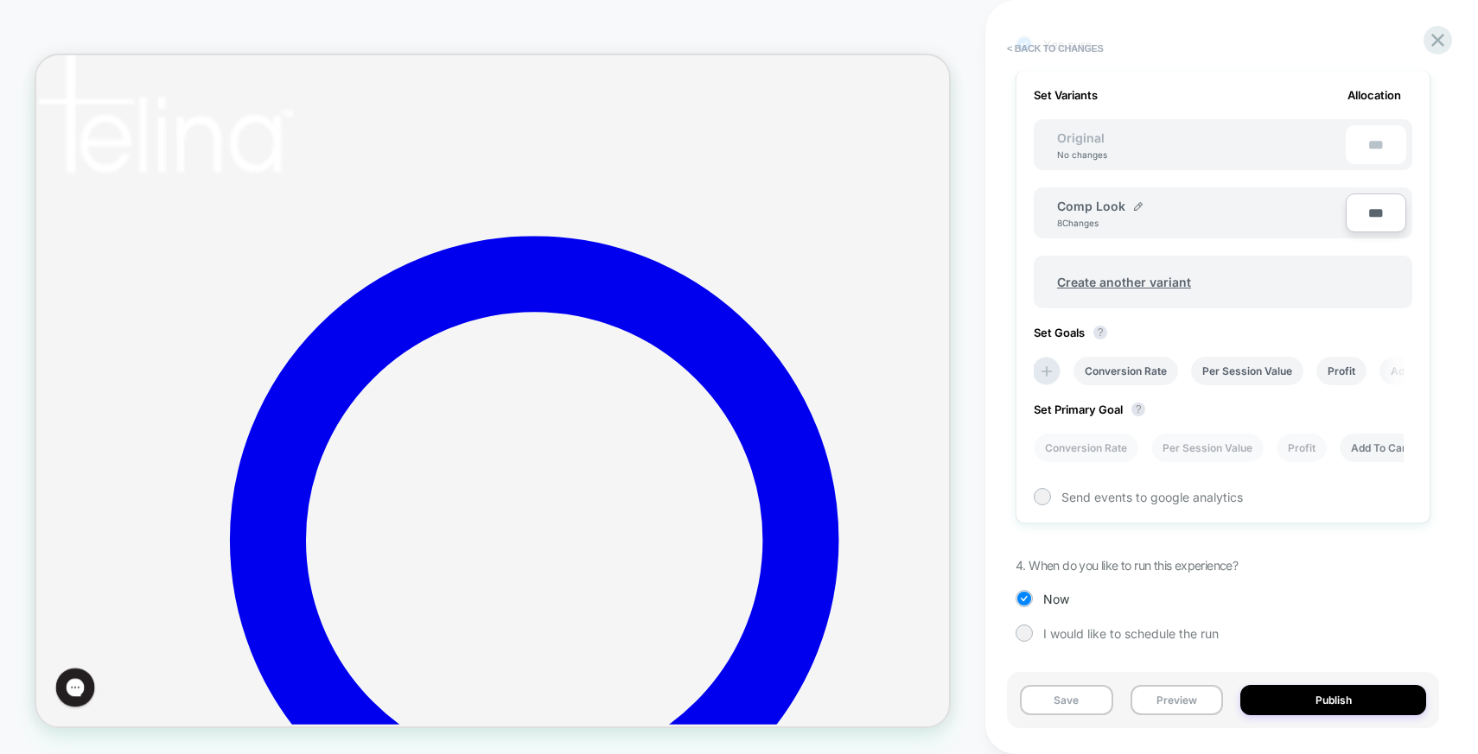
click at [1385, 448] on li "Add To Cart Rate" at bounding box center [1392, 448] width 106 height 29
click at [0, 0] on button "Publish" at bounding box center [0, 0] width 0 height 0
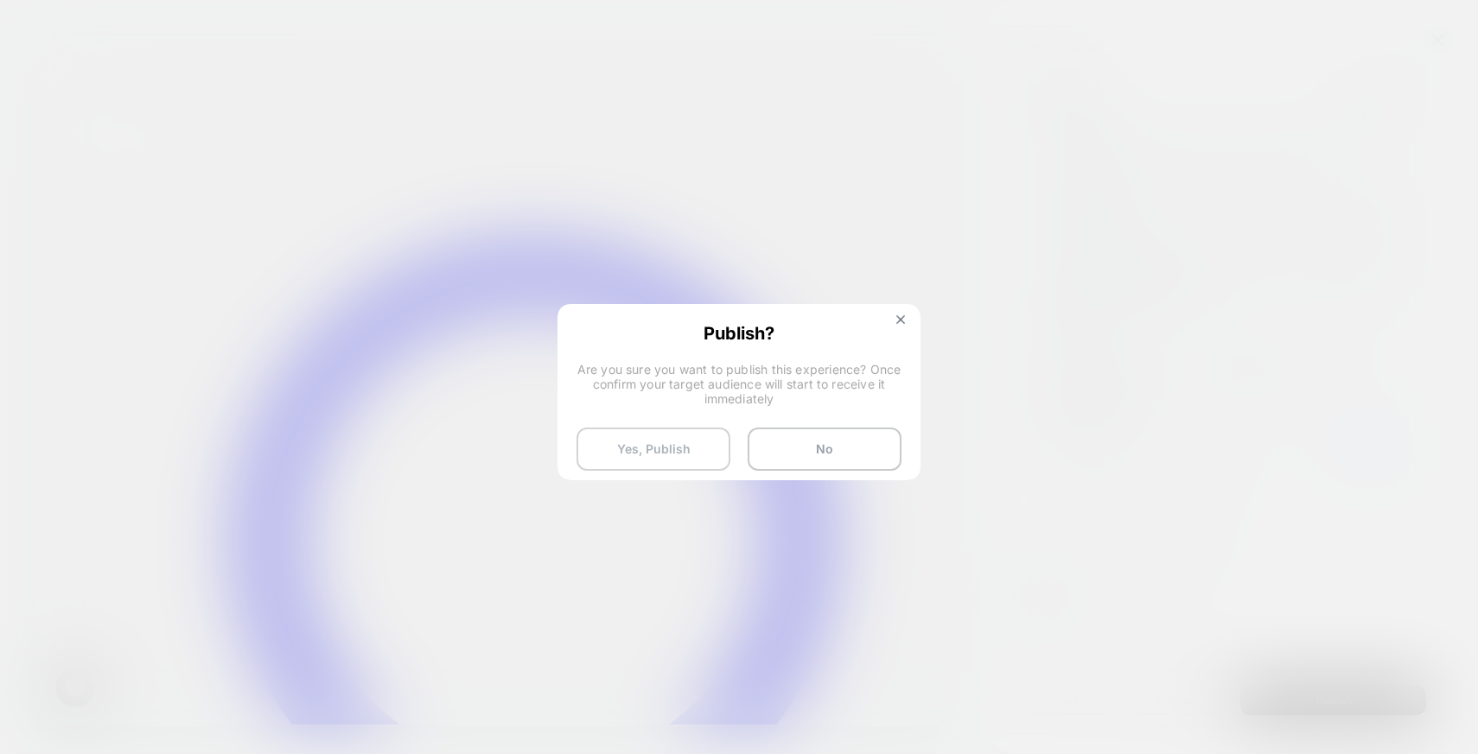
click at [619, 454] on button "Yes, Publish" at bounding box center [653, 449] width 154 height 43
